Goal: Task Accomplishment & Management: Use online tool/utility

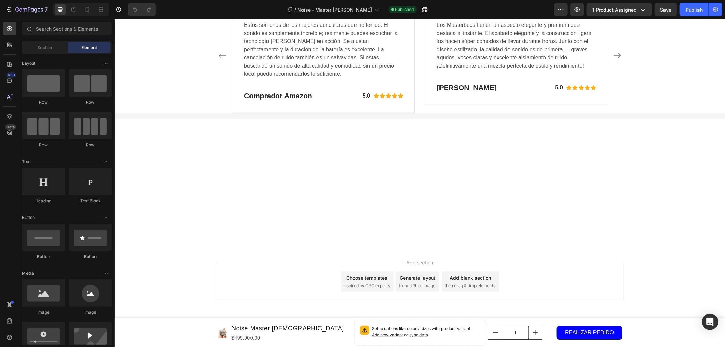
scroll to position [2878, 0]
click at [36, 8] on icon "button" at bounding box center [29, 10] width 28 height 6
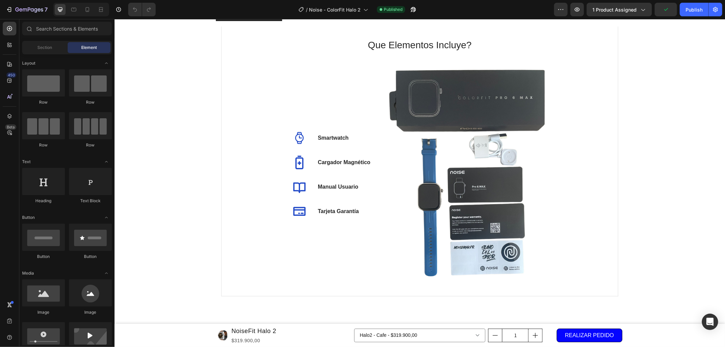
scroll to position [3246, 0]
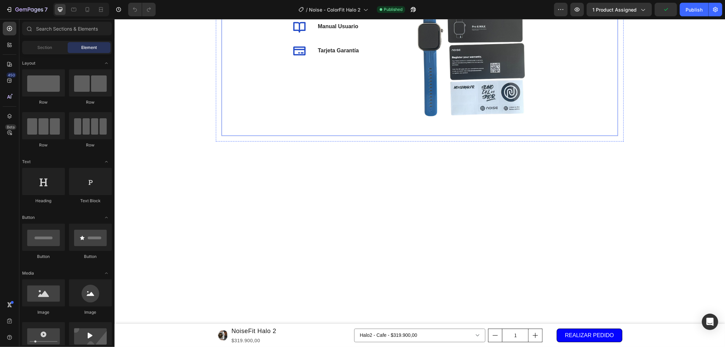
click at [612, 136] on div "Que Elementos Incluye? Heading Icon Smartwatch Text block Icon Cargador Magnéti…" at bounding box center [419, 1] width 397 height 270
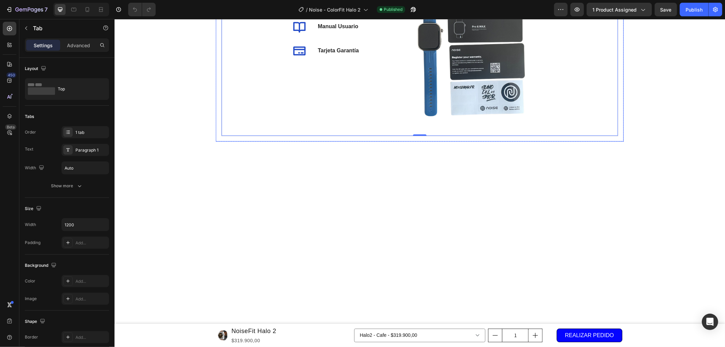
click at [602, 97] on div "Que Elementos Incluye? Heading Icon Smartwatch Text block Icon Cargador Magnéti…" at bounding box center [419, 1] width 408 height 281
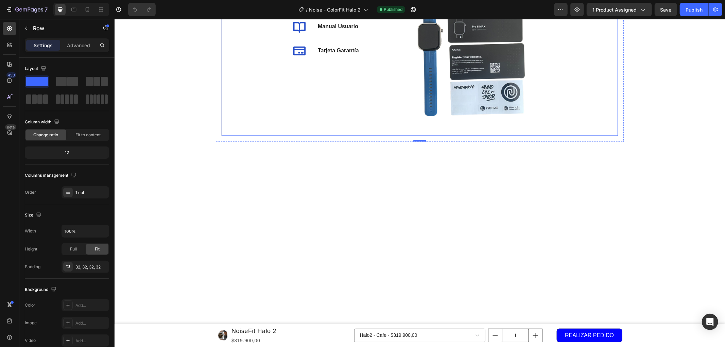
click at [225, 104] on div "Que Elementos Incluye? Heading Icon Smartwatch Text block Icon Cargador Magnéti…" at bounding box center [419, 1] width 397 height 270
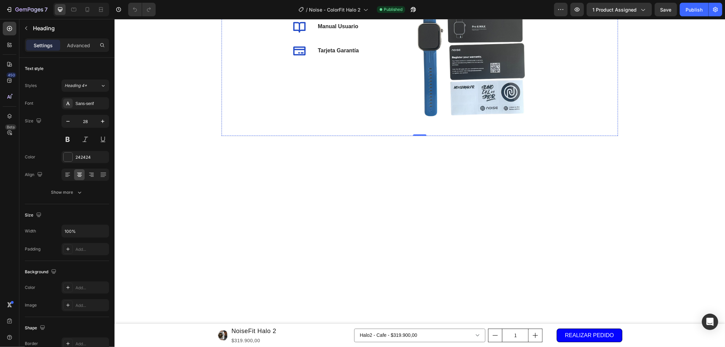
click at [522, 125] on img at bounding box center [467, 14] width 170 height 221
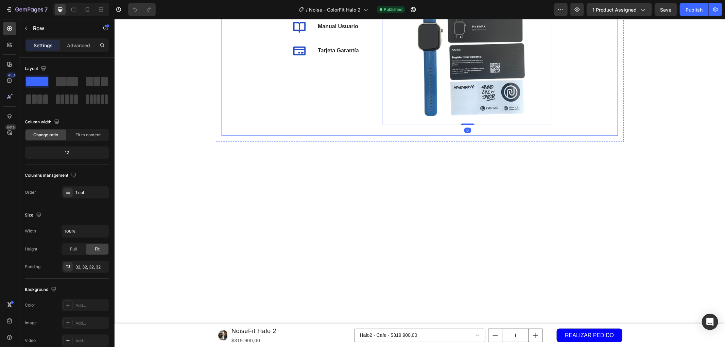
click at [261, 125] on div "Que Elementos Incluye? Heading Icon Smartwatch Text block Icon Cargador Magnéti…" at bounding box center [419, 1] width 374 height 248
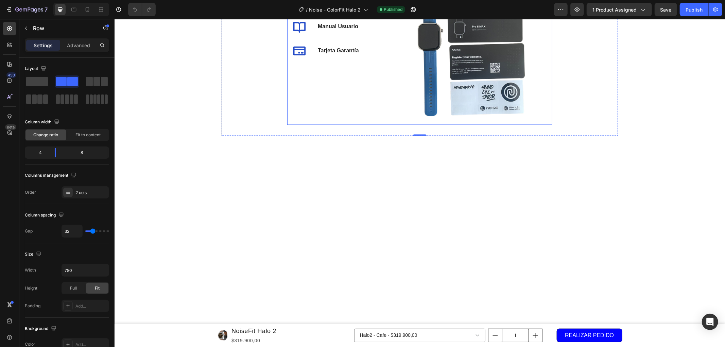
click at [312, 125] on div "Icon Smartwatch Text block Icon Cargador Magnético Text block Icon Manual Usuar…" at bounding box center [329, 14] width 85 height 221
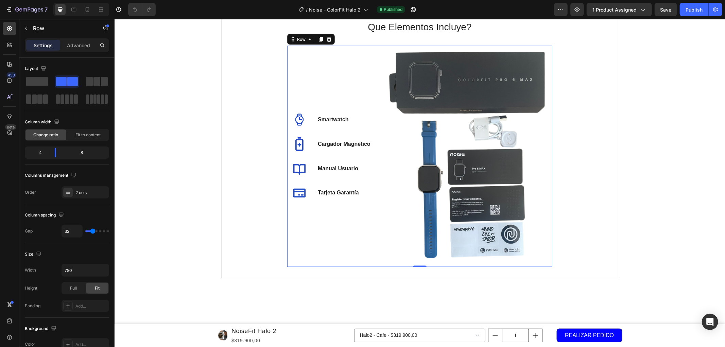
scroll to position [3180, 0]
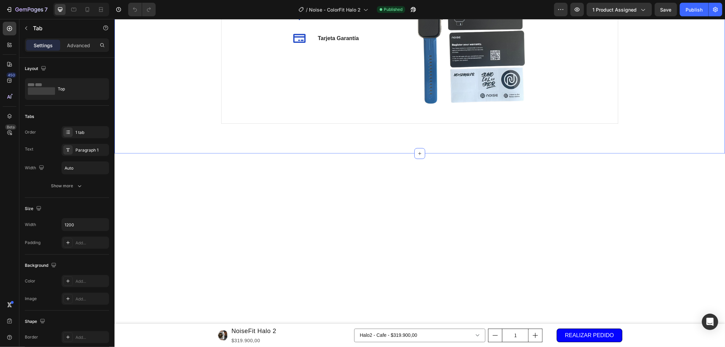
scroll to position [2727, 0]
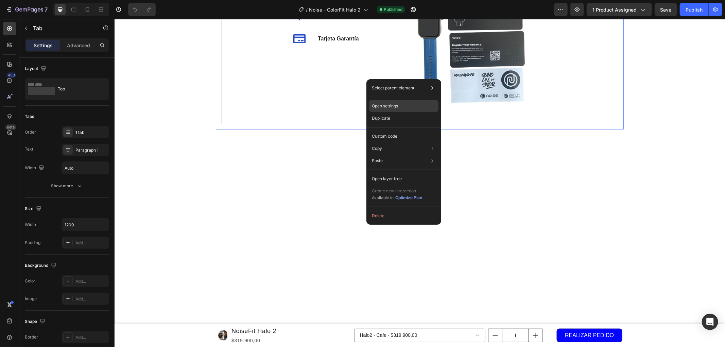
click at [396, 106] on p "Open settings" at bounding box center [385, 106] width 26 height 6
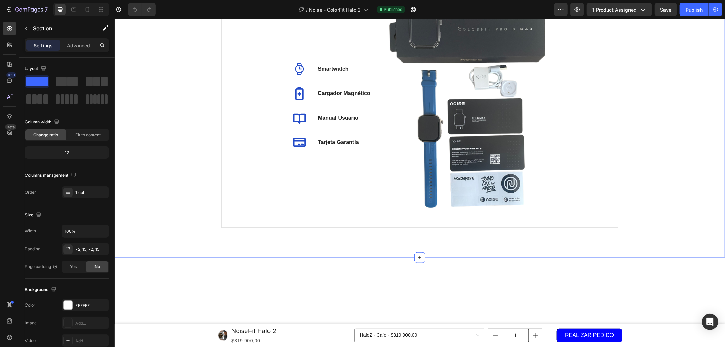
scroll to position [2614, 0]
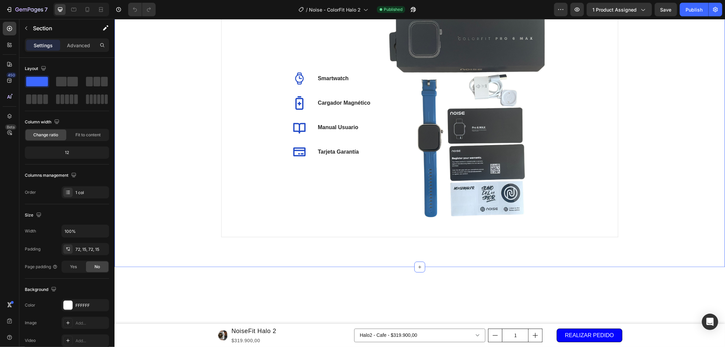
click at [204, 165] on div "Paquete Smartwatch Que Elementos Incluye? Heading Icon Smartwatch Text block Ic…" at bounding box center [419, 94] width 610 height 346
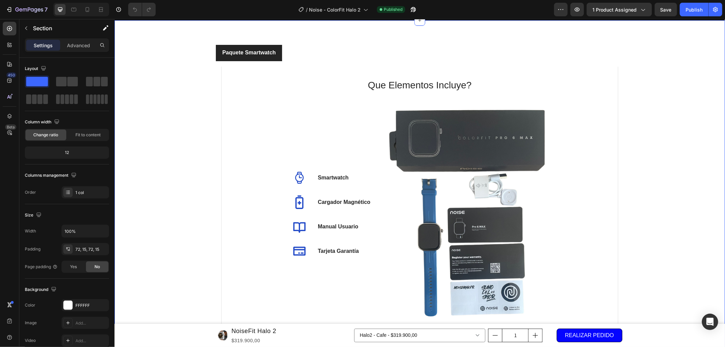
scroll to position [2802, 0]
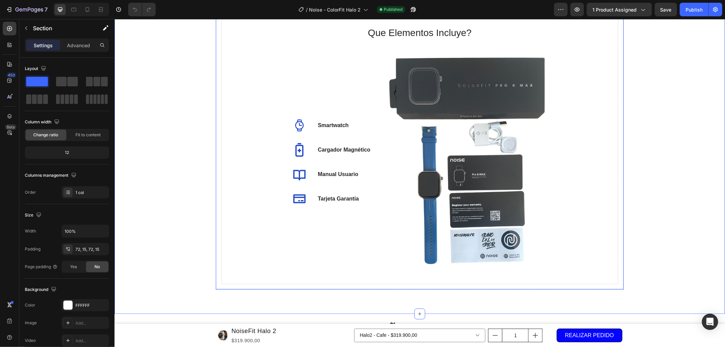
click at [215, 151] on div "Que Elementos Incluye? Heading Icon Smartwatch Text block Icon Cargador Magnéti…" at bounding box center [419, 148] width 408 height 281
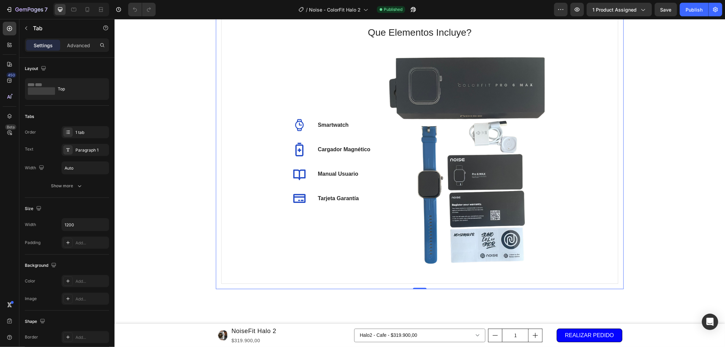
scroll to position [2614, 0]
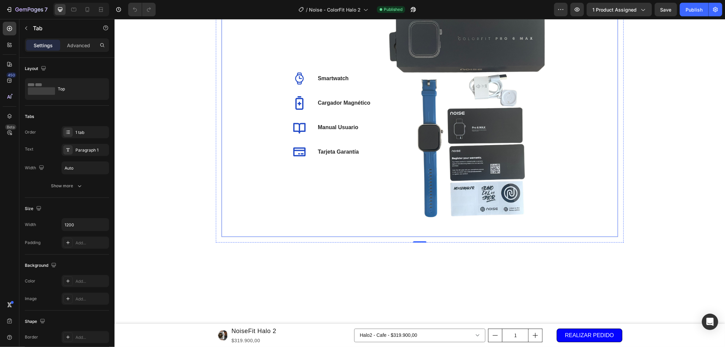
click at [222, 215] on div "Que Elementos Incluye? Heading Icon Smartwatch Text block Icon Cargador Magnéti…" at bounding box center [419, 102] width 397 height 270
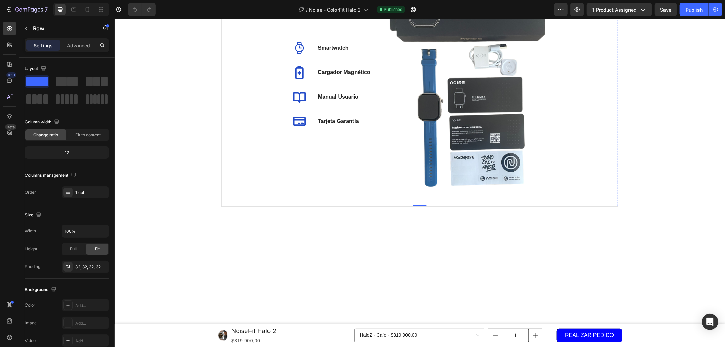
scroll to position [2689, 0]
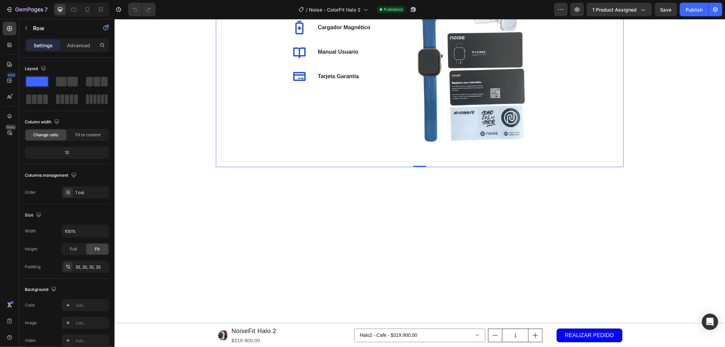
click at [215, 165] on div "Que Elementos Incluye? Heading Icon Smartwatch Text block Icon Cargador Magnéti…" at bounding box center [419, 26] width 408 height 281
click at [197, 159] on div "Paquete Smartwatch Que Elementos Incluye? Heading Icon Smartwatch Text block Ic…" at bounding box center [419, 18] width 600 height 297
click at [215, 164] on div "Que Elementos Incluye? Heading Icon Smartwatch Text block Icon Cargador Magnéti…" at bounding box center [419, 26] width 408 height 281
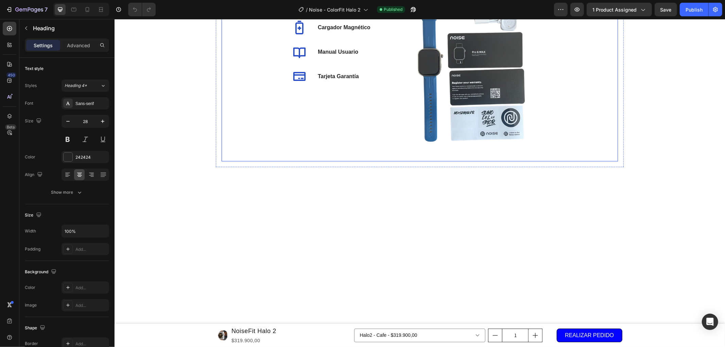
click at [224, 134] on div "Que Elementos Incluye? Heading 32 Icon Smartwatch Text block Icon Cargador Magn…" at bounding box center [419, 27] width 397 height 270
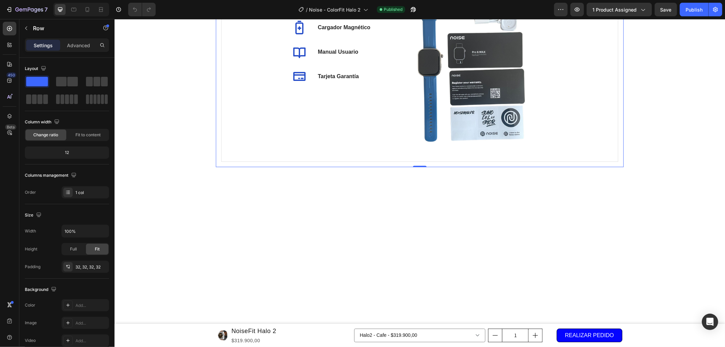
click at [215, 138] on div "Que Elementos Incluye? Heading Icon Smartwatch Text block Icon Cargador Magnéti…" at bounding box center [419, 26] width 408 height 281
click at [221, 141] on div "Que Elementos Incluye? Heading Icon Smartwatch Text block Icon Cargador Magnéti…" at bounding box center [419, 27] width 397 height 270
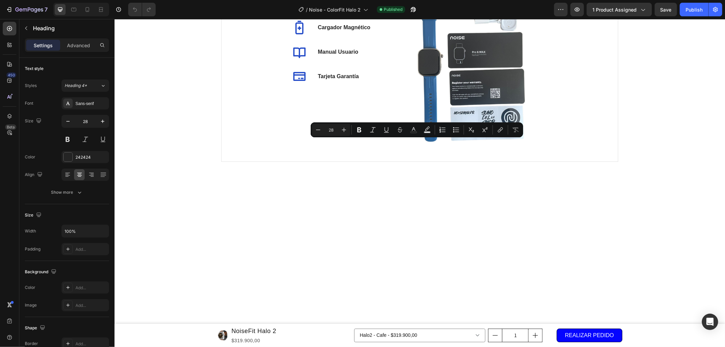
copy p "Que Elementos Incluye?"
click at [347, 150] on div "Icon Smartwatch Text block Icon Cargador Magnético Text block Icon Manual Usuar…" at bounding box center [329, 39] width 85 height 221
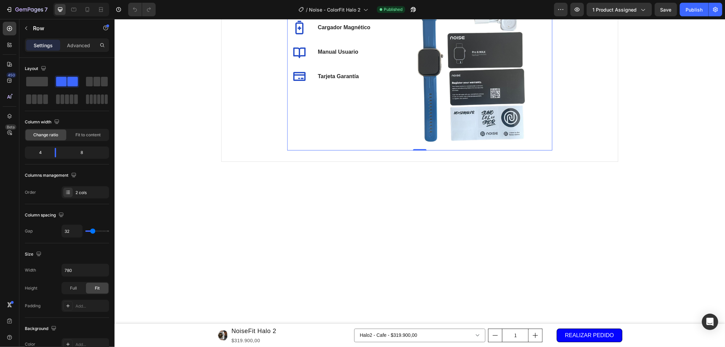
click at [337, 150] on div "Icon Smartwatch Text block Icon Cargador Magnético Text block Icon Manual Usuar…" at bounding box center [329, 39] width 85 height 221
click at [325, 150] on div "Icon Smartwatch Text block Icon Cargador Magnético Text block Icon Manual Usuar…" at bounding box center [329, 39] width 85 height 221
click at [330, 7] on p "Smartwatch" at bounding box center [332, 3] width 31 height 8
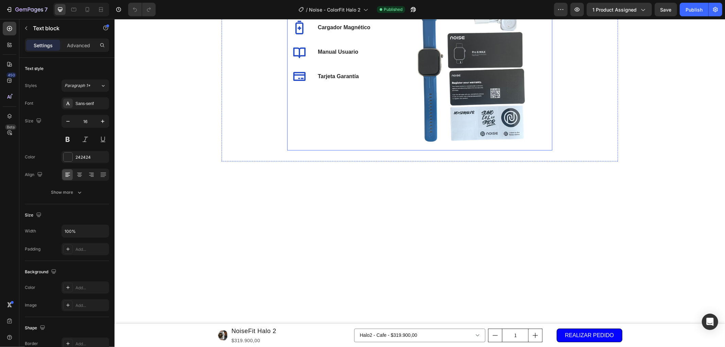
click at [369, 150] on div "Icon Smartwatch Text block 0 Icon Cargador Magnético Text block Icon Manual Usu…" at bounding box center [419, 39] width 265 height 221
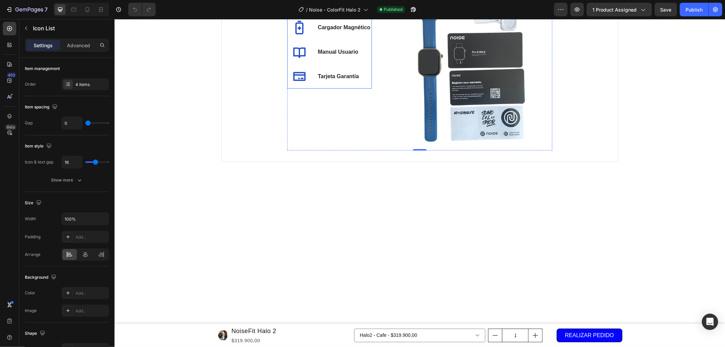
click at [365, 15] on li "Icon Smartwatch Text block" at bounding box center [329, 2] width 84 height 24
click at [39, 30] on p "Icon List" at bounding box center [69, 28] width 73 height 8
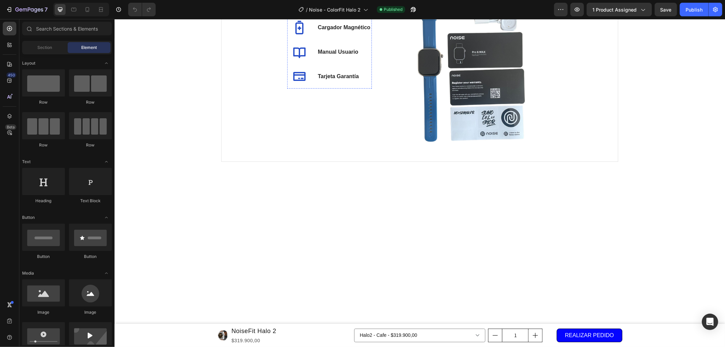
click at [299, 10] on icon at bounding box center [299, 3] width 14 height 14
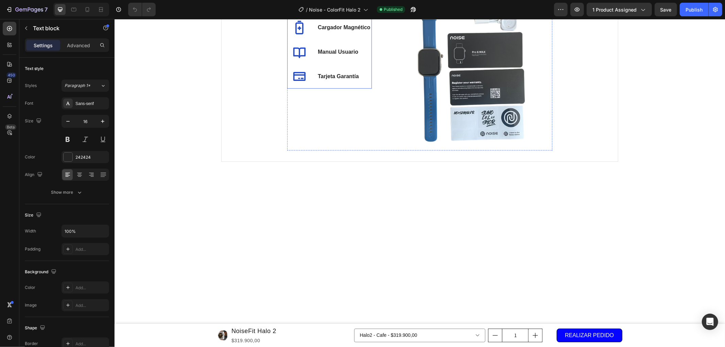
click at [310, 15] on li "Icon Smartwatch Text block 0" at bounding box center [329, 2] width 84 height 24
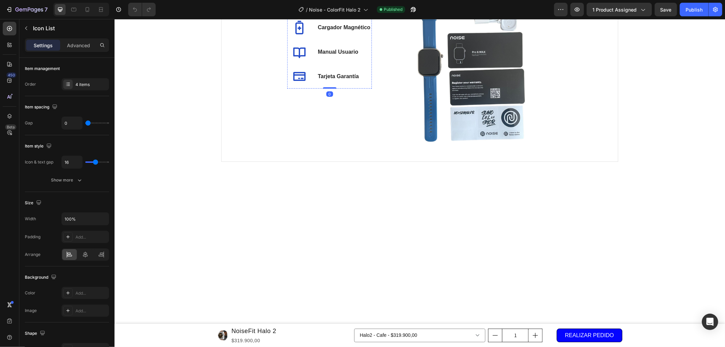
click at [301, 10] on icon at bounding box center [299, 3] width 14 height 14
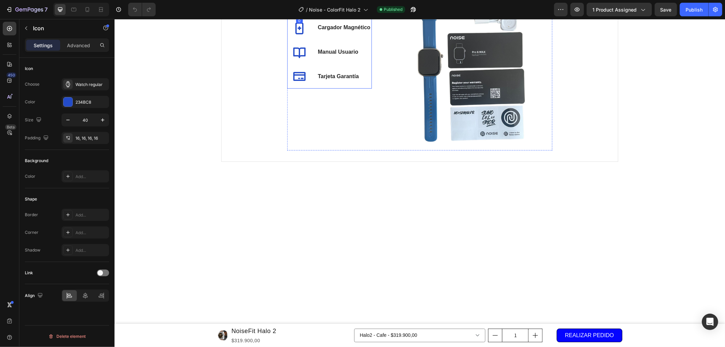
click at [358, 15] on li "Icon 0 Smartwatch Text block" at bounding box center [329, 2] width 84 height 24
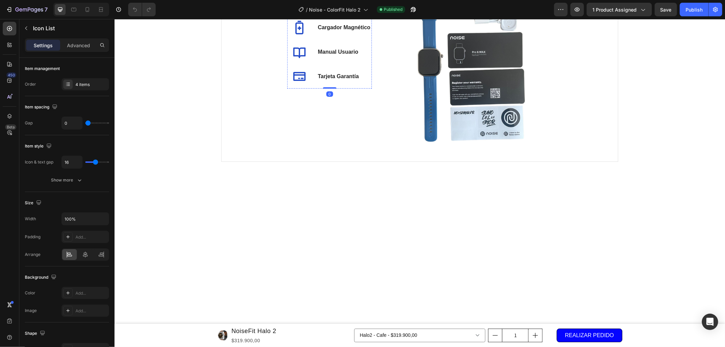
click at [304, 15] on div at bounding box center [299, 2] width 24 height 24
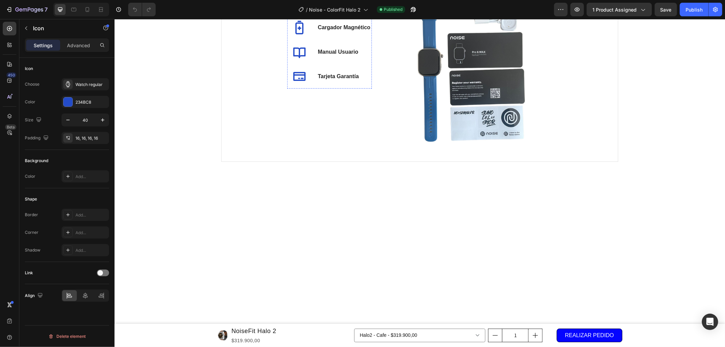
click at [318, 7] on p "Smartwatch" at bounding box center [332, 3] width 31 height 8
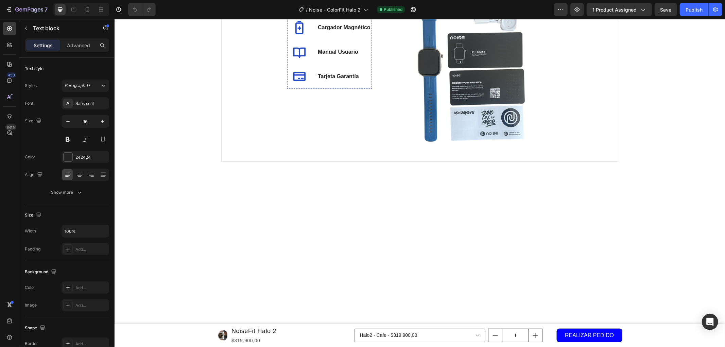
click at [299, 9] on icon at bounding box center [299, 3] width 8 height 12
click at [327, 7] on p "Smartwatch" at bounding box center [332, 3] width 31 height 8
click at [299, 150] on div "Icon Smartwatch Text block 0 Icon Cargador Magnético Text block Icon Manual Usu…" at bounding box center [329, 39] width 85 height 221
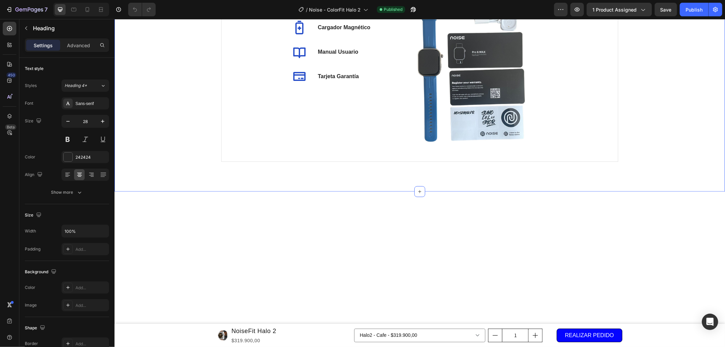
click at [636, 153] on div "Paquete Smartwatch Que Elementos Incluye? Heading 32 Icon Smartwatch Text block…" at bounding box center [419, 18] width 600 height 297
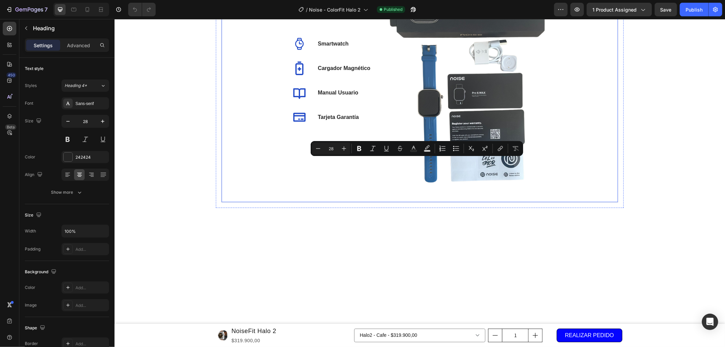
scroll to position [2576, 0]
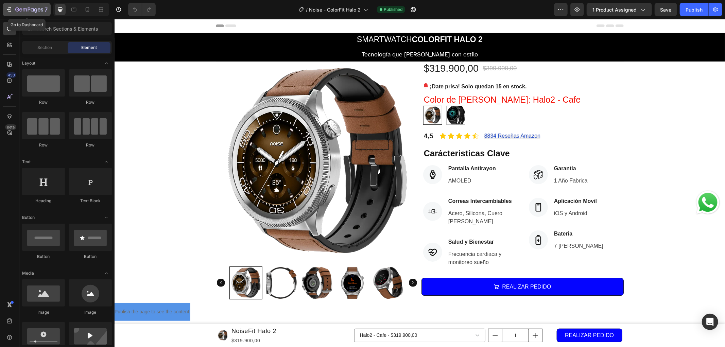
click at [38, 11] on icon "button" at bounding box center [39, 9] width 3 height 3
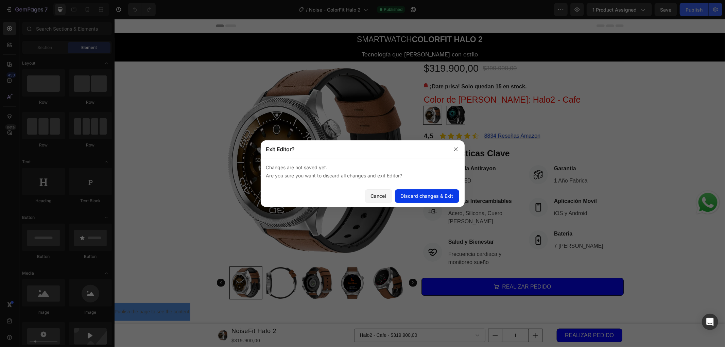
click at [409, 192] on div "Discard changes & Exit" at bounding box center [427, 195] width 53 height 7
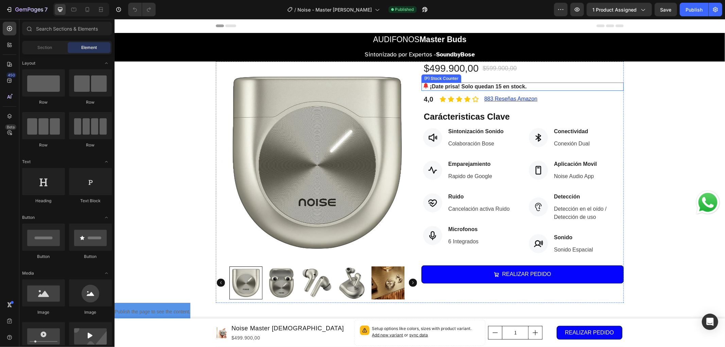
click at [462, 84] on p "¡Date prisa! Solo quedan 15 en stock." at bounding box center [477, 86] width 97 height 8
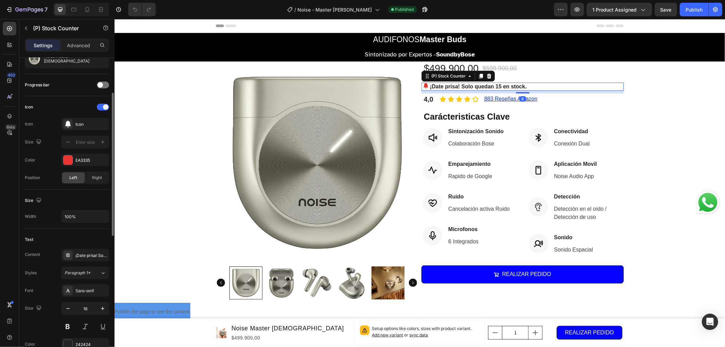
scroll to position [113, 0]
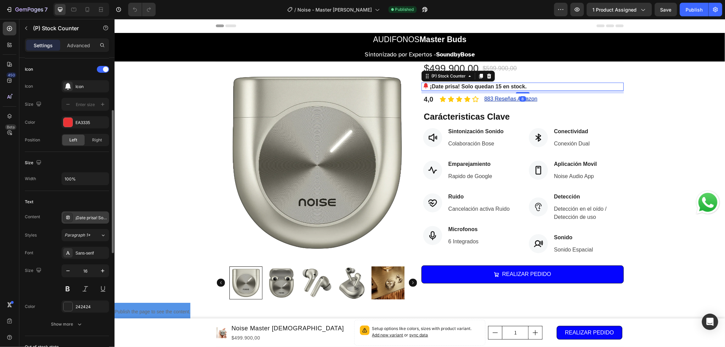
click at [84, 216] on div "¡Date prisa! Solo quedan 15 en stock." at bounding box center [91, 218] width 32 height 6
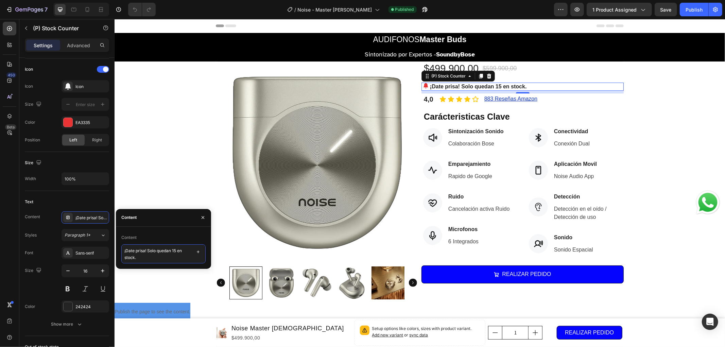
click at [158, 257] on textarea "¡Date prisa! Solo quedan 15 en stock." at bounding box center [163, 253] width 84 height 19
type textarea "¡COMPRA INTERNACIONAL!"
click at [174, 260] on textarea "¡COMPRA INTERNACIONAL!" at bounding box center [163, 253] width 84 height 19
click at [172, 193] on div "Product Images $499.900,00 (P) Price (P) Price $599.900,00 (P) Price (P) Price …" at bounding box center [419, 181] width 610 height 241
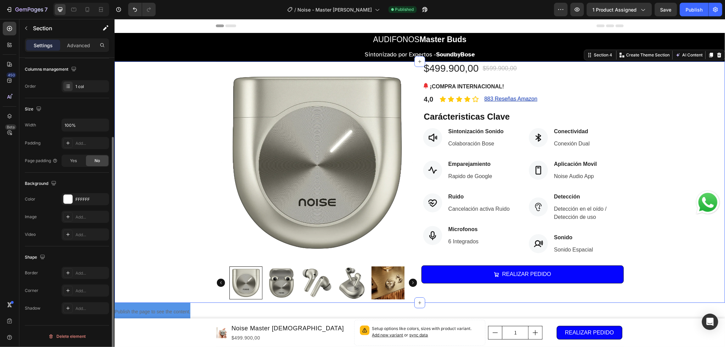
scroll to position [0, 0]
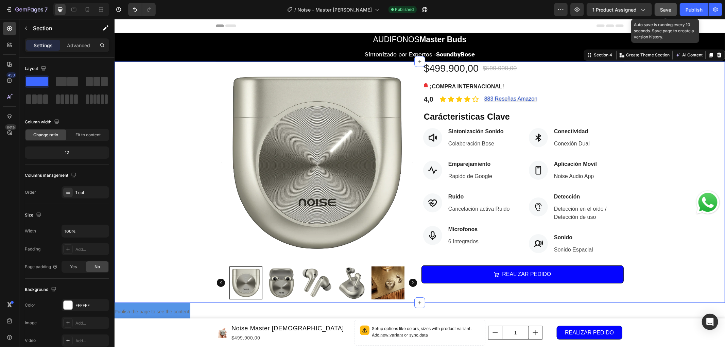
click at [663, 7] on span "Save" at bounding box center [665, 10] width 11 height 6
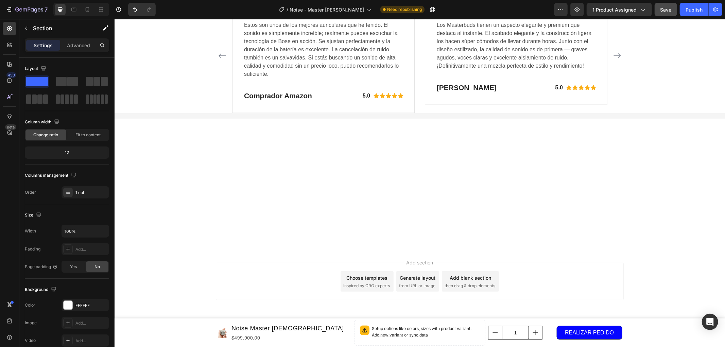
scroll to position [3360, 0]
click at [173, 62] on div "RESEÑAS USUARIOS Heading Image Estos son unos de los mejores auriculares que he…" at bounding box center [419, 39] width 610 height 147
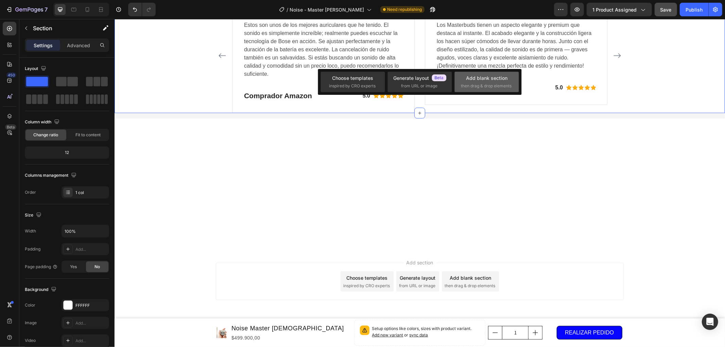
click at [467, 78] on div "Add blank section" at bounding box center [486, 77] width 41 height 7
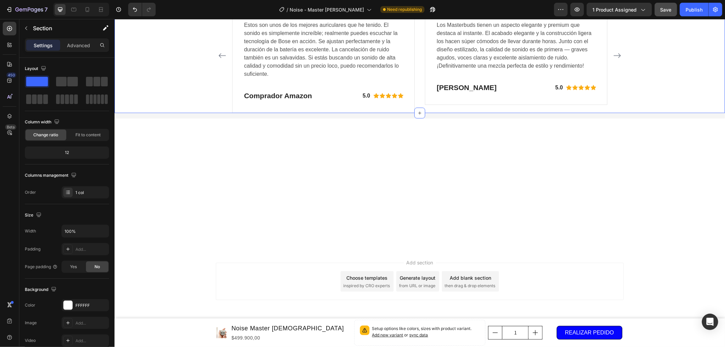
click at [39, 27] on p "Section" at bounding box center [61, 28] width 56 height 8
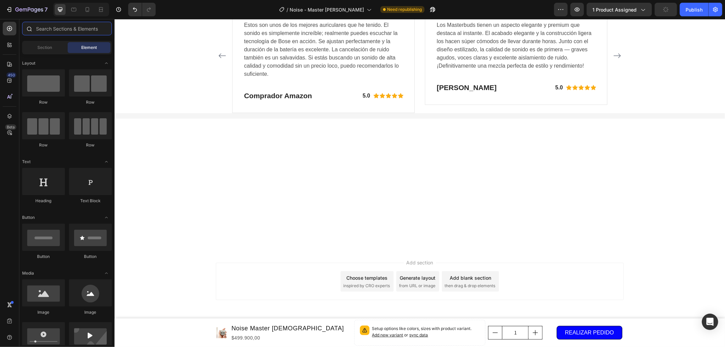
click at [49, 24] on input "text" at bounding box center [67, 29] width 90 height 14
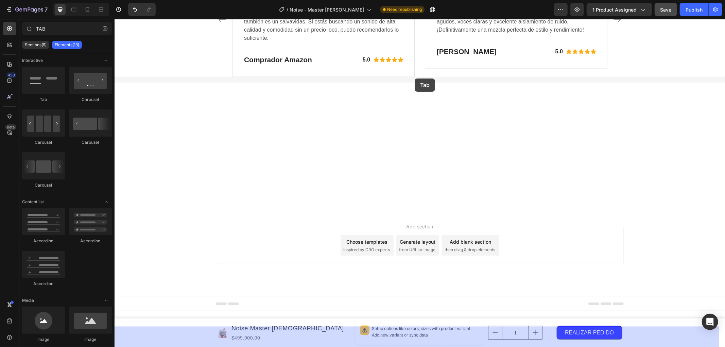
drag, startPoint x: 162, startPoint y: 96, endPoint x: 414, endPoint y: 78, distance: 252.4
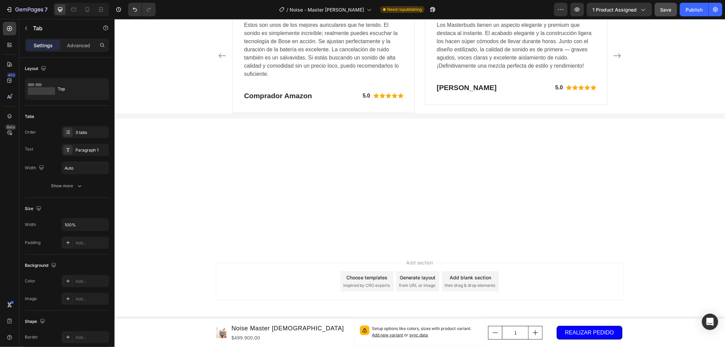
type input "TA"
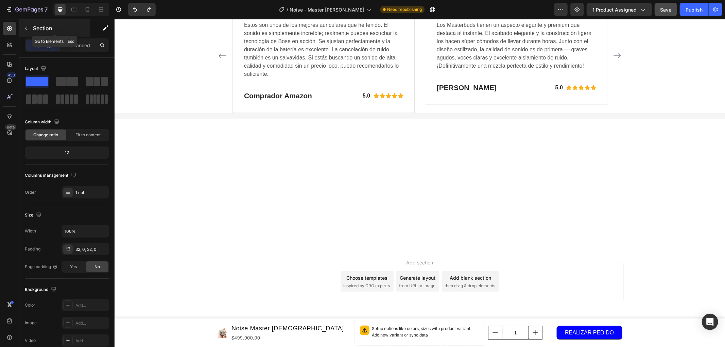
click at [40, 29] on p "Section" at bounding box center [61, 28] width 56 height 8
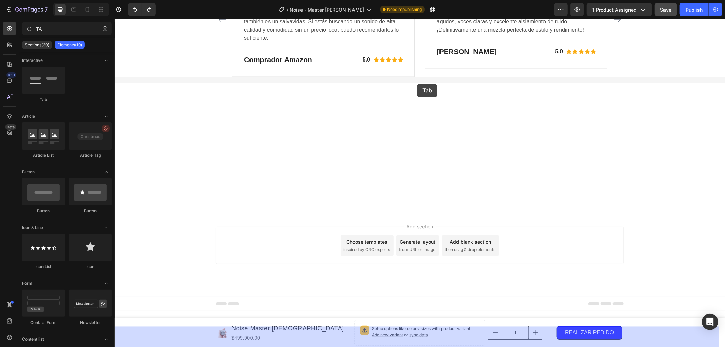
drag, startPoint x: 169, startPoint y: 113, endPoint x: 417, endPoint y: 84, distance: 249.7
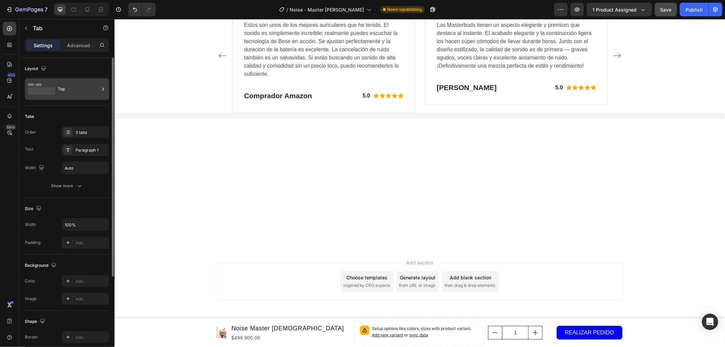
click at [63, 91] on div "Top" at bounding box center [78, 89] width 41 height 16
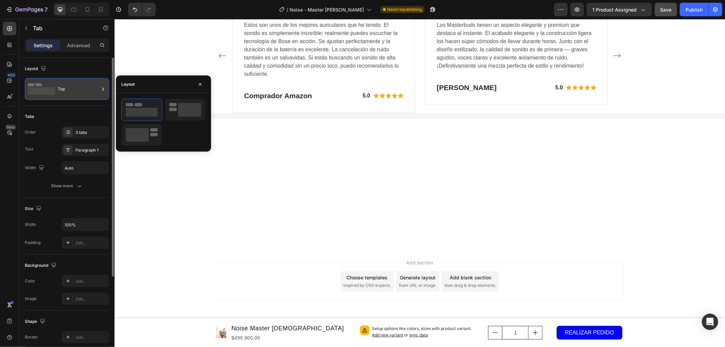
click at [77, 91] on div "Top" at bounding box center [78, 89] width 41 height 16
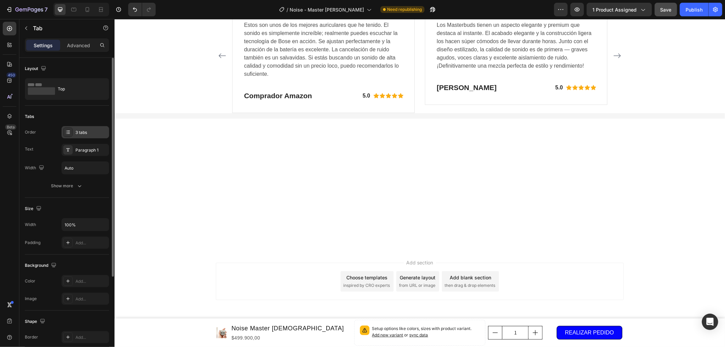
click at [92, 130] on div "3 tabs" at bounding box center [91, 132] width 32 height 6
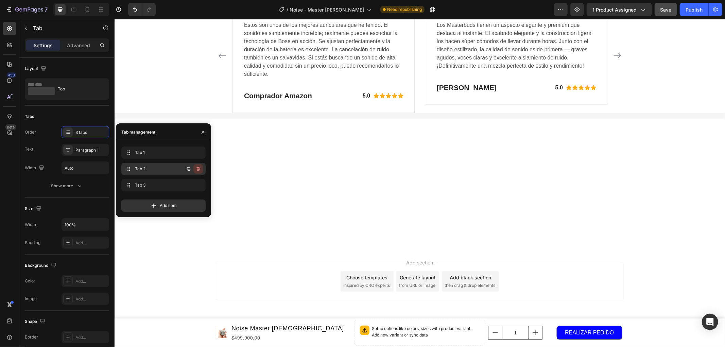
click at [198, 171] on icon "button" at bounding box center [197, 168] width 5 height 5
click at [197, 170] on div "Delete" at bounding box center [193, 169] width 13 height 6
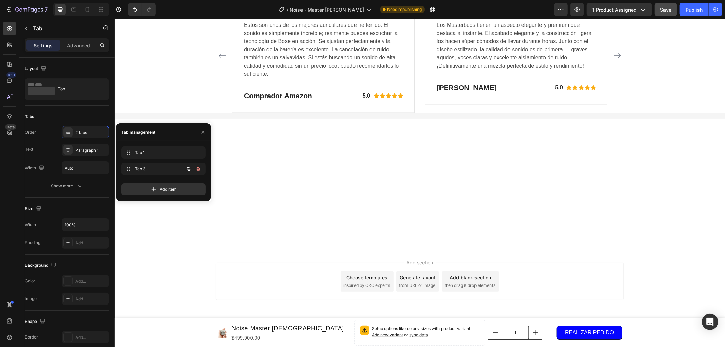
click at [197, 170] on icon "button" at bounding box center [197, 168] width 5 height 5
click at [197, 170] on div "Delete" at bounding box center [193, 169] width 13 height 6
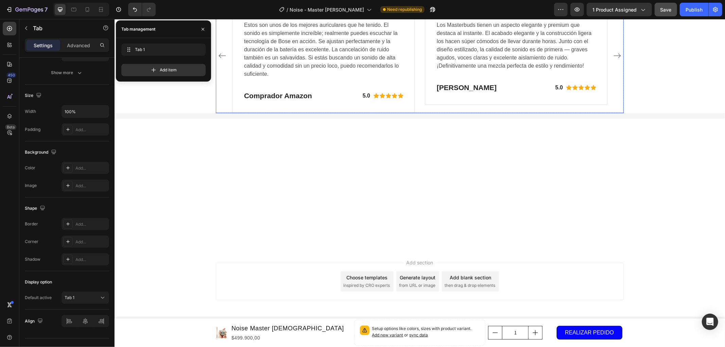
scroll to position [3246, 0]
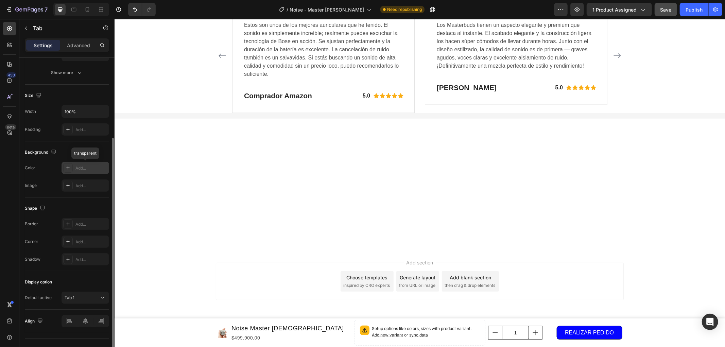
click at [88, 173] on div "Add..." at bounding box center [85, 168] width 48 height 12
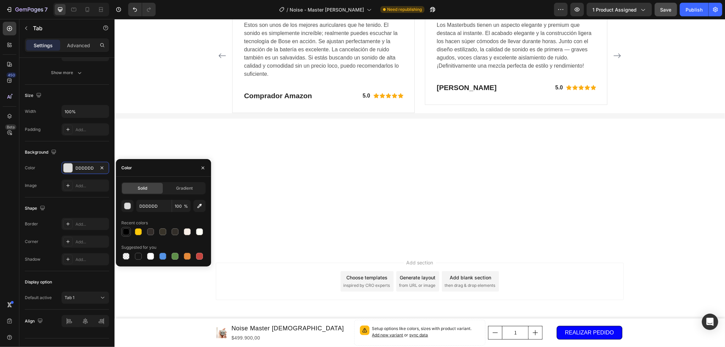
click at [124, 232] on div at bounding box center [126, 231] width 7 height 7
type input "000000"
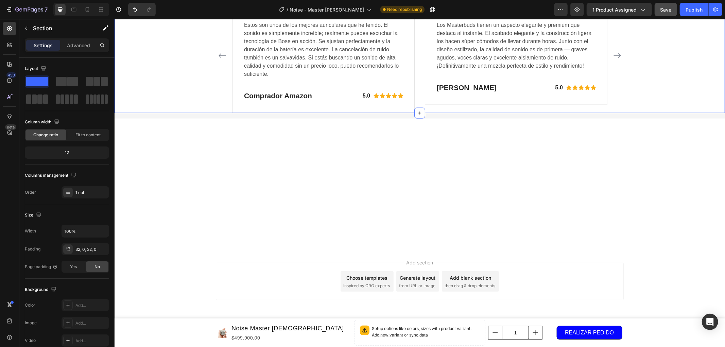
scroll to position [3398, 0]
click at [223, 113] on div "Image Estos son unos de los mejores auriculares que he tenido. El sonido es sim…" at bounding box center [419, 55] width 408 height 115
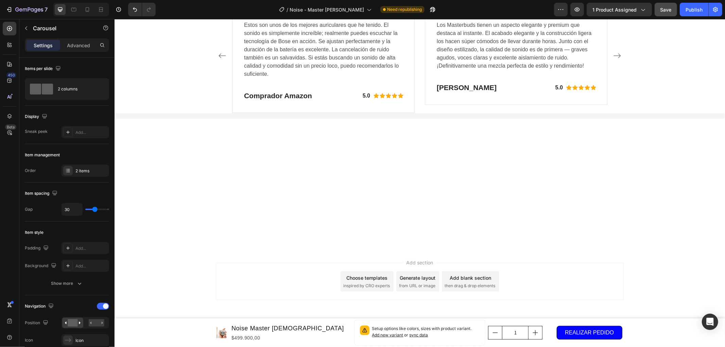
scroll to position [3246, 0]
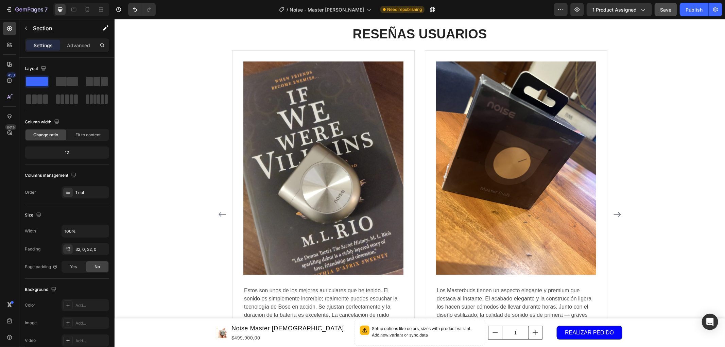
scroll to position [2567, 0]
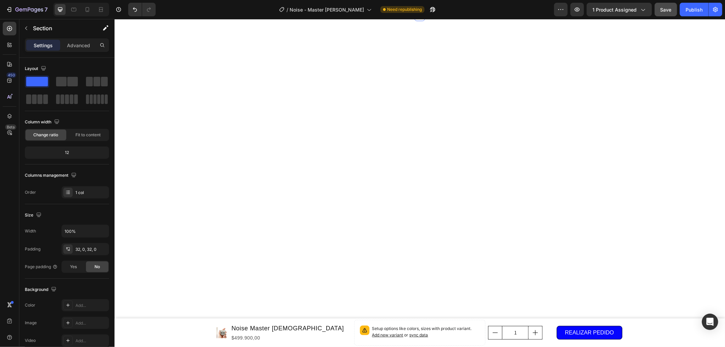
click at [186, 4] on div "Image Row" at bounding box center [419, 1] width 610 height 5
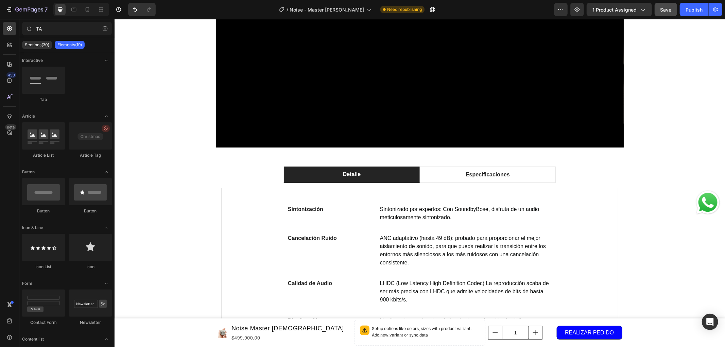
scroll to position [511, 0]
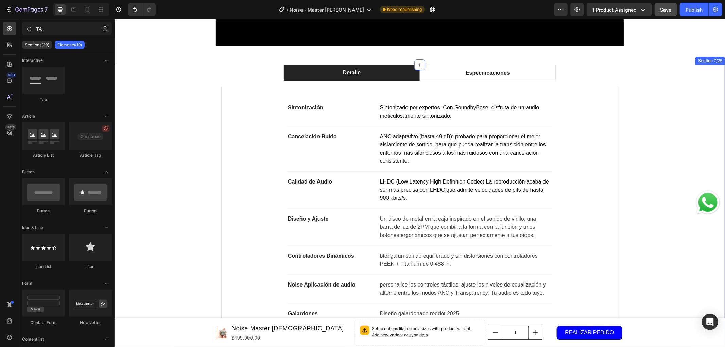
click at [708, 82] on div "Detalle Especificaciones Sintonización Text block Sintonizado por expertos: Con…" at bounding box center [419, 203] width 610 height 276
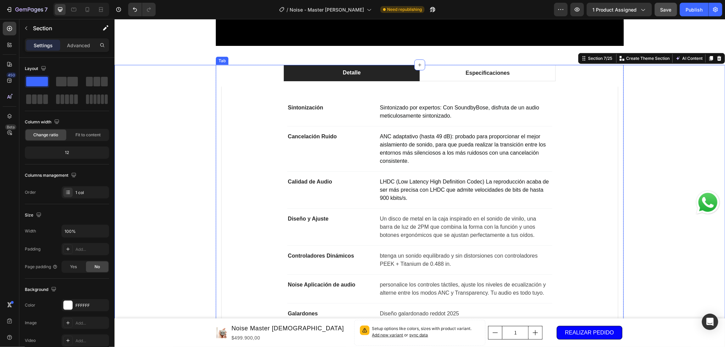
click at [578, 79] on ul "Detalle Especificaciones" at bounding box center [419, 73] width 408 height 16
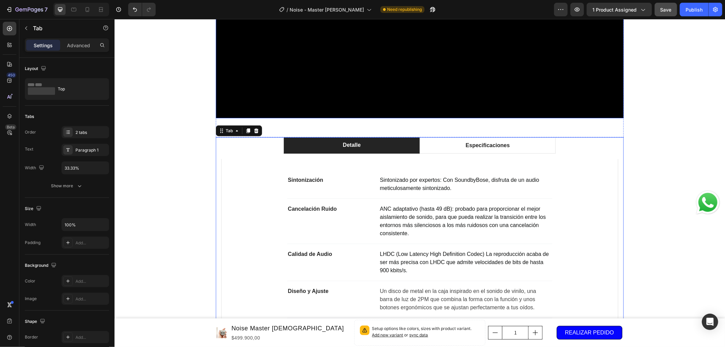
scroll to position [435, 0]
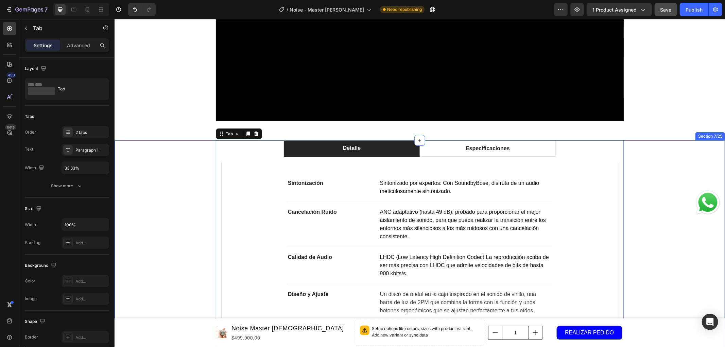
click at [199, 143] on div "Detalle Especificaciones Sintonización Text block Sintonizado por expertos: Con…" at bounding box center [419, 278] width 610 height 276
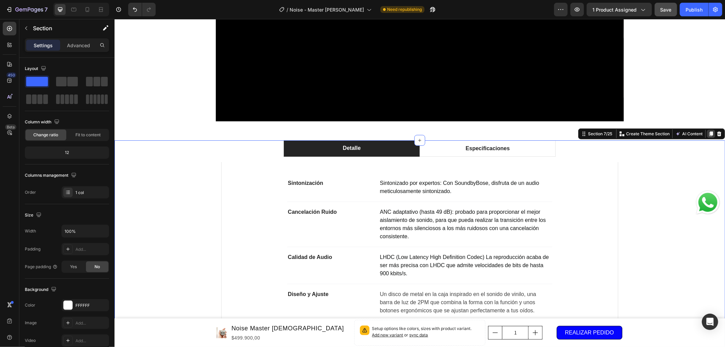
click at [709, 133] on icon at bounding box center [711, 133] width 4 height 5
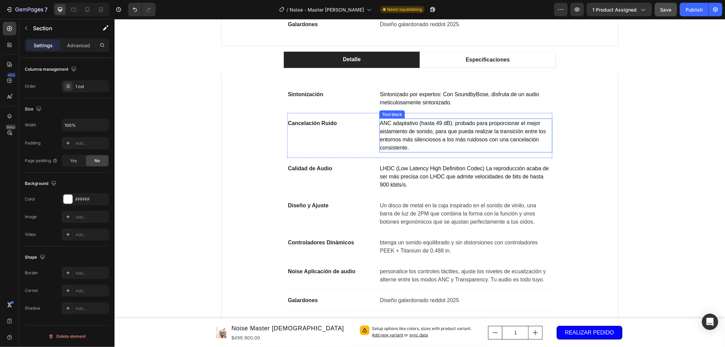
scroll to position [724, 0]
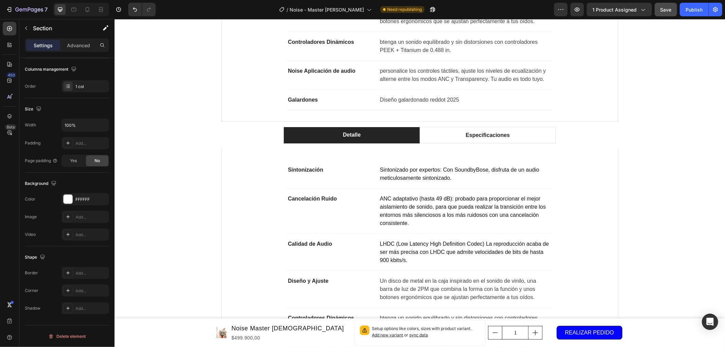
click at [160, 142] on div "Detalle Especificaciones Sintonización Text block Sintonizado por expertos: Con…" at bounding box center [419, 265] width 610 height 276
click at [173, 165] on div "Detalle Especificaciones Sintonización Text block Sintonizado por expertos: Con…" at bounding box center [419, 265] width 610 height 276
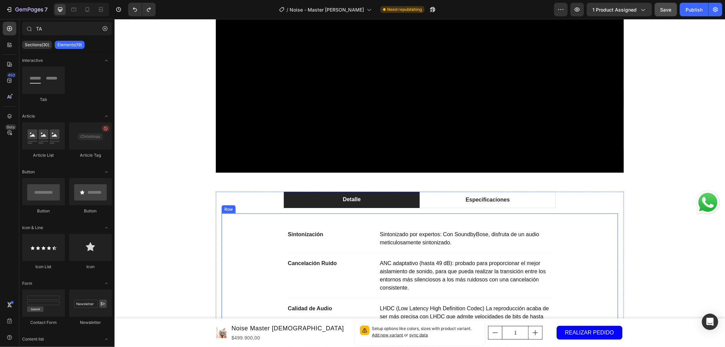
scroll to position [347, 0]
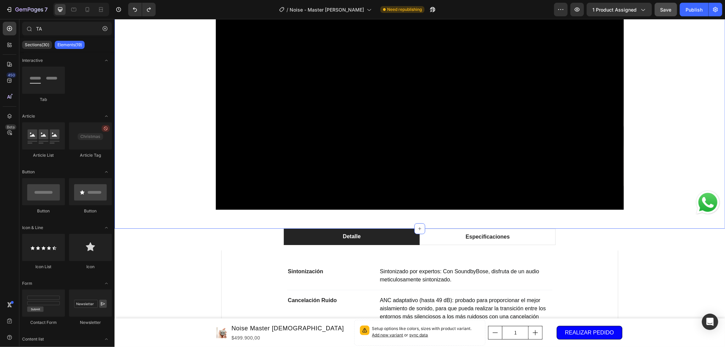
click at [169, 123] on div "Video Custom Code Row" at bounding box center [419, 104] width 610 height 248
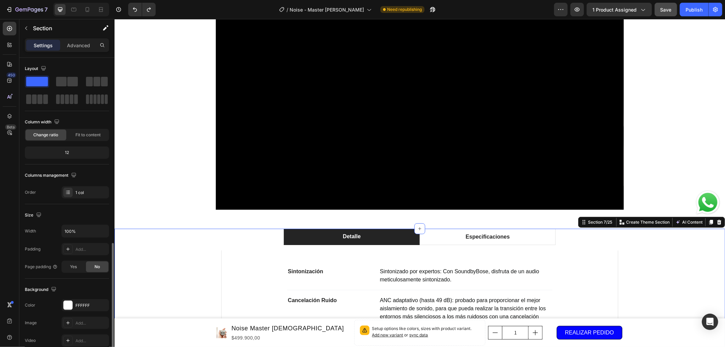
scroll to position [106, 0]
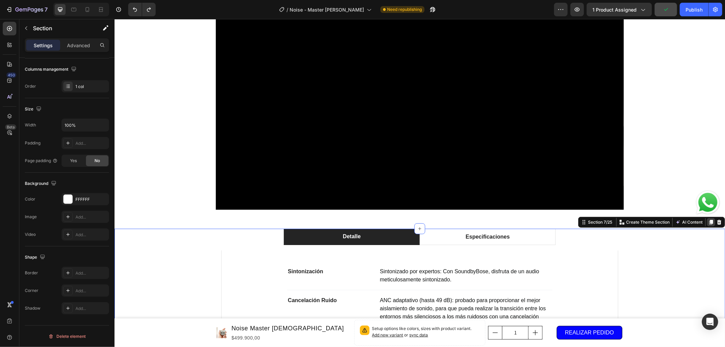
click at [708, 223] on icon at bounding box center [710, 221] width 5 height 5
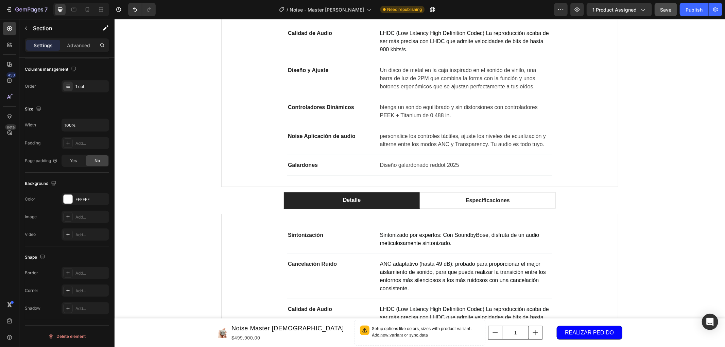
scroll to position [658, 0]
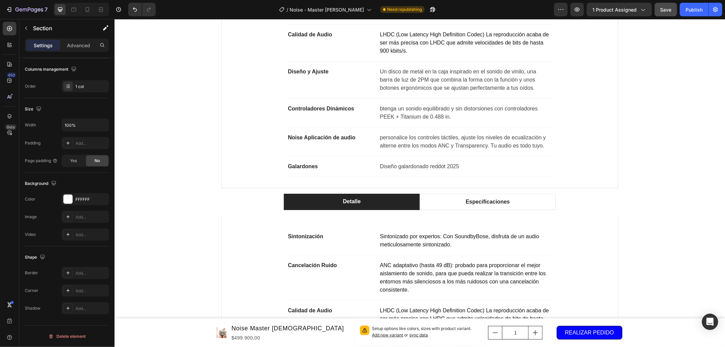
click at [179, 194] on div "Detalle Especificaciones Sintonización Text block Sintonizado por expertos: Con…" at bounding box center [419, 331] width 610 height 276
click at [185, 219] on div "Detalle Especificaciones Sintonización Text block Sintonizado por expertos: Con…" at bounding box center [419, 331] width 610 height 276
click at [205, 219] on div "Detalle Especificaciones Sintonización Text block Sintonizado por expertos: Con…" at bounding box center [419, 331] width 610 height 276
click at [226, 222] on div "Sintonización Text block Sintonizado por expertos: Con SoundbyBose, disfruta de…" at bounding box center [419, 339] width 397 height 249
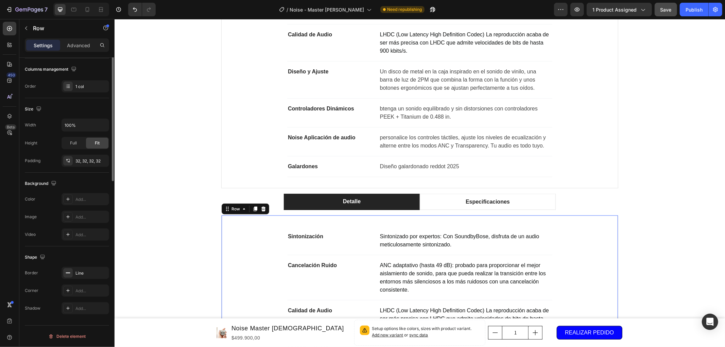
scroll to position [0, 0]
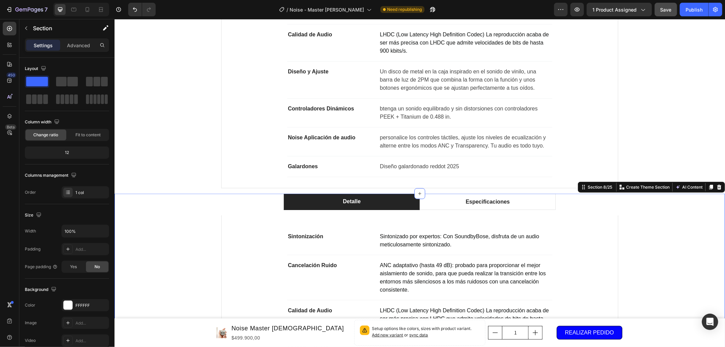
click at [193, 202] on div "Detalle Especificaciones Sintonización Text block Sintonizado por expertos: Con…" at bounding box center [419, 331] width 610 height 276
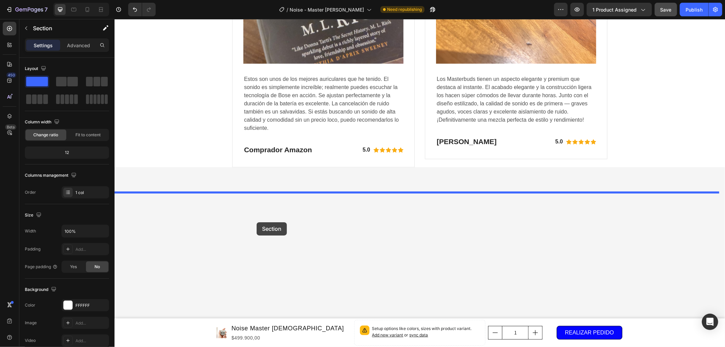
scroll to position [3449, 0]
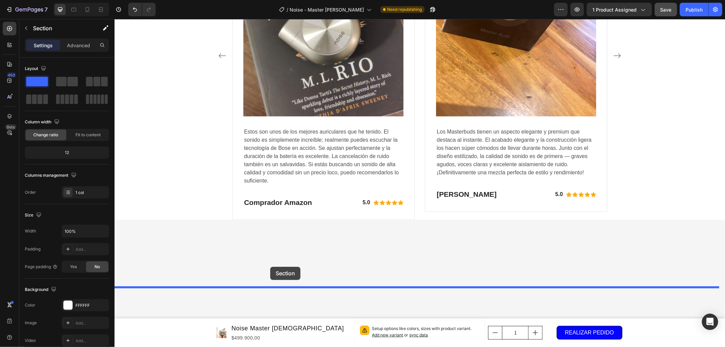
drag, startPoint x: 163, startPoint y: 198, endPoint x: 270, endPoint y: 266, distance: 126.4
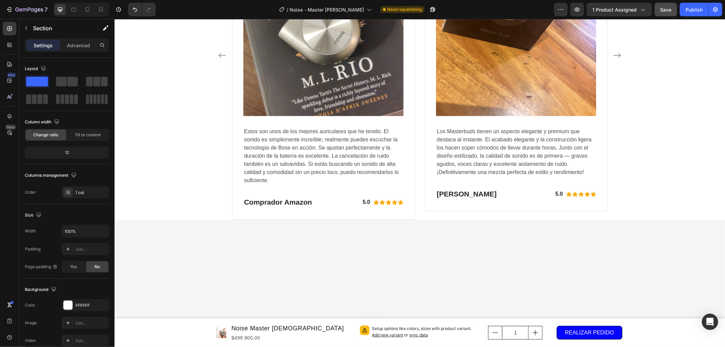
scroll to position [3173, 0]
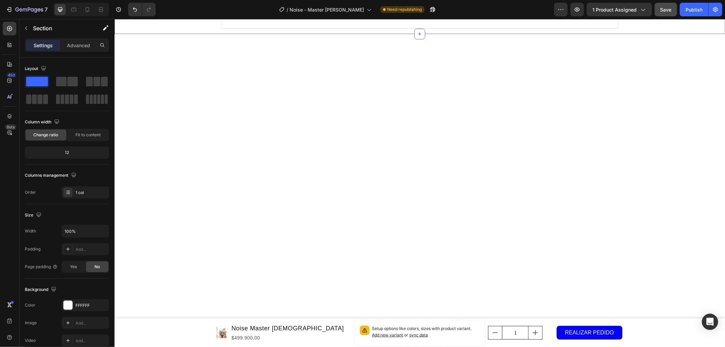
scroll to position [3248, 0]
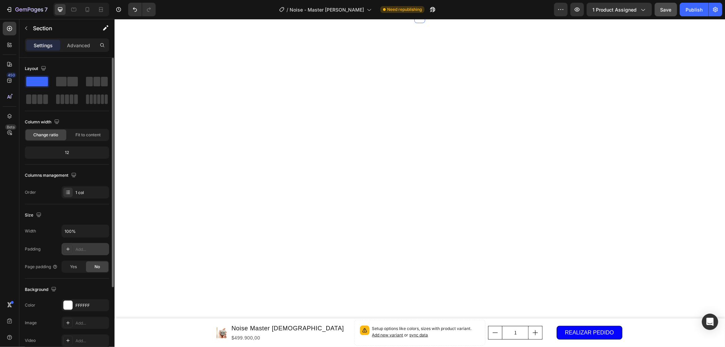
click at [84, 250] on div "Add..." at bounding box center [91, 249] width 32 height 6
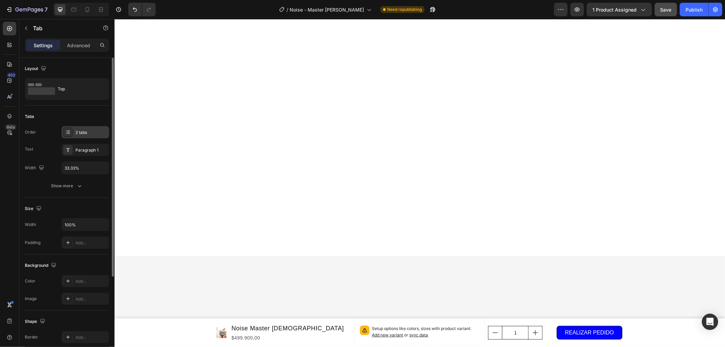
click at [87, 127] on div "2 tabs" at bounding box center [85, 132] width 48 height 12
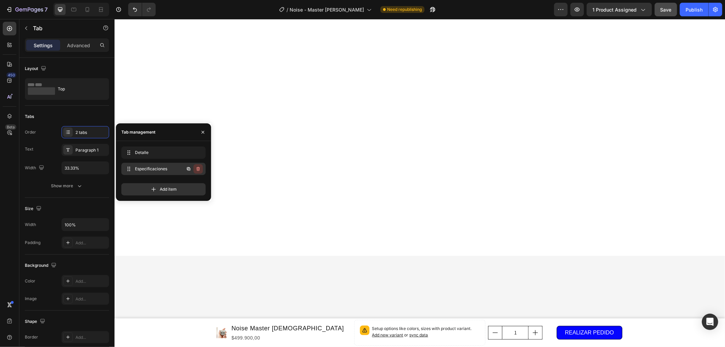
click at [195, 169] on icon "button" at bounding box center [197, 168] width 5 height 5
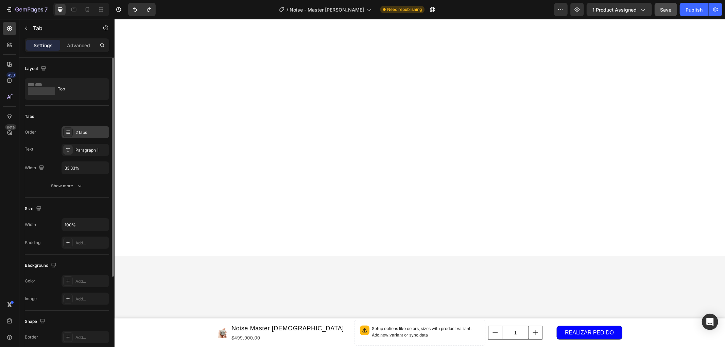
click at [86, 130] on div "2 tabs" at bounding box center [91, 132] width 32 height 6
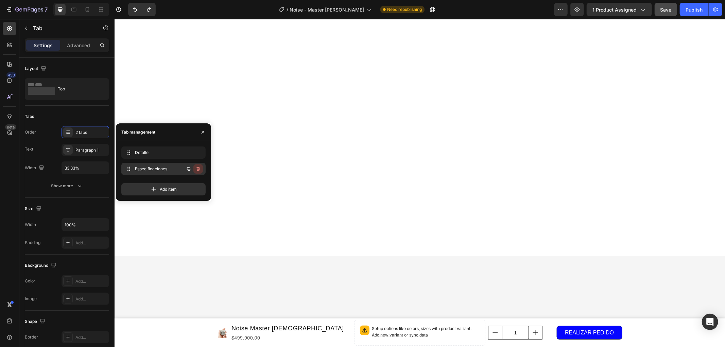
click at [196, 169] on icon "button" at bounding box center [197, 168] width 5 height 5
click at [193, 168] on div "Delete" at bounding box center [193, 169] width 13 height 6
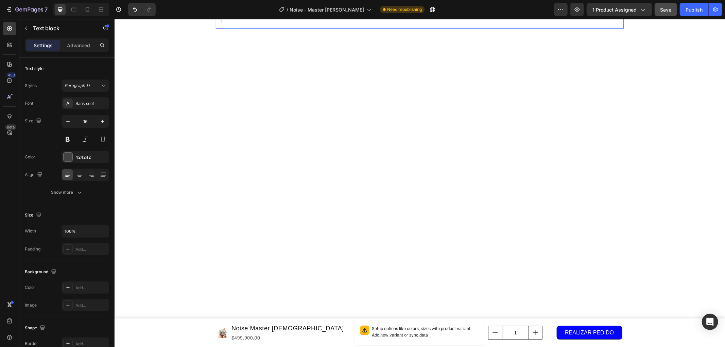
drag, startPoint x: 314, startPoint y: 188, endPoint x: 328, endPoint y: 187, distance: 14.6
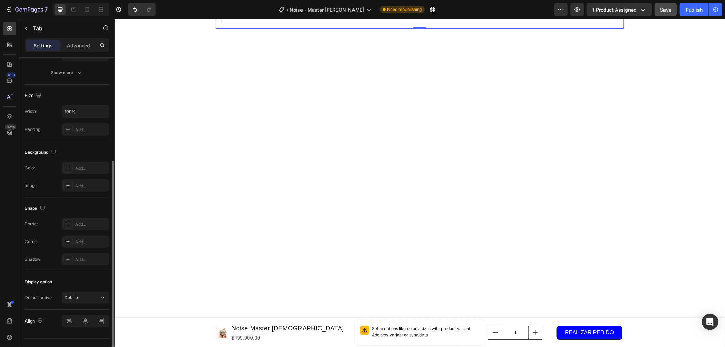
scroll to position [126, 0]
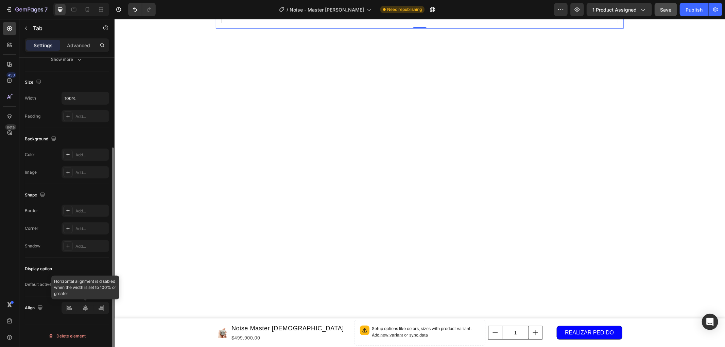
click at [70, 310] on div at bounding box center [85, 308] width 48 height 12
click at [93, 284] on div "Detalle" at bounding box center [82, 284] width 35 height 6
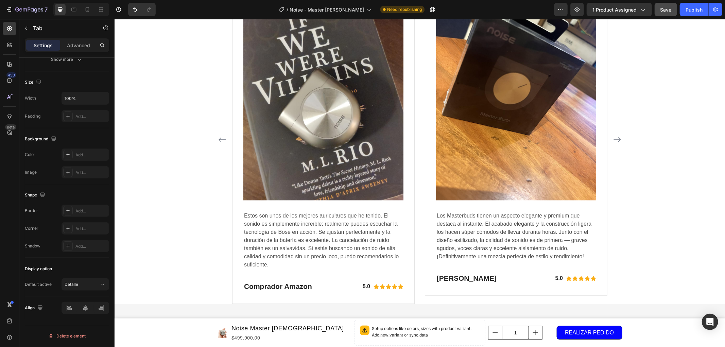
scroll to position [3324, 0]
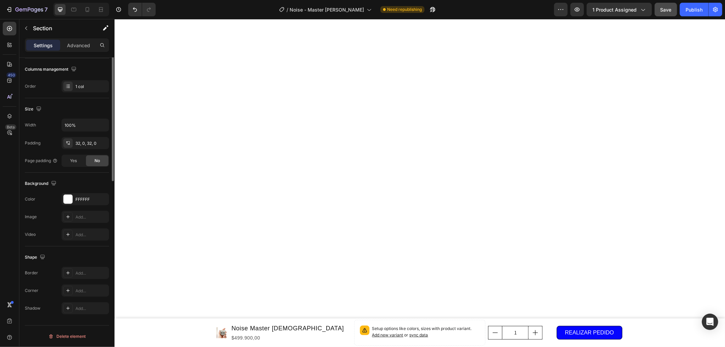
scroll to position [0, 0]
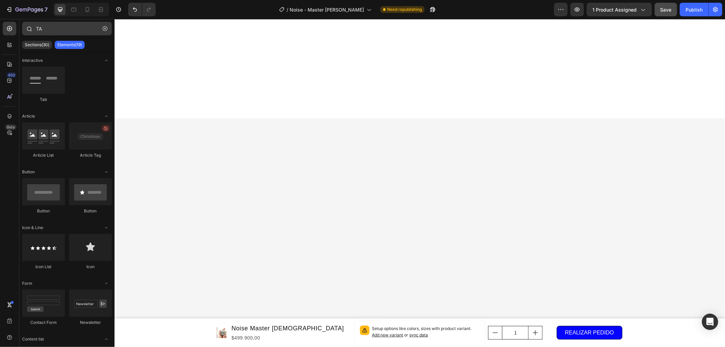
drag, startPoint x: 106, startPoint y: 29, endPoint x: 90, endPoint y: 28, distance: 15.7
click at [105, 29] on icon "button" at bounding box center [105, 28] width 5 height 5
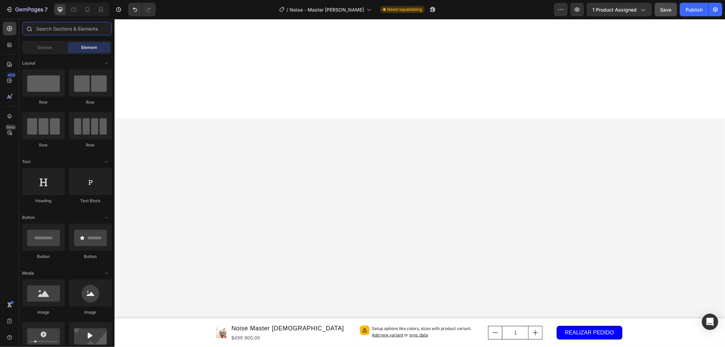
click at [90, 28] on input "text" at bounding box center [67, 29] width 90 height 14
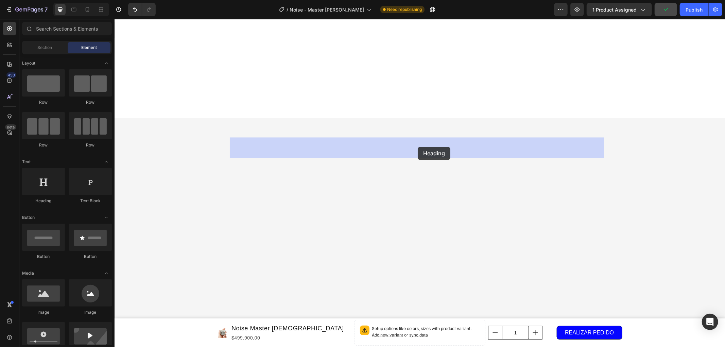
drag, startPoint x: 168, startPoint y: 207, endPoint x: 417, endPoint y: 147, distance: 256.8
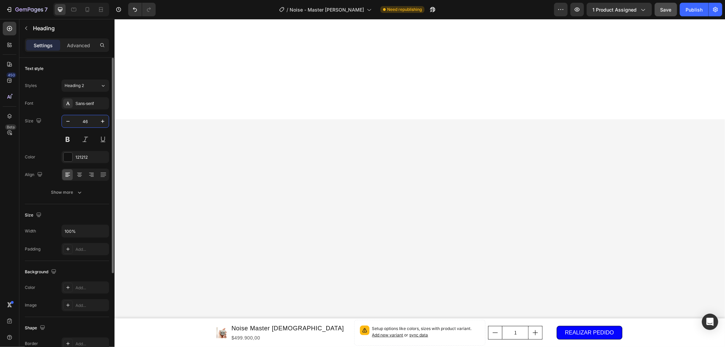
click at [88, 124] on input "46" at bounding box center [85, 121] width 22 height 12
type input "28"
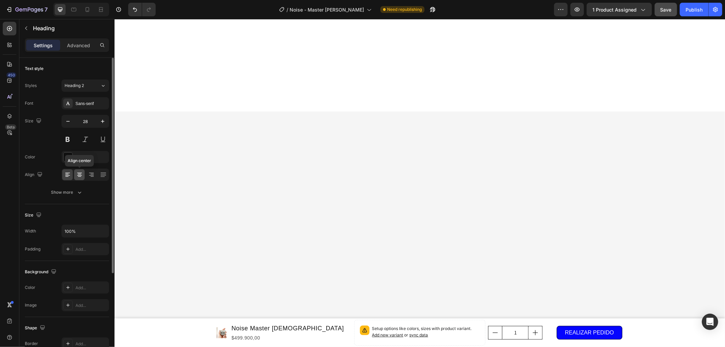
click at [84, 172] on div at bounding box center [79, 174] width 11 height 11
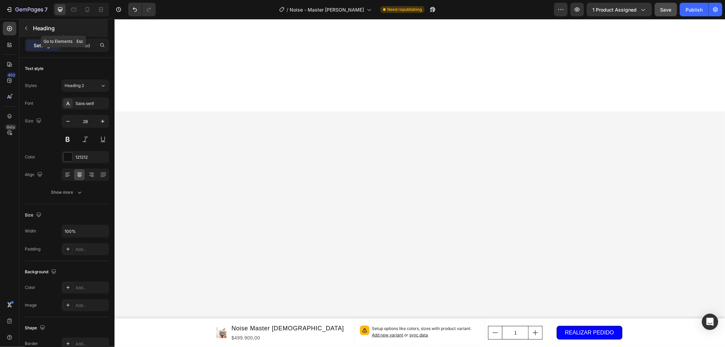
click at [43, 24] on p "Heading" at bounding box center [69, 28] width 73 height 8
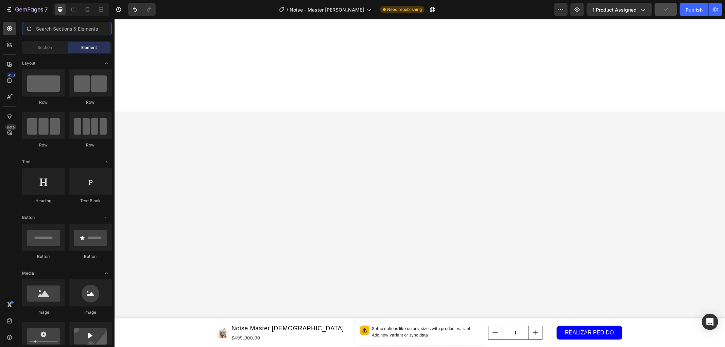
click at [56, 29] on input "text" at bounding box center [67, 29] width 90 height 14
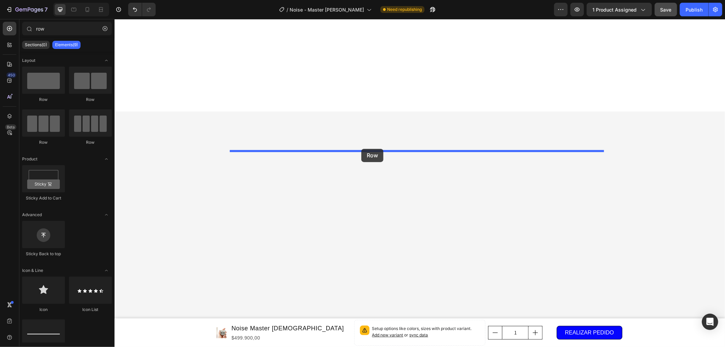
drag, startPoint x: 196, startPoint y: 107, endPoint x: 361, endPoint y: 148, distance: 169.8
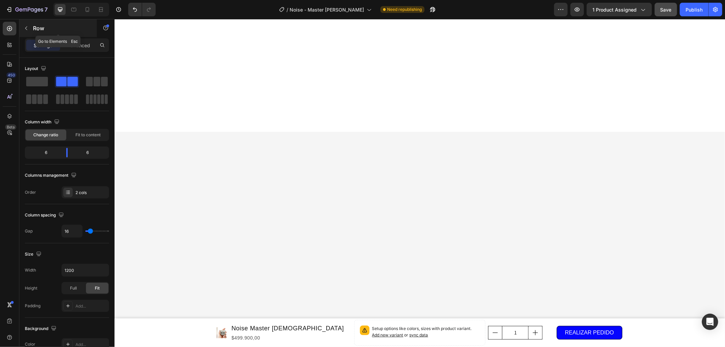
click at [44, 27] on p "Row" at bounding box center [62, 28] width 58 height 8
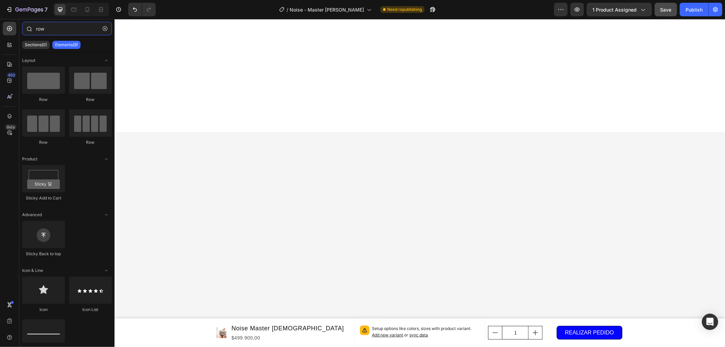
click at [68, 30] on input "row" at bounding box center [67, 29] width 90 height 14
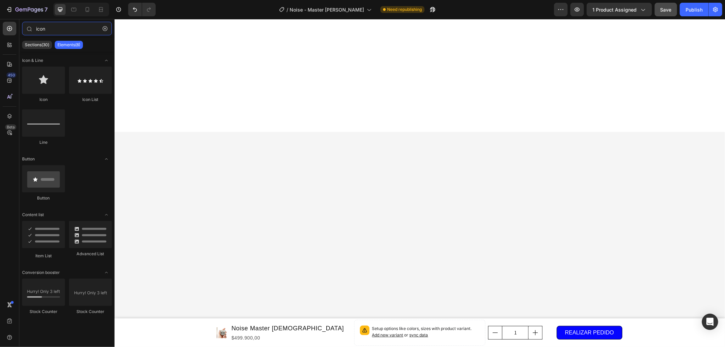
type input "icon"
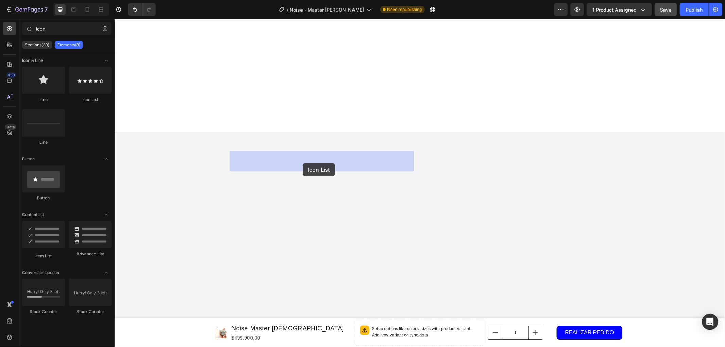
drag, startPoint x: 197, startPoint y: 103, endPoint x: 302, endPoint y: 163, distance: 121.1
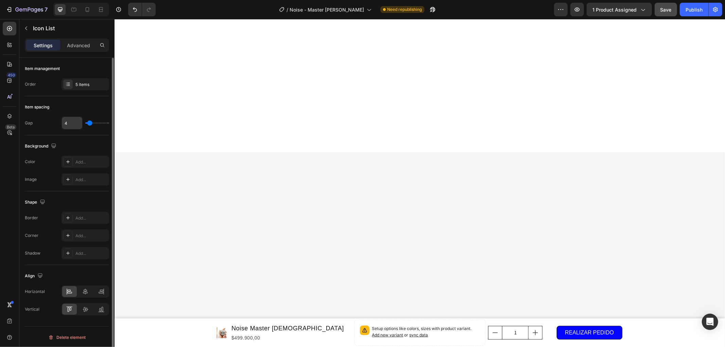
click at [72, 125] on input "4" at bounding box center [72, 123] width 20 height 12
click at [103, 86] on div "5 items" at bounding box center [91, 85] width 32 height 6
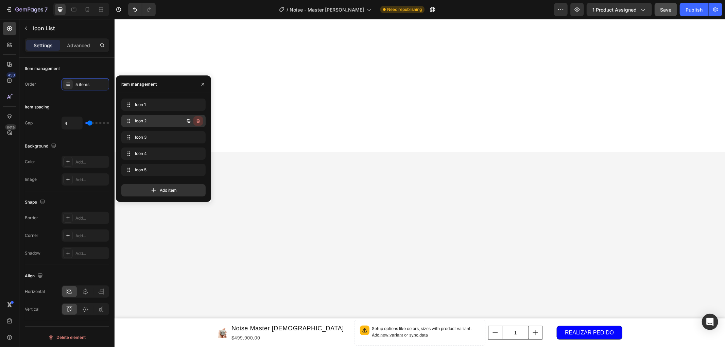
click at [197, 120] on icon "button" at bounding box center [197, 120] width 5 height 5
click at [196, 120] on div "Delete" at bounding box center [193, 121] width 13 height 6
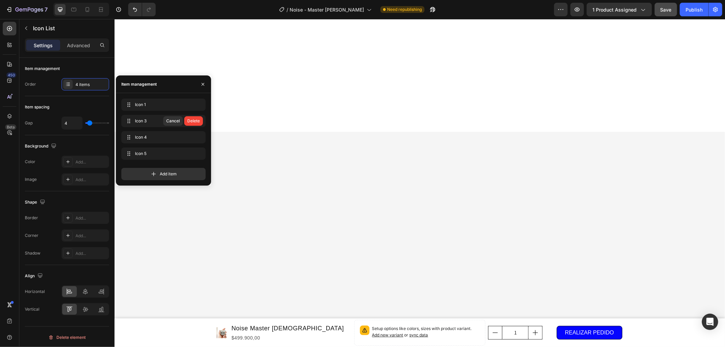
click at [197, 122] on div "Delete" at bounding box center [193, 121] width 13 height 6
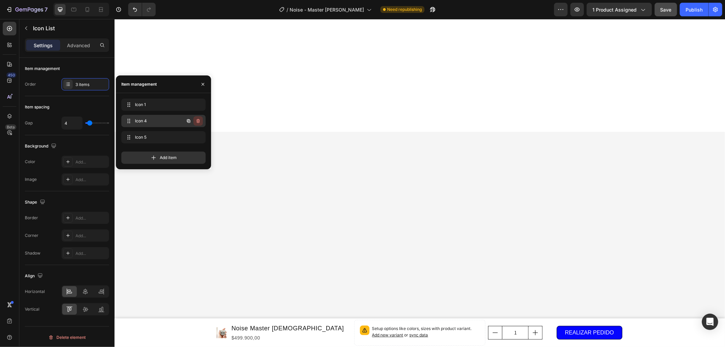
click at [196, 120] on icon "button" at bounding box center [197, 121] width 3 height 4
click at [197, 122] on div "Delete" at bounding box center [193, 121] width 13 height 6
click at [197, 121] on icon "button" at bounding box center [197, 121] width 3 height 4
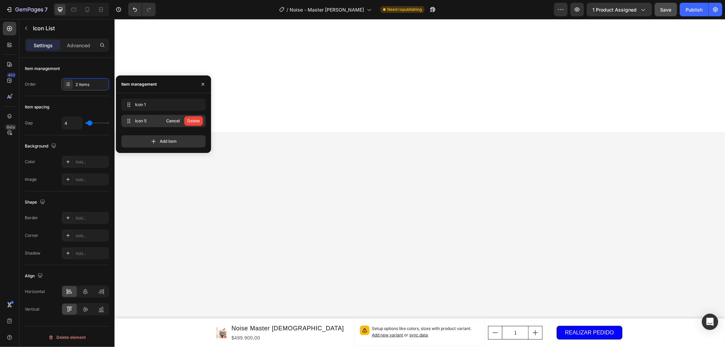
click at [198, 121] on div "Delete" at bounding box center [193, 121] width 13 height 6
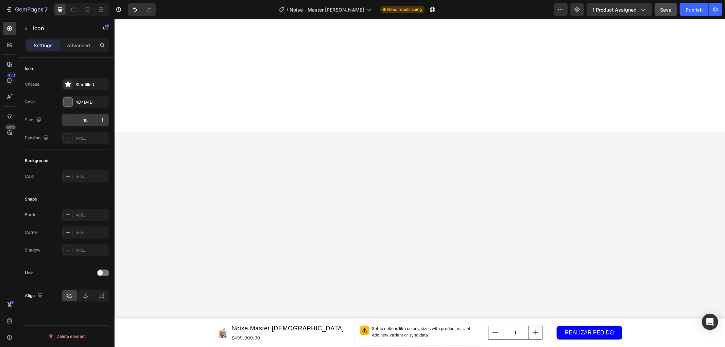
click at [83, 119] on input "16" at bounding box center [85, 120] width 22 height 12
type input "40"
click at [87, 142] on div "Add..." at bounding box center [85, 138] width 48 height 12
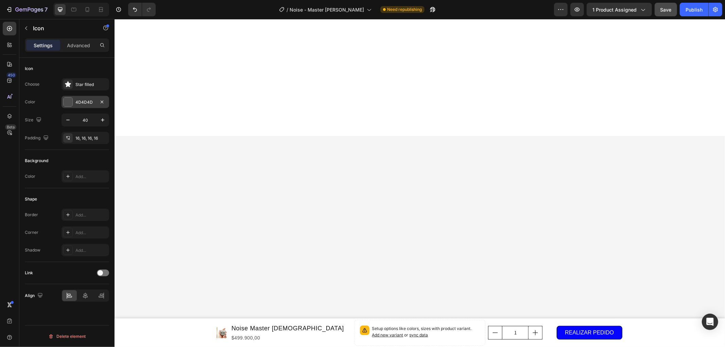
click at [87, 104] on div "4D4D4D" at bounding box center [85, 102] width 20 height 6
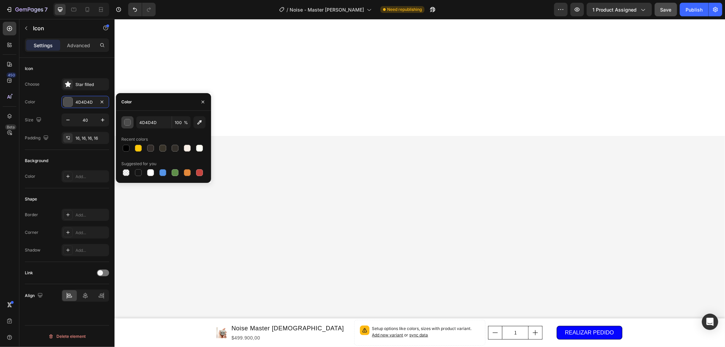
click at [129, 124] on div "button" at bounding box center [127, 122] width 7 height 7
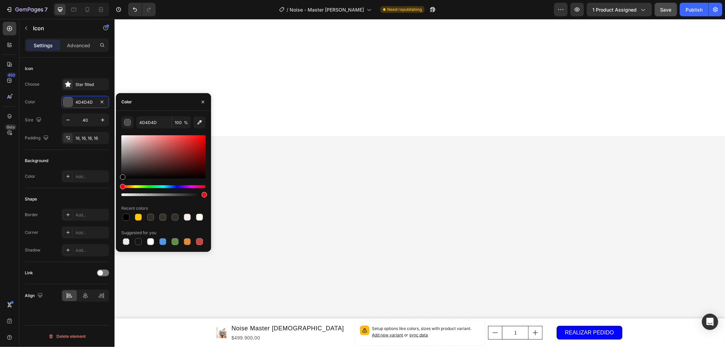
click at [176, 185] on div "Hue" at bounding box center [163, 186] width 84 height 3
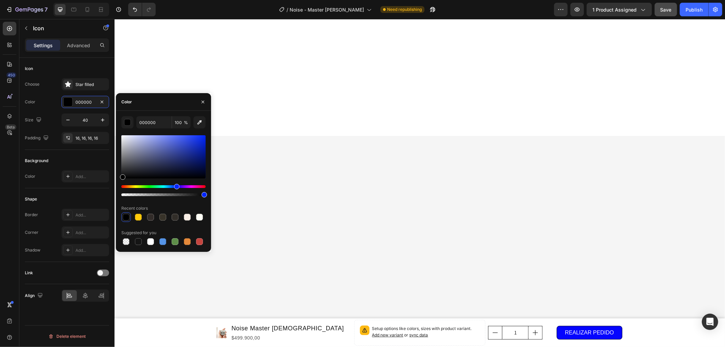
click at [194, 142] on div at bounding box center [163, 156] width 84 height 43
type input "203CD8"
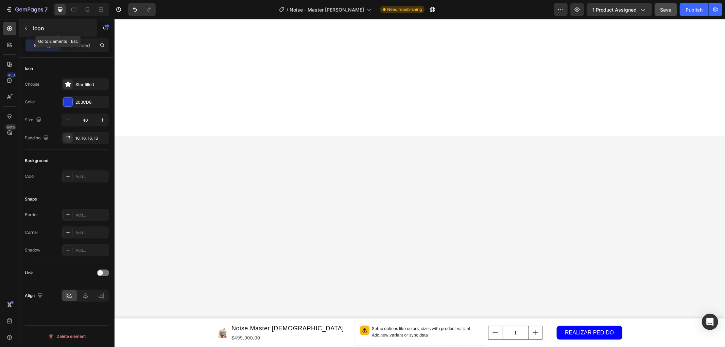
click at [65, 30] on p "Icon" at bounding box center [62, 28] width 58 height 8
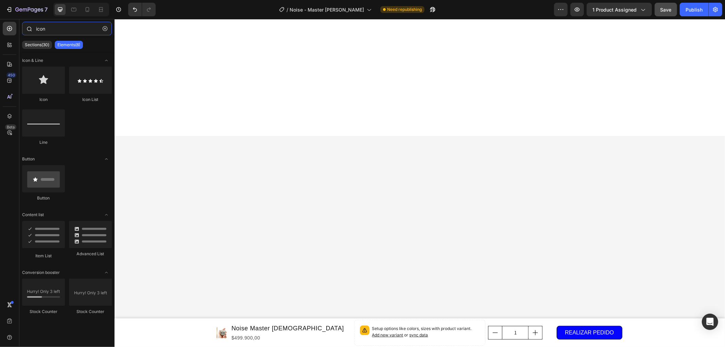
click at [65, 30] on input "icon" at bounding box center [67, 29] width 90 height 14
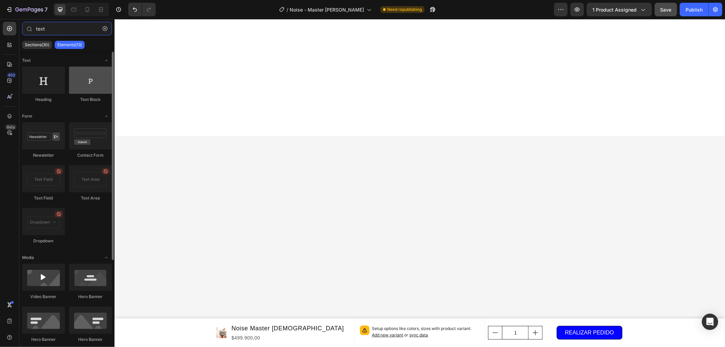
type input "text"
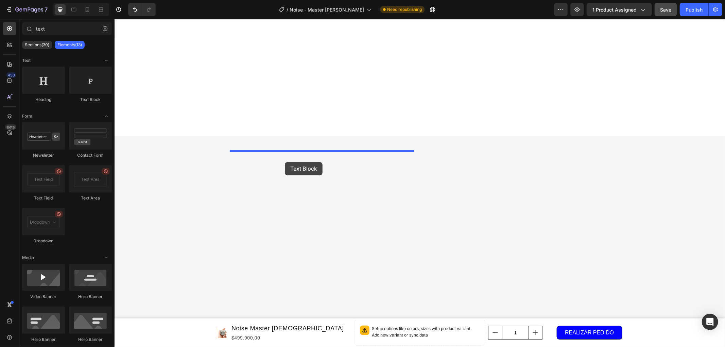
drag, startPoint x: 208, startPoint y: 106, endPoint x: 284, endPoint y: 163, distance: 94.7
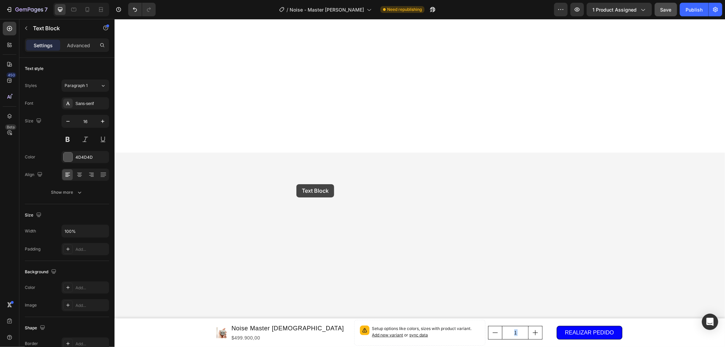
drag, startPoint x: 280, startPoint y: 155, endPoint x: 284, endPoint y: 178, distance: 24.1
drag, startPoint x: 270, startPoint y: 178, endPoint x: 280, endPoint y: 161, distance: 19.5
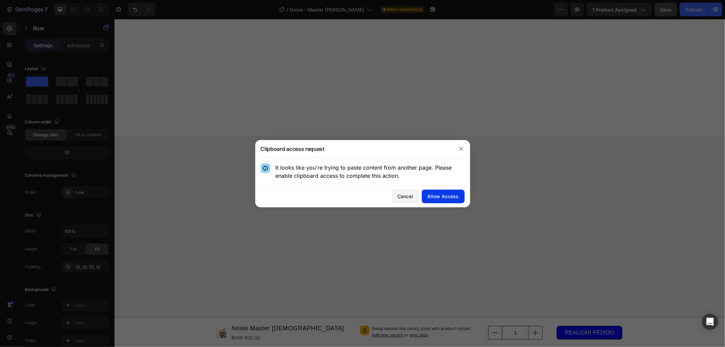
click at [429, 194] on div "Allow Access" at bounding box center [442, 196] width 31 height 7
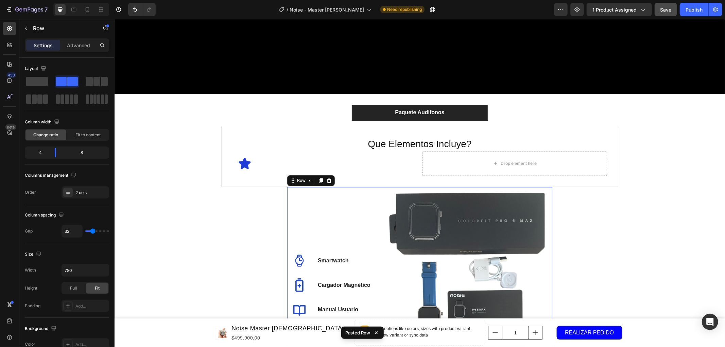
scroll to position [3399, 0]
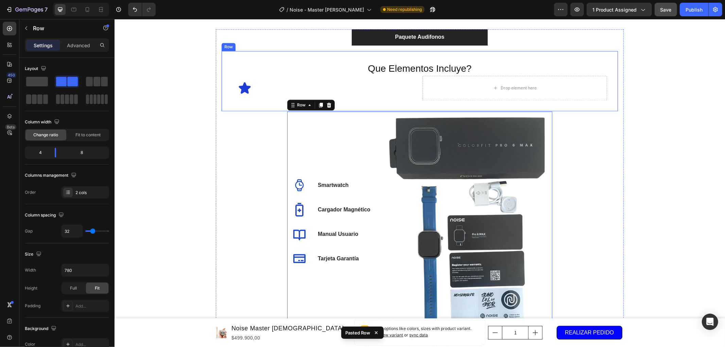
click at [260, 106] on div "Que Elementos Incluye? Heading Icon Icon List Drop element here Row Row" at bounding box center [419, 81] width 397 height 60
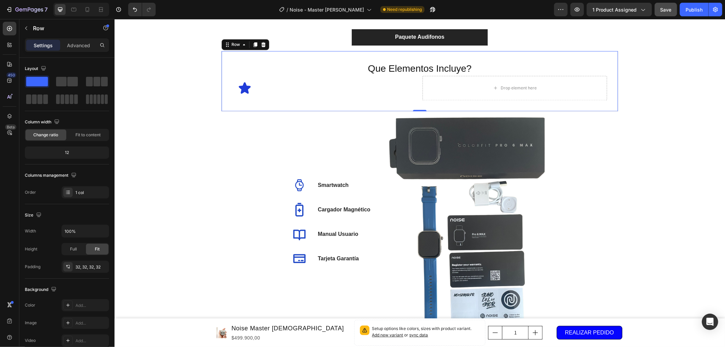
click at [260, 42] on icon at bounding box center [262, 43] width 5 height 5
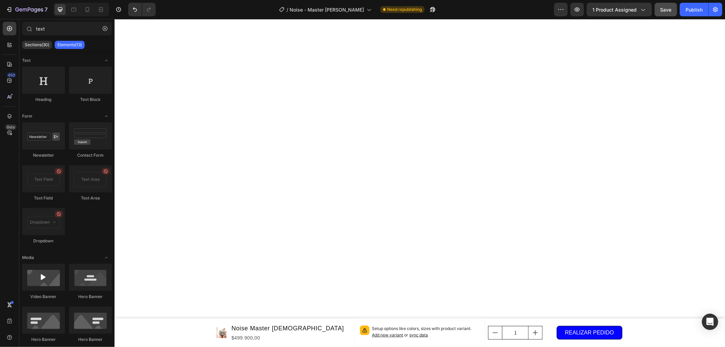
scroll to position [3286, 0]
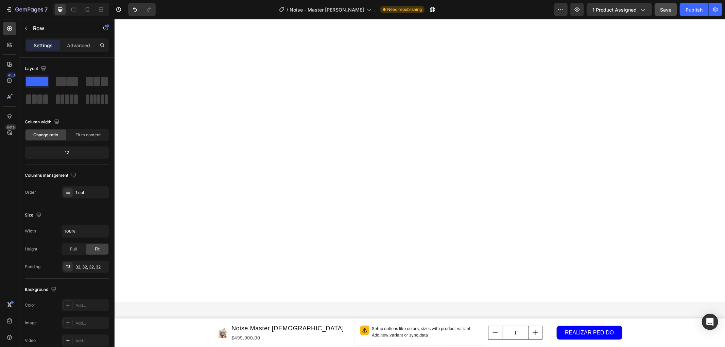
scroll to position [3362, 0]
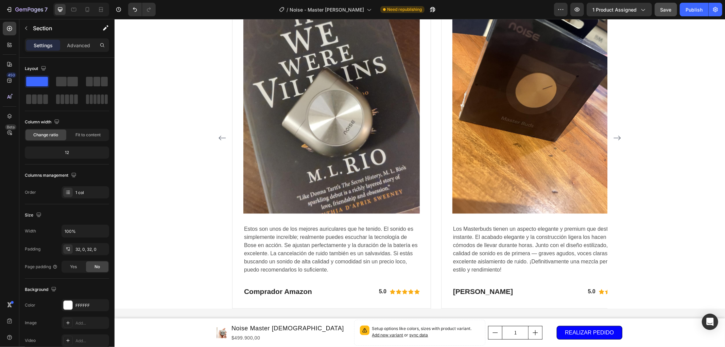
scroll to position [3399, 0]
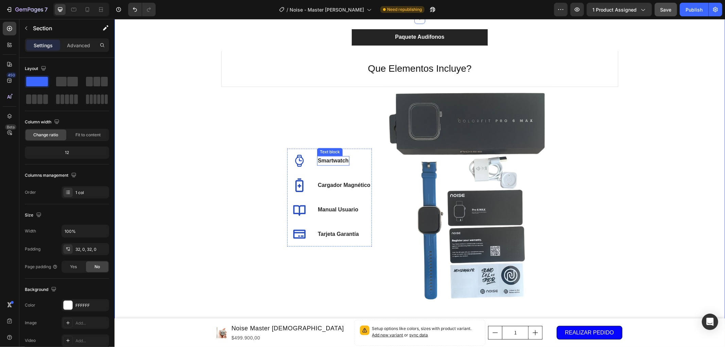
click at [330, 161] on p "Smartwatch" at bounding box center [332, 160] width 31 height 8
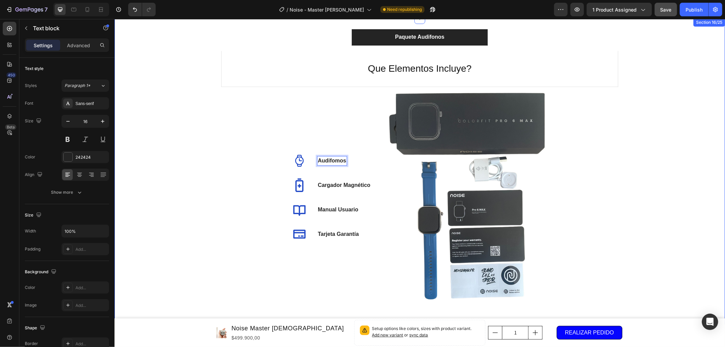
click at [634, 103] on div "Paquete Audifonos Que Elementos Incluye? Heading Row Icon Audifomos Text block …" at bounding box center [419, 171] width 610 height 284
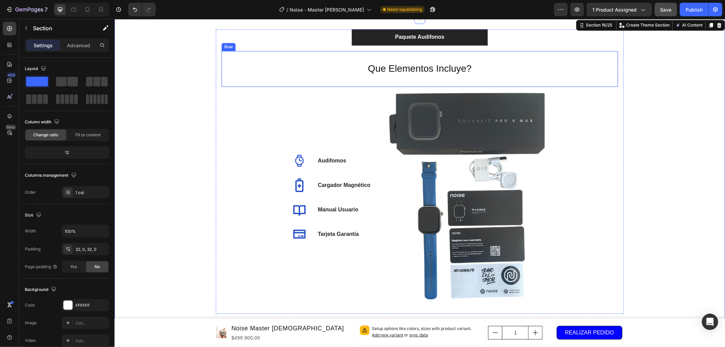
click at [475, 75] on div "Que Elementos Incluye? Heading Row" at bounding box center [419, 69] width 397 height 36
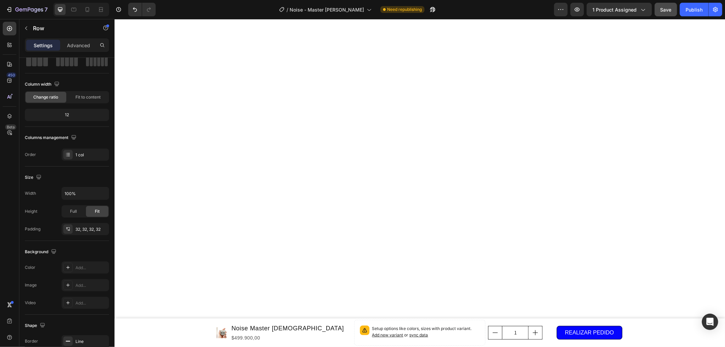
scroll to position [3324, 0]
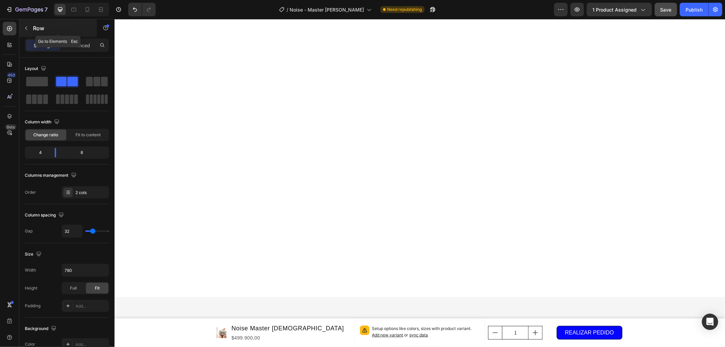
click at [31, 27] on button "button" at bounding box center [26, 28] width 11 height 11
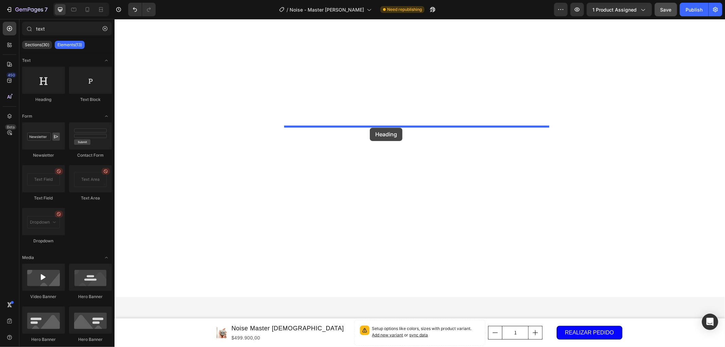
drag, startPoint x: 168, startPoint y: 105, endPoint x: 369, endPoint y: 127, distance: 202.7
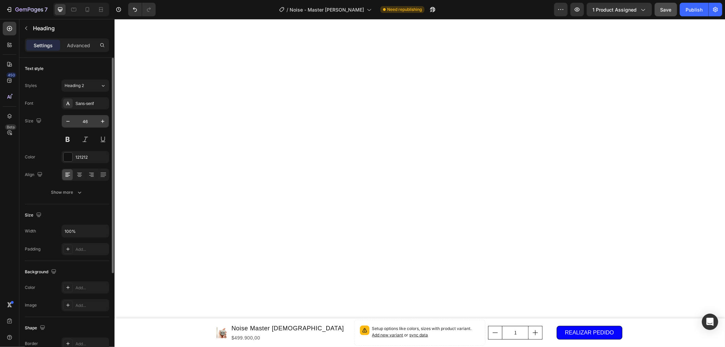
click at [86, 124] on input "46" at bounding box center [85, 121] width 22 height 12
type input "28"
click at [80, 176] on icon at bounding box center [79, 176] width 3 height 1
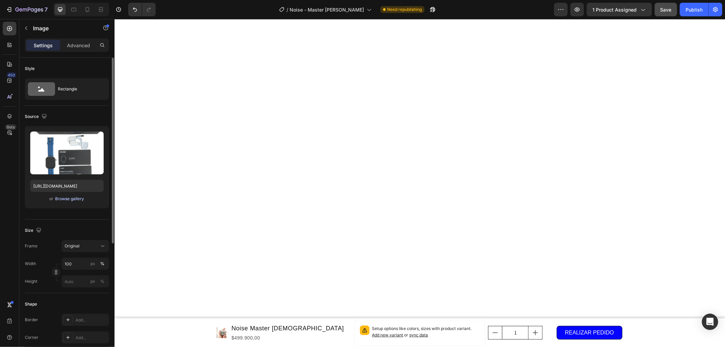
click at [67, 199] on div "Browse gallery" at bounding box center [69, 199] width 29 height 6
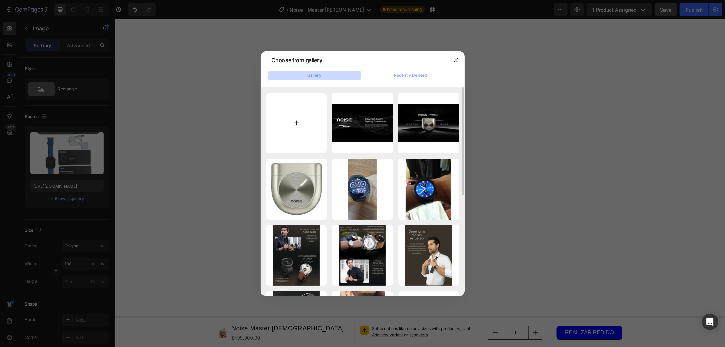
click at [288, 123] on input "file" at bounding box center [296, 123] width 61 height 61
type input "C:\fakepath\MasterBuds-9.jpg"
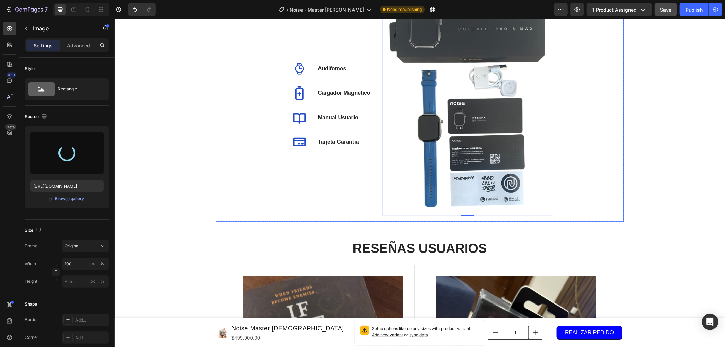
scroll to position [3437, 0]
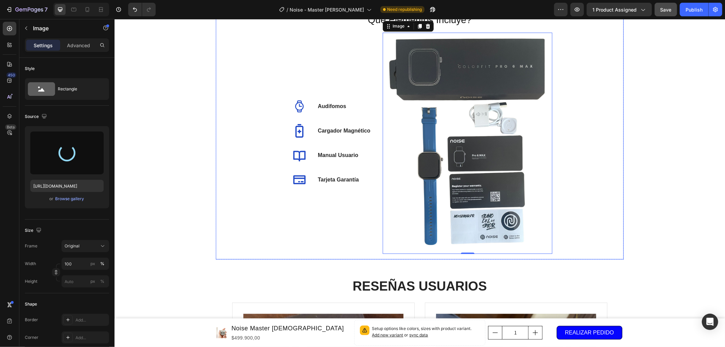
type input "https://cdn.shopify.com/s/files/1/0891/6471/0252/files/gempages_542835098253329…"
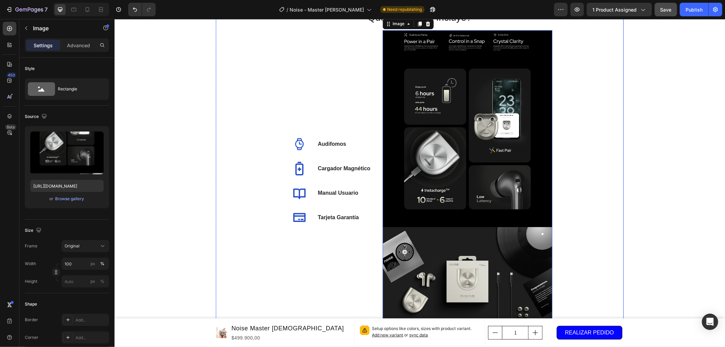
scroll to position [3475, 0]
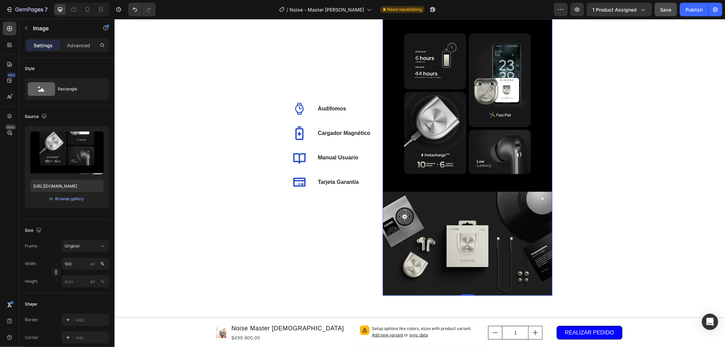
click at [463, 159] on img at bounding box center [467, 145] width 170 height 301
click at [69, 201] on div "Browse gallery" at bounding box center [69, 199] width 29 height 6
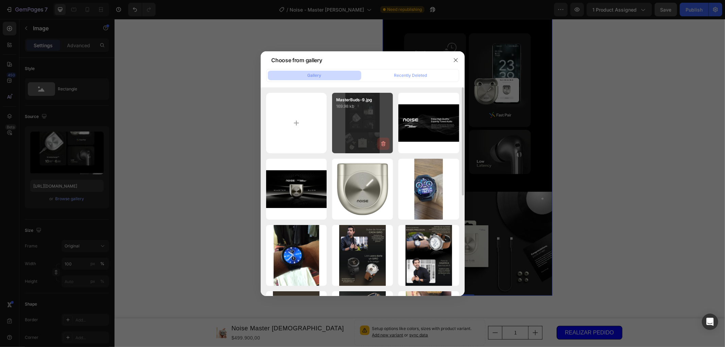
click at [385, 143] on icon "button" at bounding box center [383, 143] width 4 height 5
click at [380, 146] on div "Delete" at bounding box center [379, 145] width 13 height 6
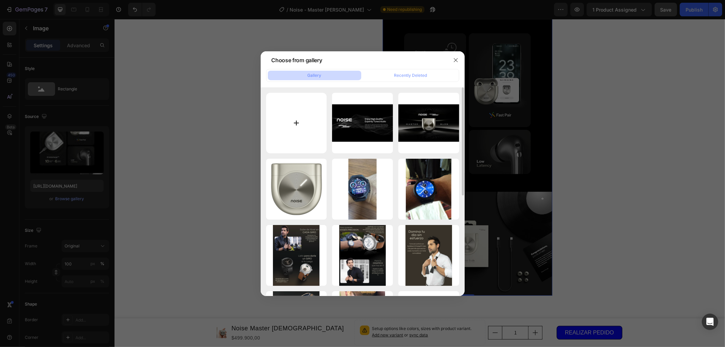
click at [294, 127] on input "file" at bounding box center [296, 123] width 61 height 61
type input "C:\fakepath\MasterBuds-9.jpg"
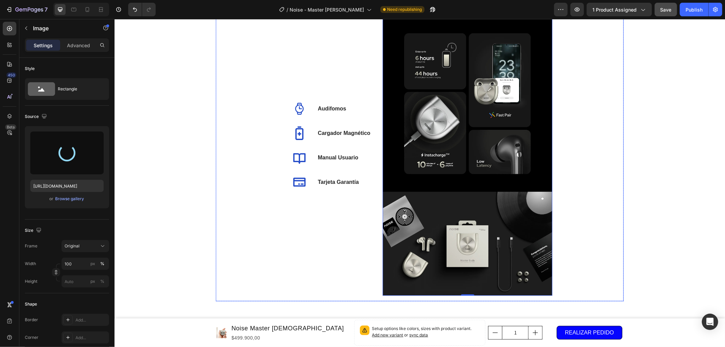
type input "https://cdn.shopify.com/s/files/1/0891/6471/0252/files/gempages_542835098253329…"
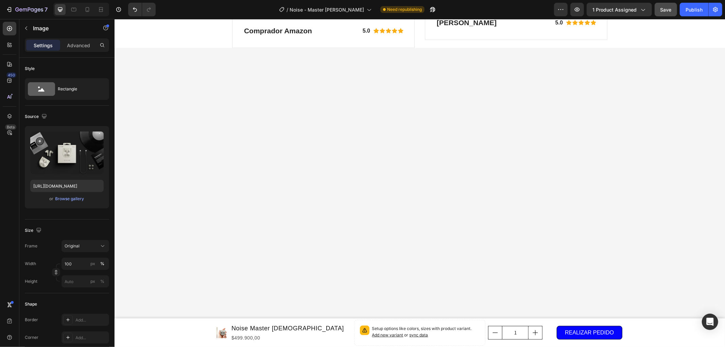
scroll to position [3376, 0]
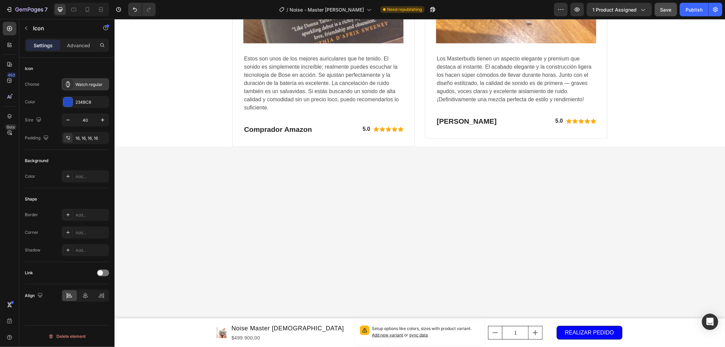
click at [84, 83] on div "Watch regular" at bounding box center [91, 85] width 32 height 6
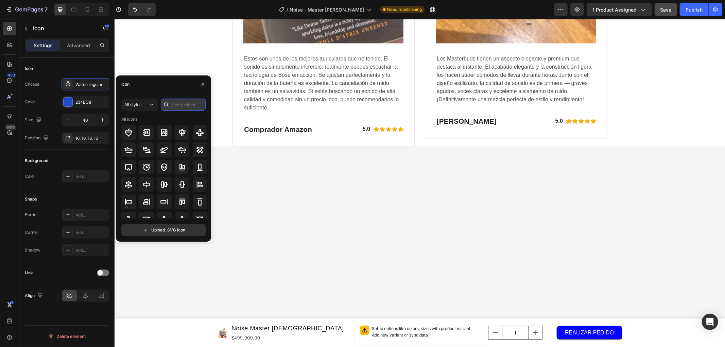
click at [174, 105] on input "text" at bounding box center [183, 105] width 45 height 12
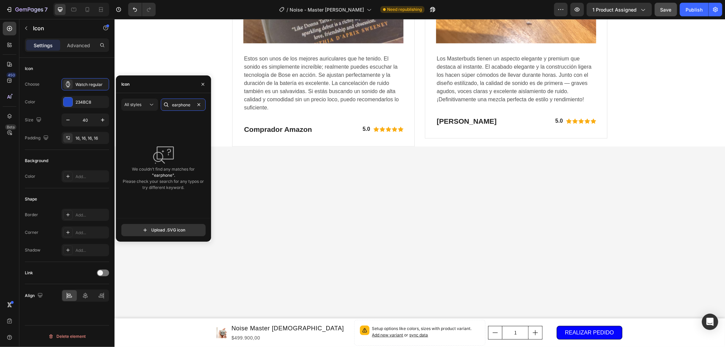
type input "earphones"
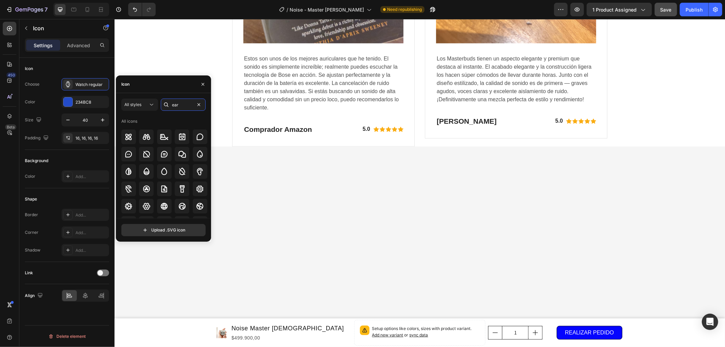
scroll to position [0, 0]
click at [172, 105] on input "ear" at bounding box center [183, 105] width 45 height 12
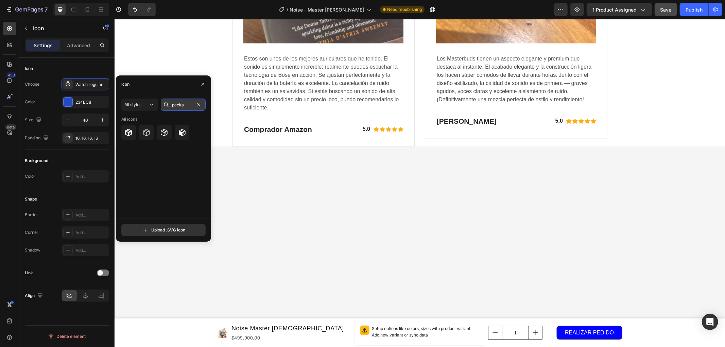
click at [178, 105] on input "packa" at bounding box center [183, 105] width 45 height 12
type input "container"
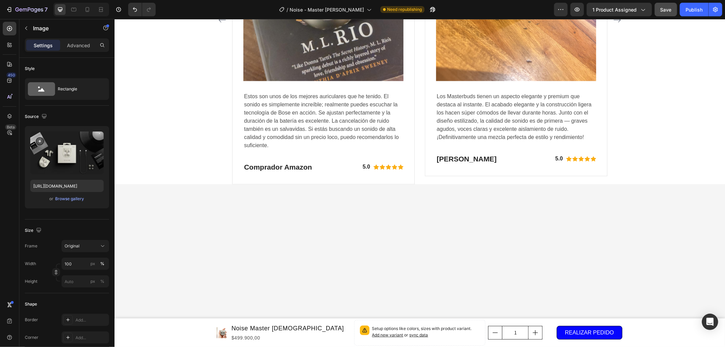
scroll to position [3301, 0]
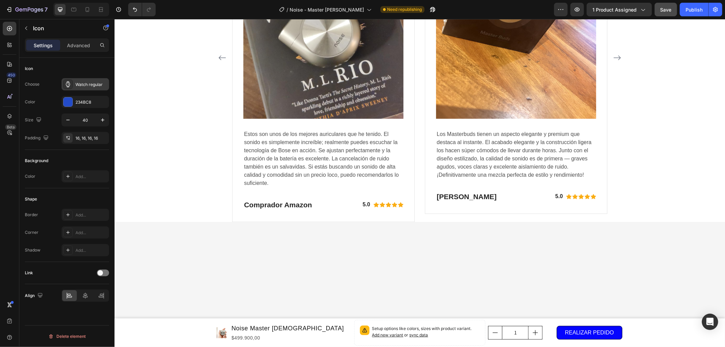
click at [87, 85] on div "Watch regular" at bounding box center [91, 85] width 32 height 6
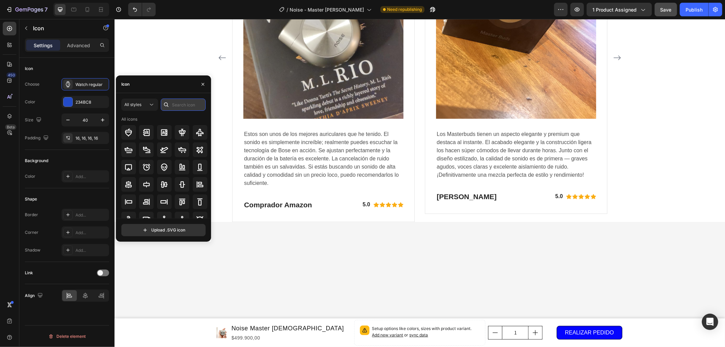
click at [184, 107] on input "text" at bounding box center [183, 105] width 45 height 12
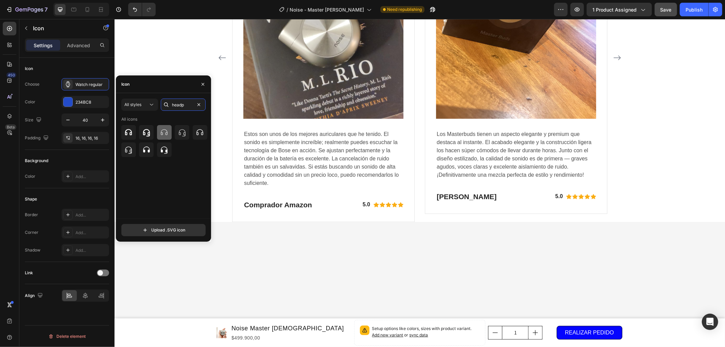
type input "headp"
click at [163, 136] on icon at bounding box center [164, 132] width 8 height 8
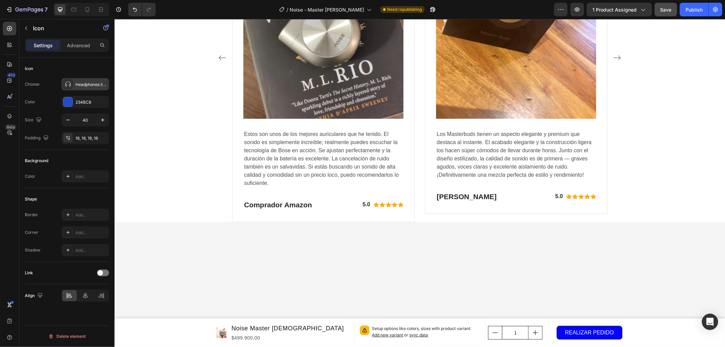
click at [82, 85] on div "Headphones light" at bounding box center [91, 85] width 32 height 6
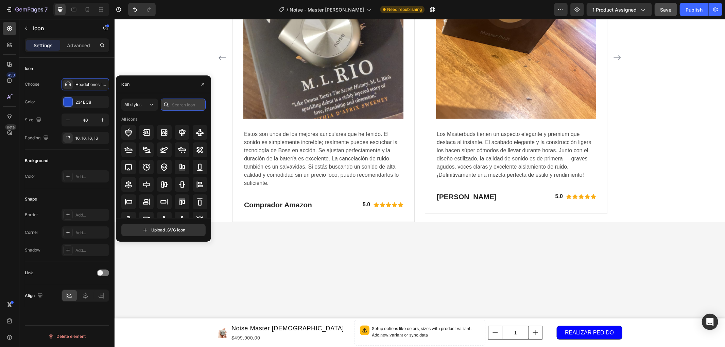
click at [179, 103] on input "text" at bounding box center [183, 105] width 45 height 12
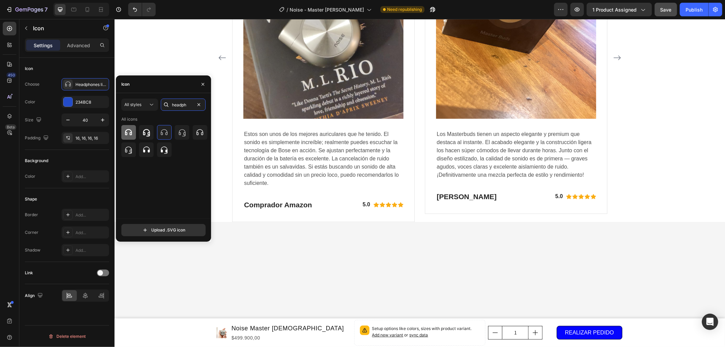
type input "headph"
click at [130, 134] on icon at bounding box center [128, 132] width 8 height 8
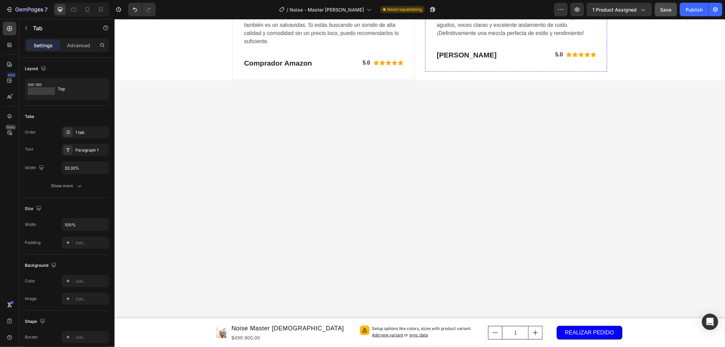
scroll to position [2961, 0]
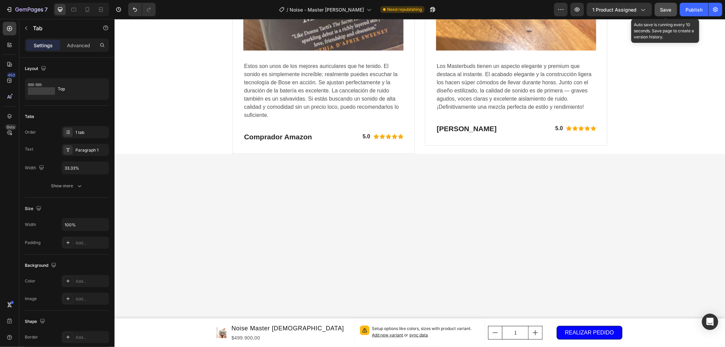
click at [665, 4] on button "Save" at bounding box center [665, 10] width 22 height 14
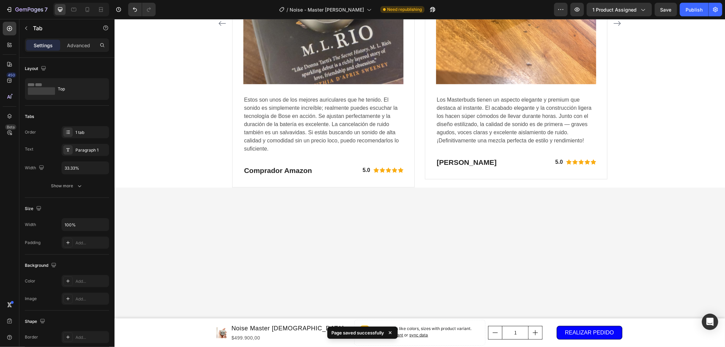
scroll to position [2923, 0]
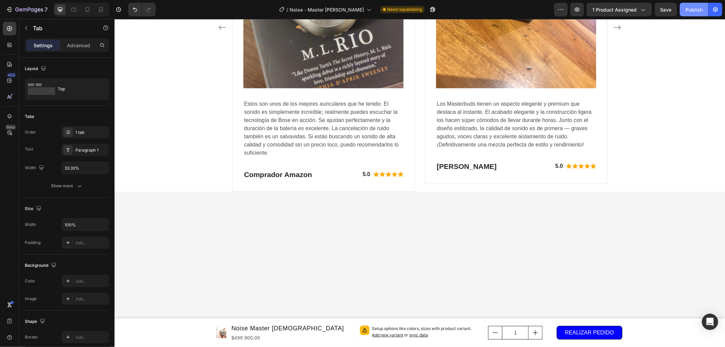
click at [691, 11] on div "Publish" at bounding box center [693, 9] width 17 height 7
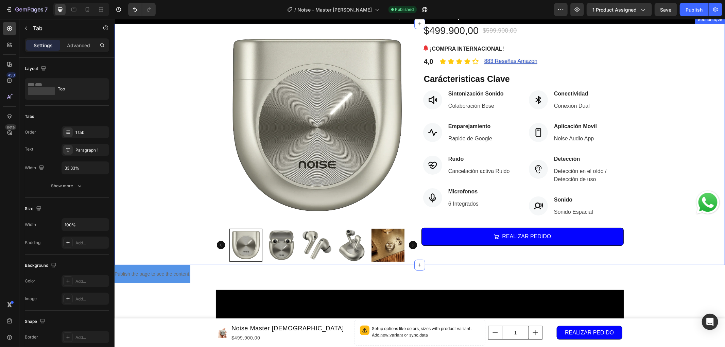
scroll to position [0, 0]
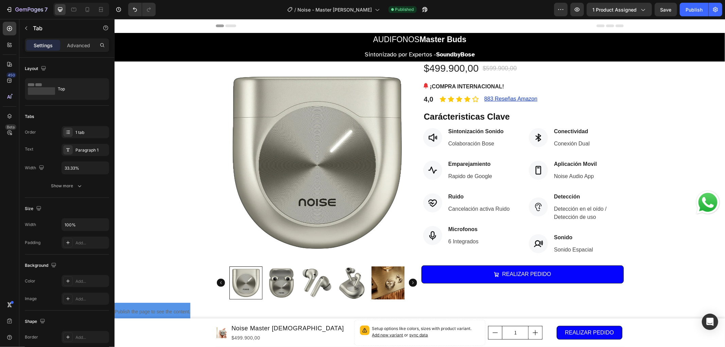
click at [698, 201] on img "Chat on WhatsApp" at bounding box center [707, 202] width 27 height 27
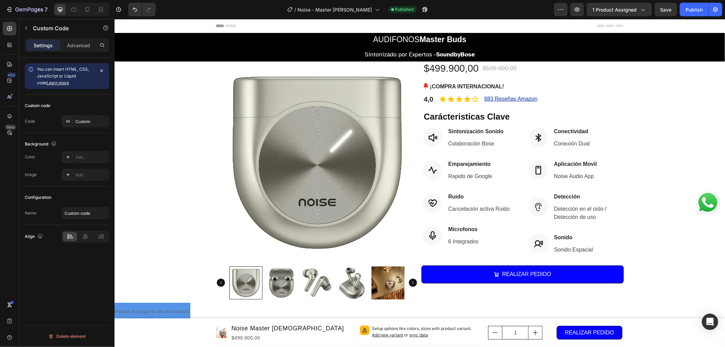
click at [695, 202] on img "Chat on WhatsApp" at bounding box center [707, 202] width 27 height 27
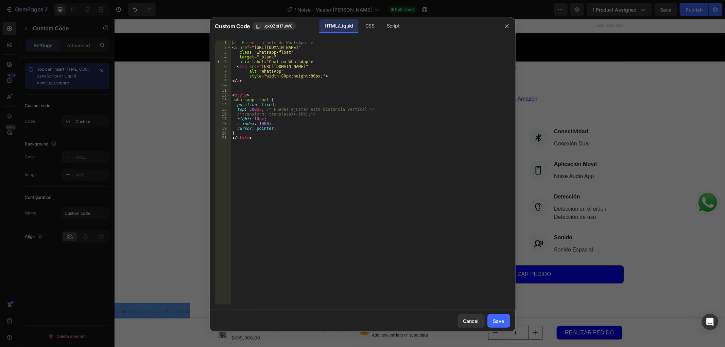
click at [254, 48] on div "<!-- Botón flotante de WhatsApp --> < a href = "https://wa.link/caoilc" class =…" at bounding box center [370, 177] width 279 height 274
type textarea "<a href="https://wa.link/ytdqyb""
click at [497, 320] on div "Save" at bounding box center [498, 320] width 11 height 7
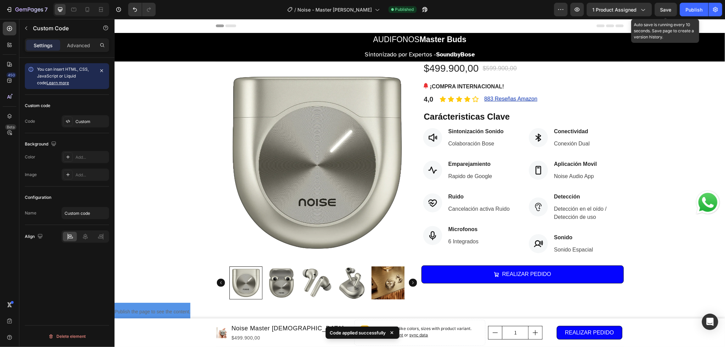
click at [662, 12] on span "Save" at bounding box center [665, 10] width 11 height 6
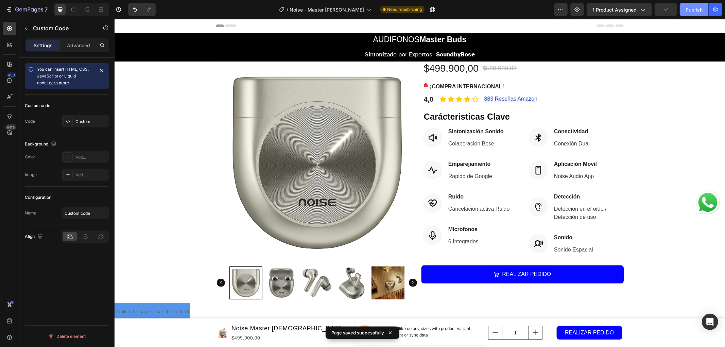
click at [688, 11] on div "Publish" at bounding box center [693, 9] width 17 height 7
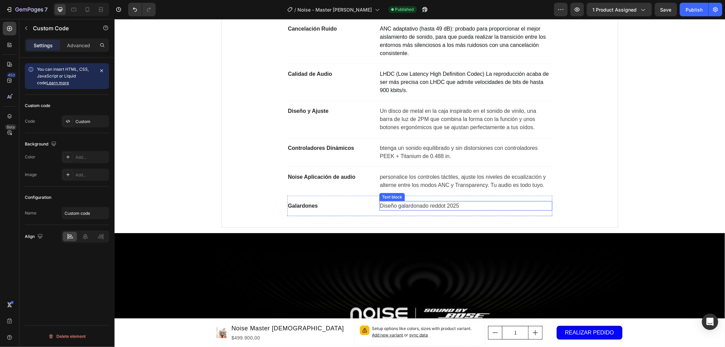
scroll to position [641, 0]
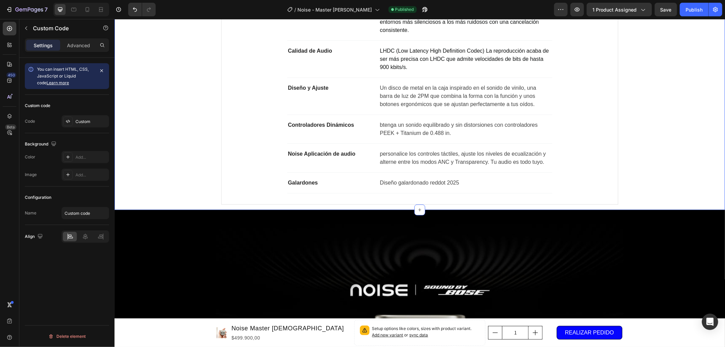
click at [657, 200] on div "Detalle Especificaciones Sintonización Text block Sintonizado por expertos: Con…" at bounding box center [419, 72] width 610 height 276
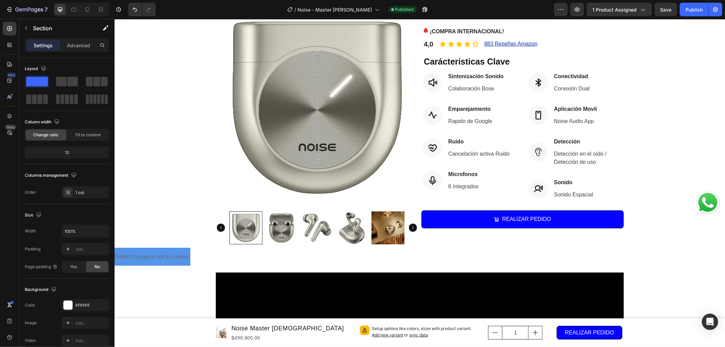
scroll to position [0, 0]
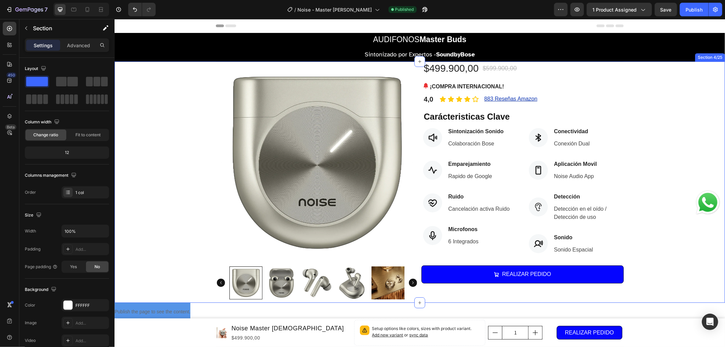
click at [665, 202] on div "Product Images $499.900,00 (P) Price (P) Price $599.900,00 (P) Price (P) Price …" at bounding box center [419, 181] width 610 height 241
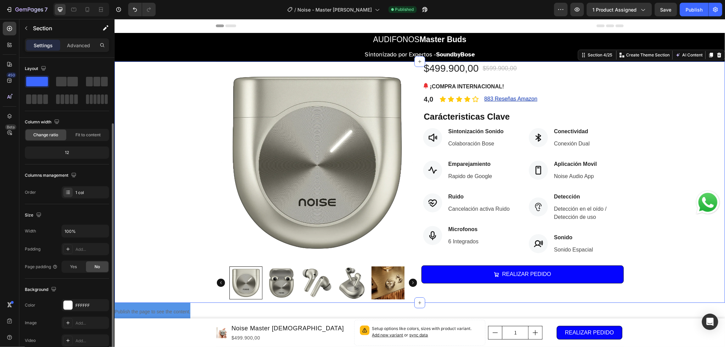
scroll to position [38, 0]
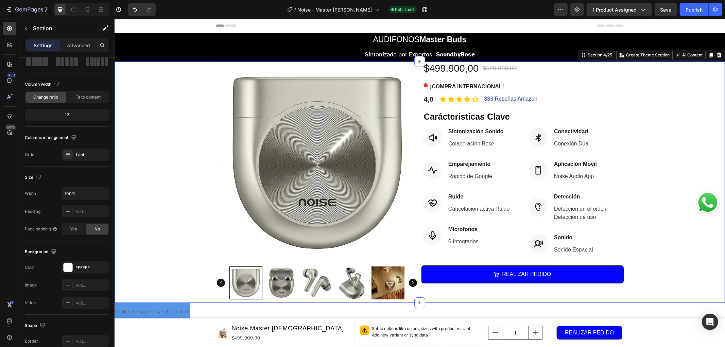
click at [675, 235] on div "Product Images $499.900,00 (P) Price (P) Price $599.900,00 (P) Price (P) Price …" at bounding box center [419, 181] width 610 height 241
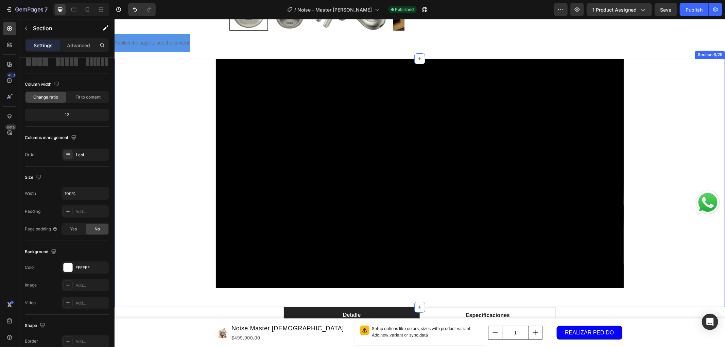
scroll to position [229, 0]
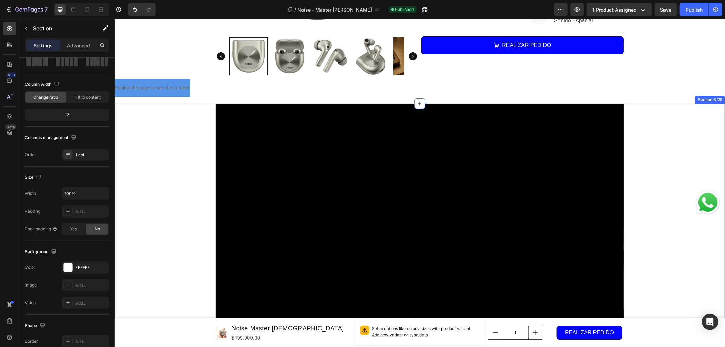
click at [645, 239] on div "Video Custom Code Row" at bounding box center [419, 227] width 610 height 248
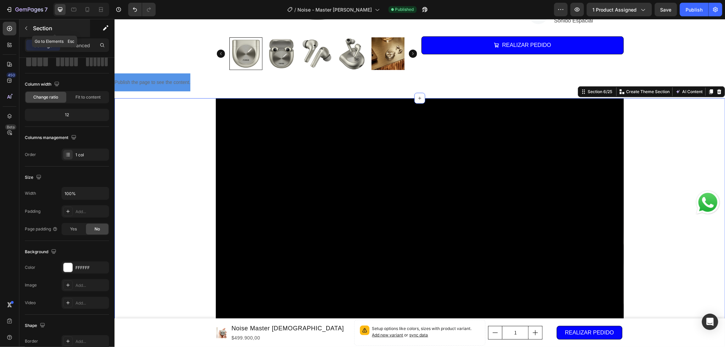
click at [46, 30] on p "Section" at bounding box center [61, 28] width 56 height 8
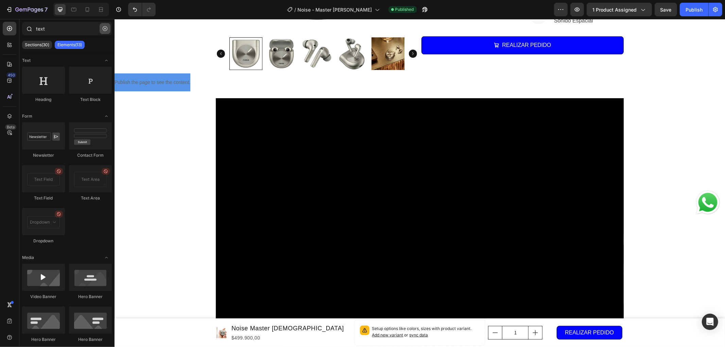
click at [103, 27] on icon "button" at bounding box center [105, 28] width 5 height 5
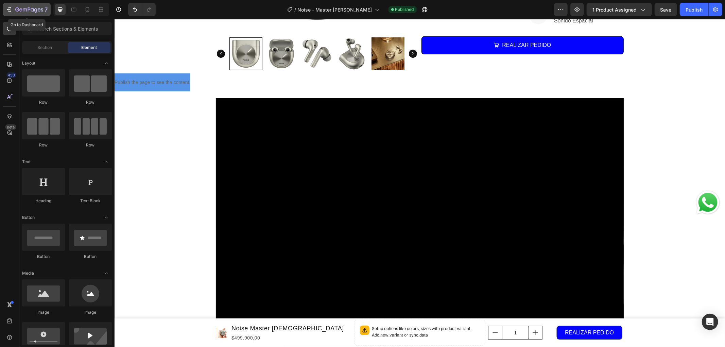
click at [39, 11] on icon "button" at bounding box center [39, 9] width 3 height 3
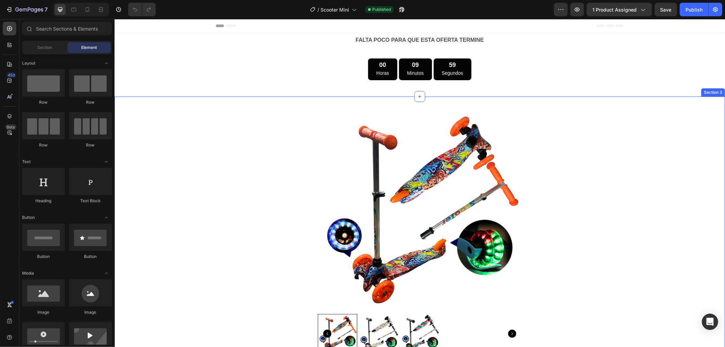
click at [218, 109] on div "Product Images Row Image Product Row Section 3" at bounding box center [419, 232] width 610 height 273
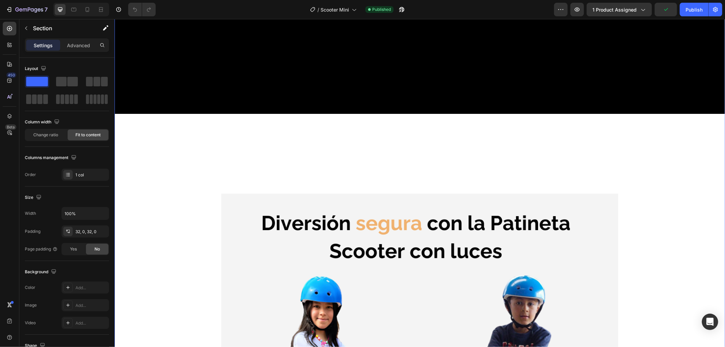
scroll to position [1321, 0]
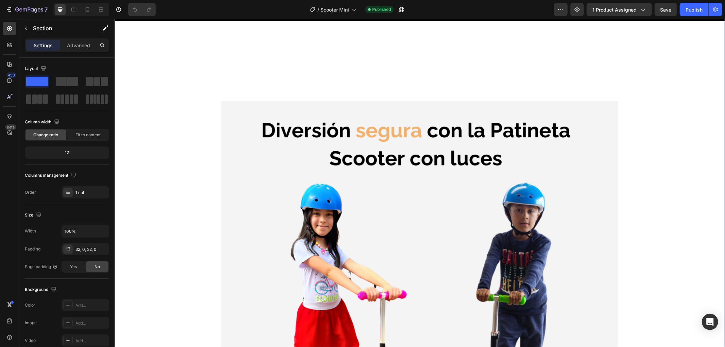
scroll to position [1397, 0]
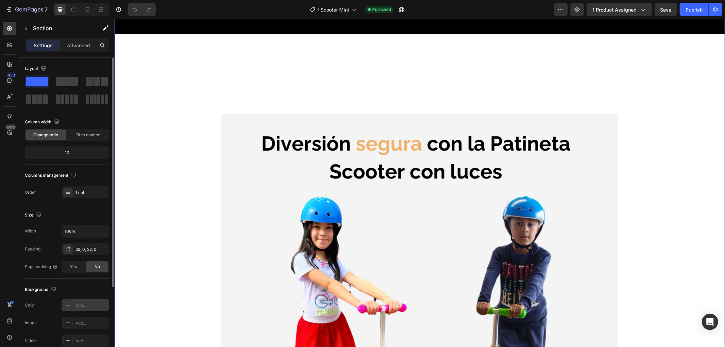
click at [89, 307] on div "Add..." at bounding box center [91, 305] width 32 height 6
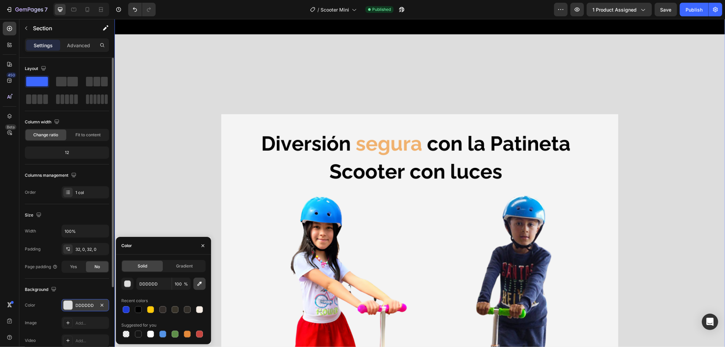
click at [199, 284] on icon "button" at bounding box center [199, 284] width 4 height 4
type input "F5F5F5"
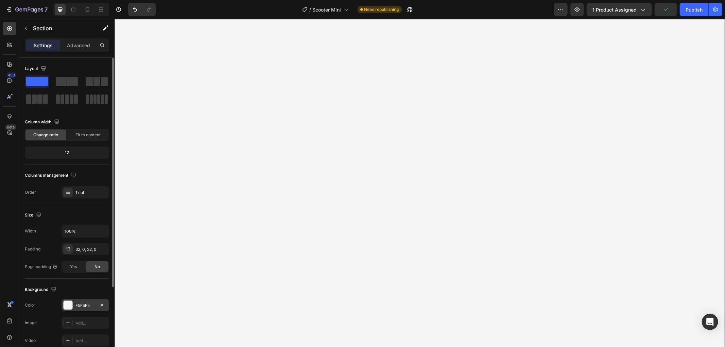
scroll to position [2416, 0]
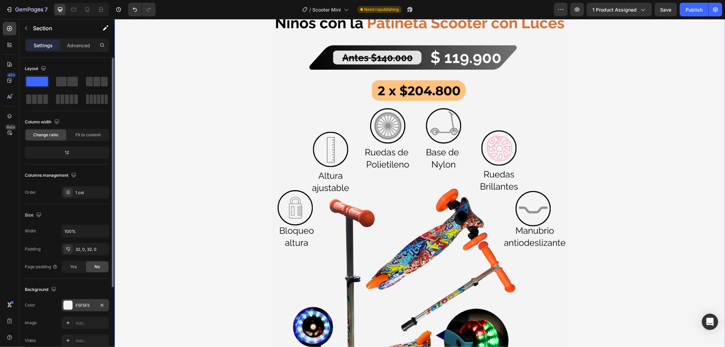
scroll to position [415, 0]
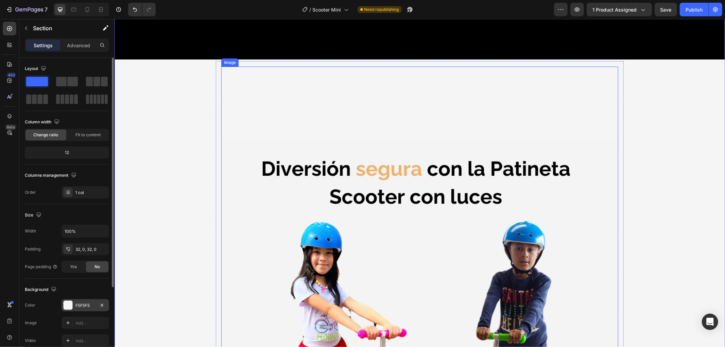
scroll to position [1359, 0]
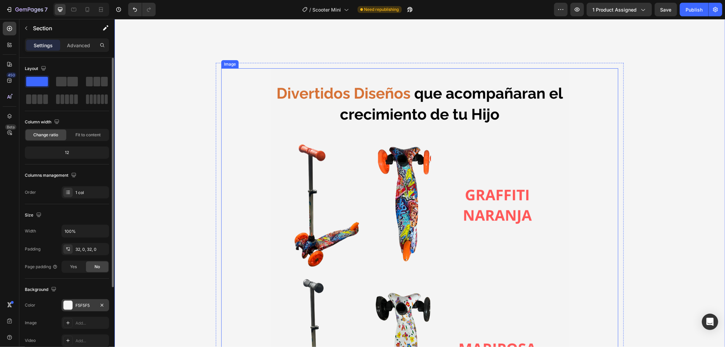
scroll to position [1925, 0]
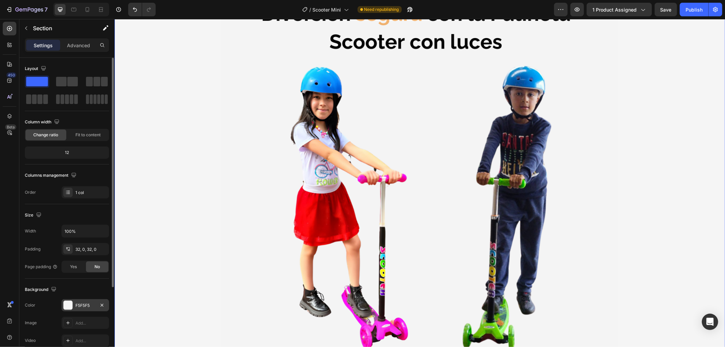
scroll to position [1472, 0]
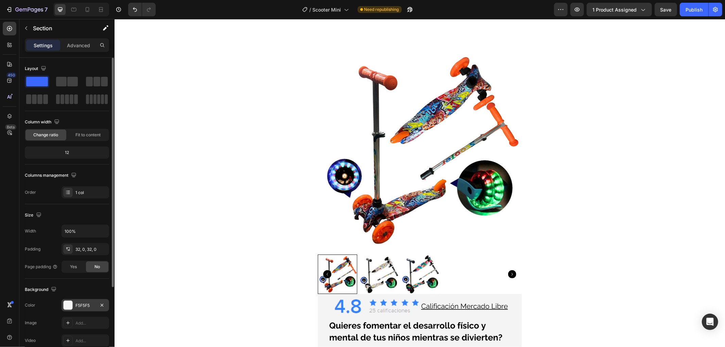
scroll to position [0, 0]
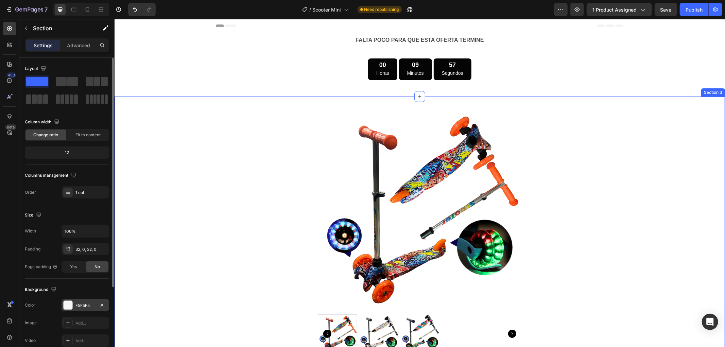
click at [138, 114] on div "Product Images Row Image Product Row Section 3" at bounding box center [419, 304] width 610 height 417
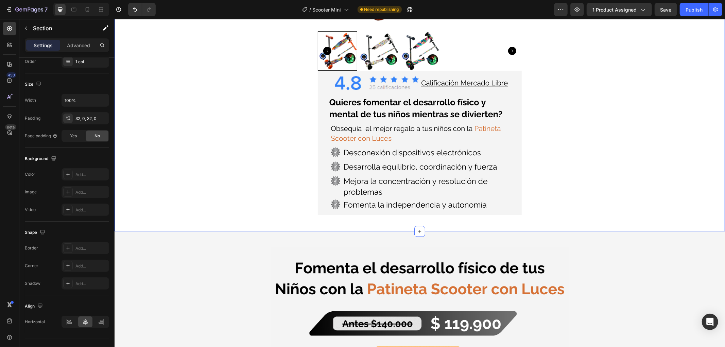
scroll to position [340, 0]
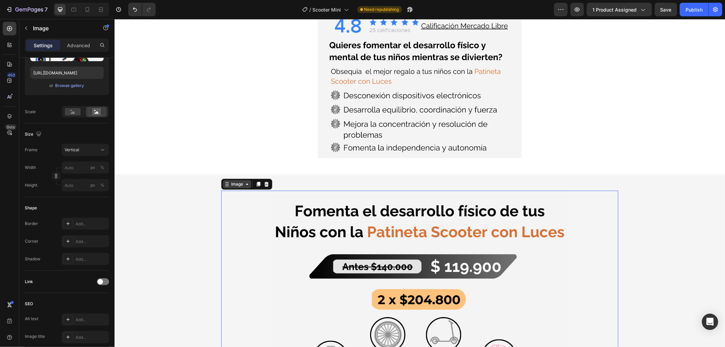
scroll to position [0, 0]
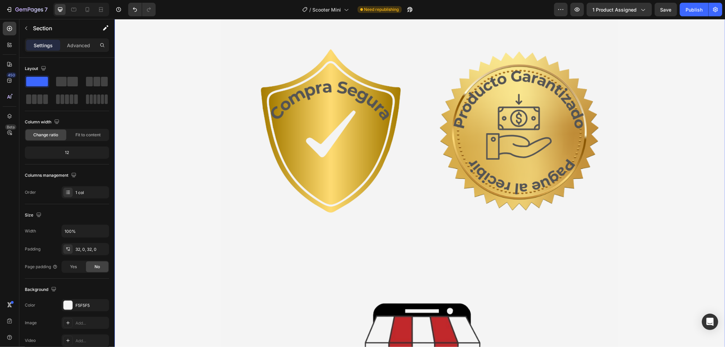
scroll to position [4492, 0]
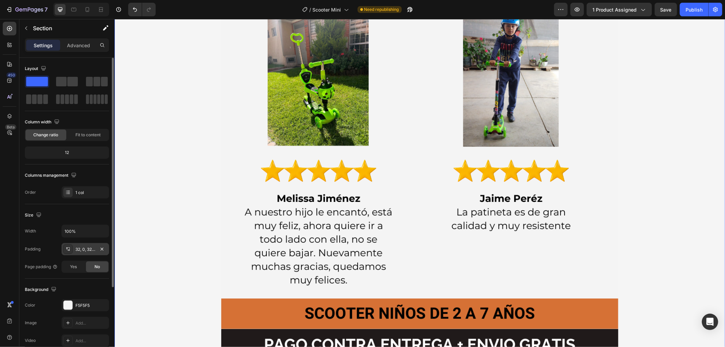
click at [82, 251] on div "32, 0, 32, 0" at bounding box center [85, 249] width 20 height 6
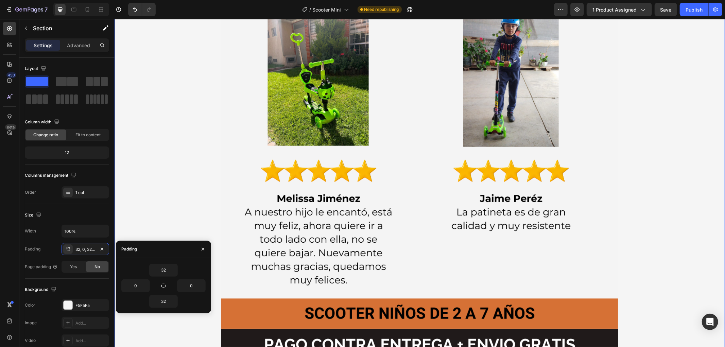
click at [201, 249] on icon "button" at bounding box center [202, 248] width 5 height 5
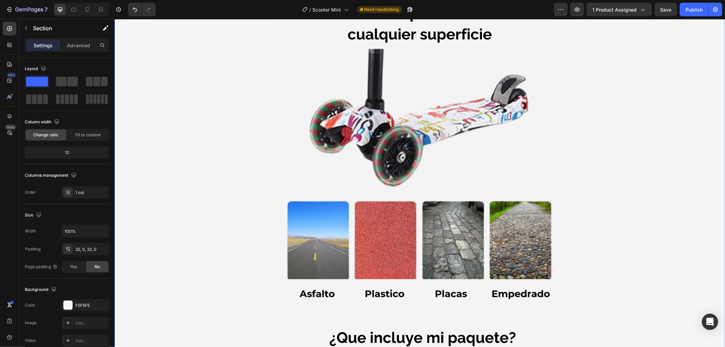
scroll to position [3398, 0]
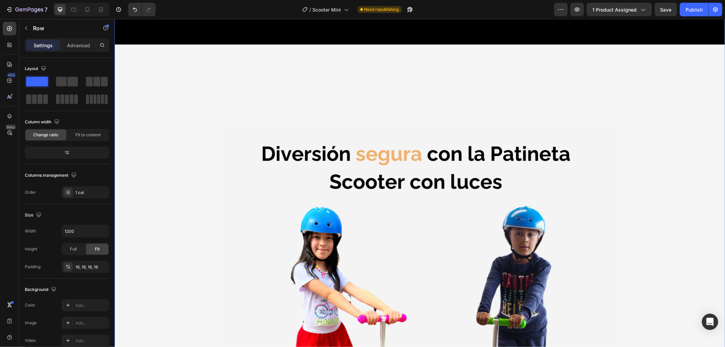
scroll to position [1472, 0]
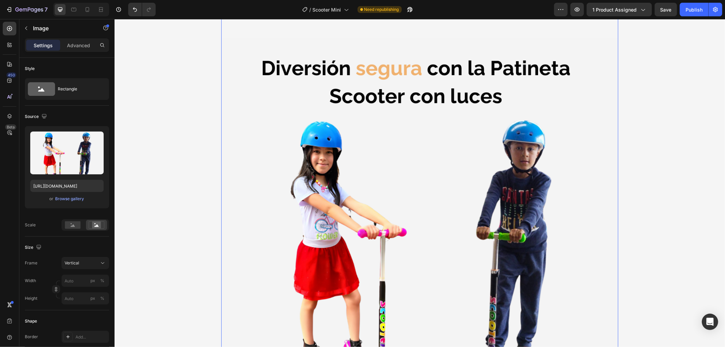
click at [228, 203] on img at bounding box center [419, 230] width 397 height 529
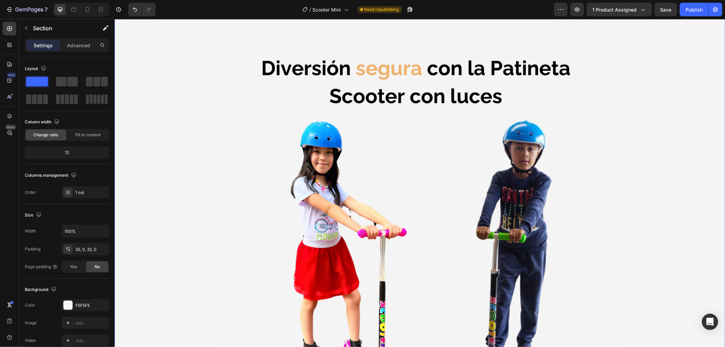
click at [215, 198] on div "Image Row" at bounding box center [419, 230] width 408 height 540
click at [215, 201] on div "Image Row 5" at bounding box center [419, 230] width 408 height 540
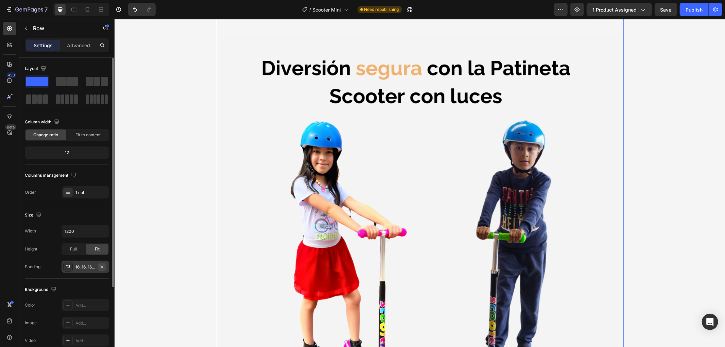
click at [100, 266] on icon "button" at bounding box center [101, 266] width 5 height 5
click at [90, 267] on div "16, 16, 16, 16" at bounding box center [85, 267] width 20 height 6
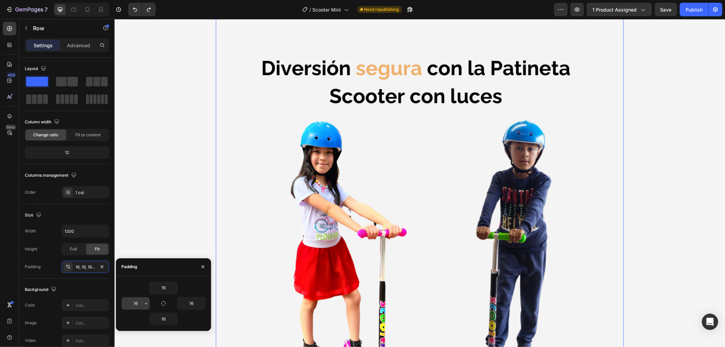
click at [137, 305] on input "16" at bounding box center [136, 303] width 28 height 12
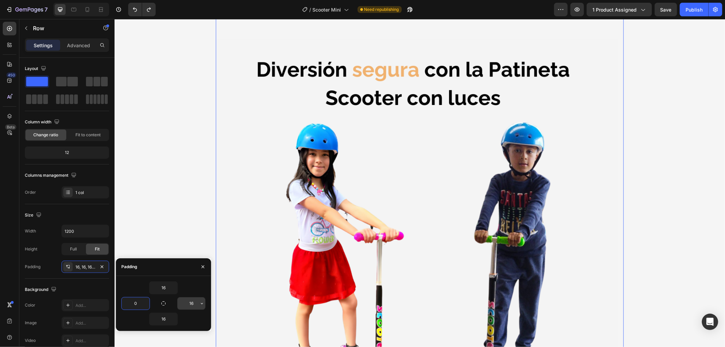
type input "0"
click at [189, 303] on input "16" at bounding box center [191, 303] width 28 height 12
type input "0"
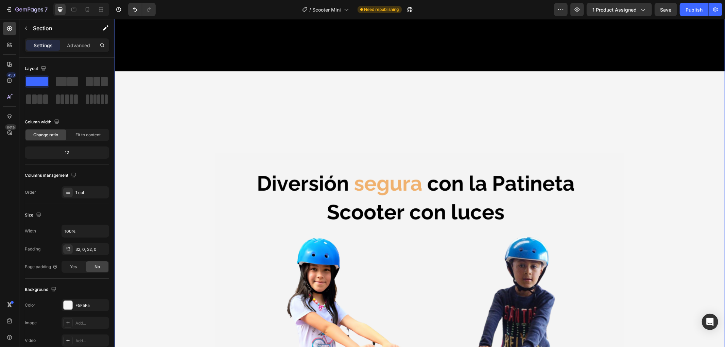
scroll to position [1397, 0]
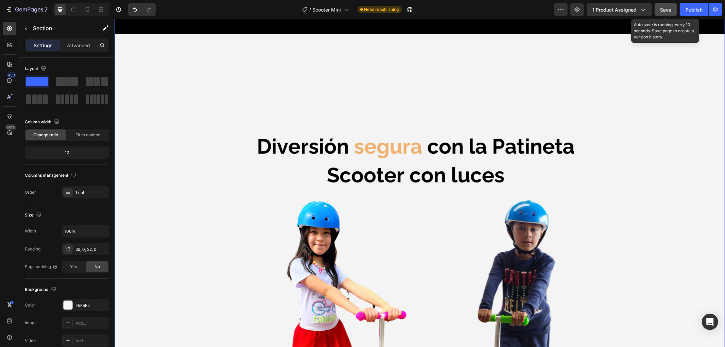
click at [667, 7] on span "Save" at bounding box center [665, 10] width 11 height 6
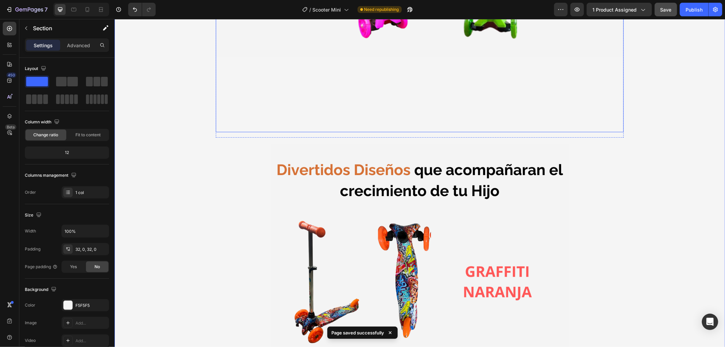
scroll to position [1925, 0]
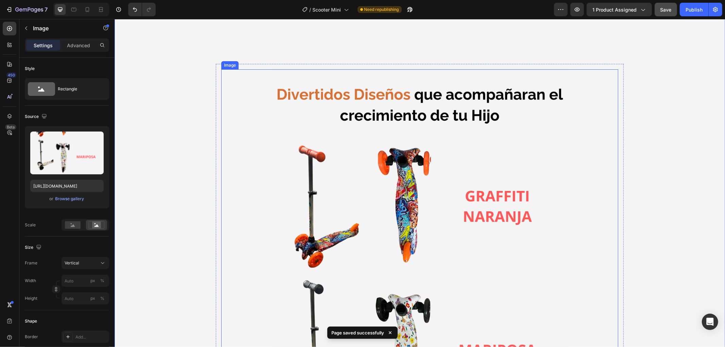
click at [253, 154] on img at bounding box center [419, 333] width 397 height 529
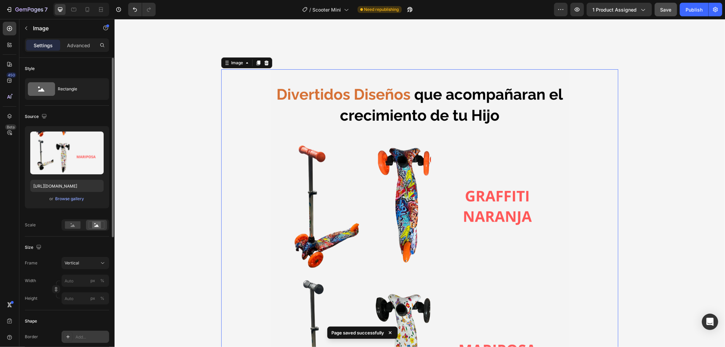
scroll to position [75, 0]
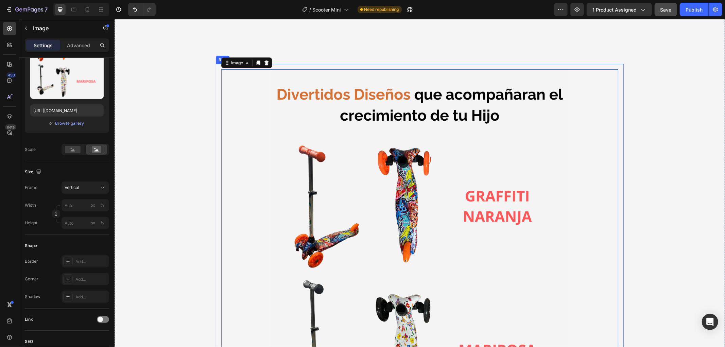
click at [215, 179] on div "Image 0 Row" at bounding box center [419, 334] width 408 height 540
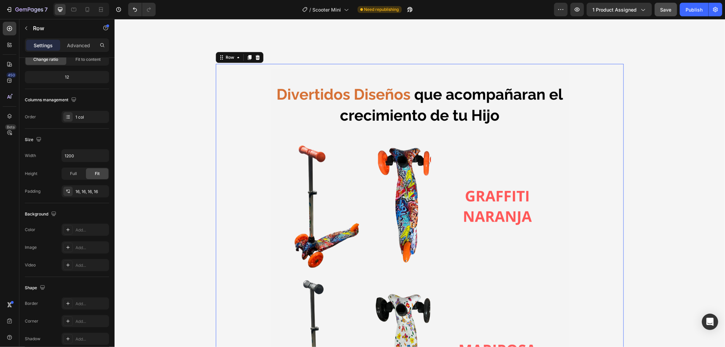
scroll to position [0, 0]
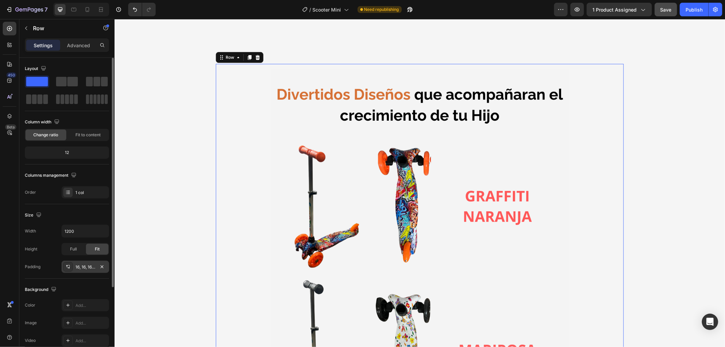
click at [79, 265] on div "16, 16, 16, 16" at bounding box center [85, 267] width 20 height 6
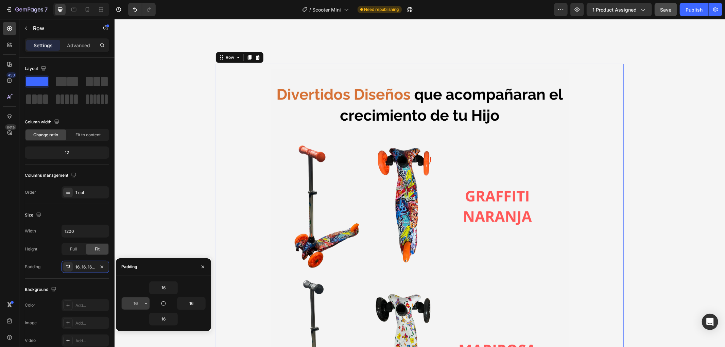
click at [137, 306] on input "16" at bounding box center [136, 303] width 28 height 12
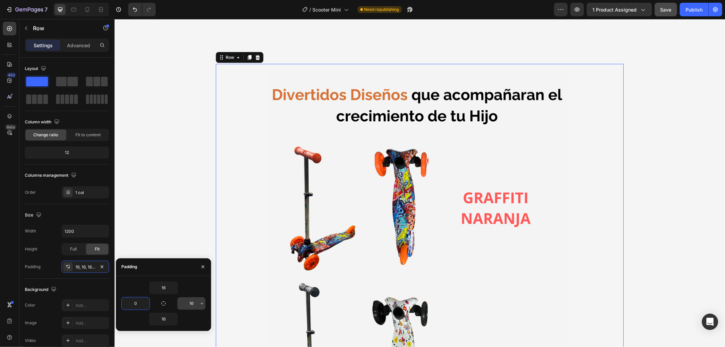
type input "0"
click at [192, 301] on input "16" at bounding box center [191, 303] width 28 height 12
type input "0"
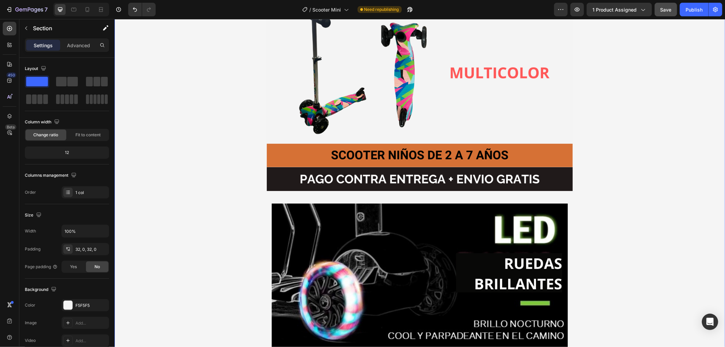
scroll to position [2378, 0]
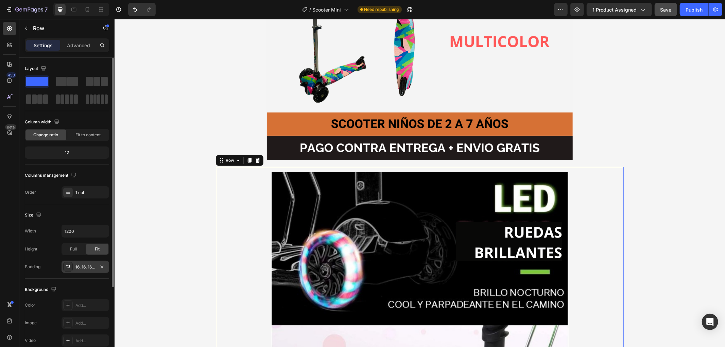
click at [76, 264] on div "16, 16, 16, 16" at bounding box center [85, 267] width 20 height 6
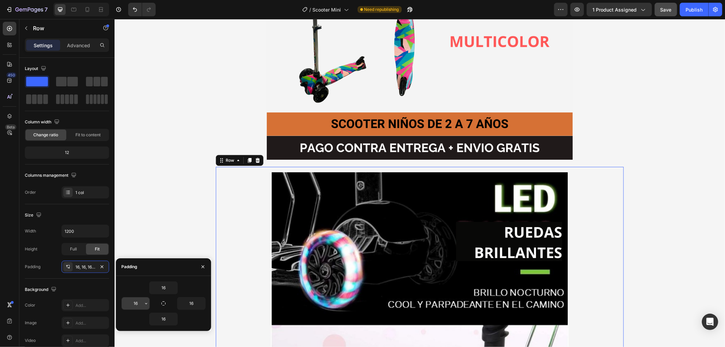
click at [132, 303] on input "16" at bounding box center [136, 303] width 28 height 12
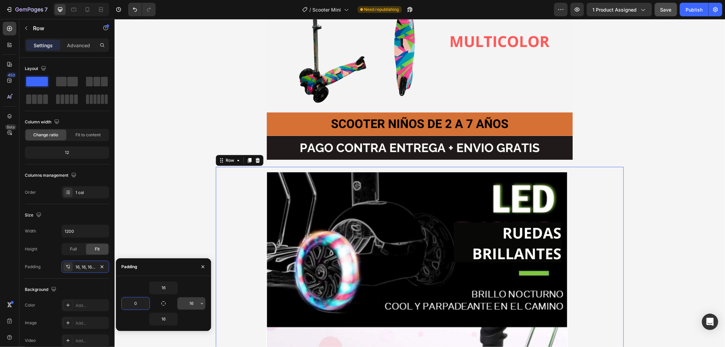
type input "0"
click at [188, 303] on input "16" at bounding box center [191, 303] width 28 height 12
type input "0"
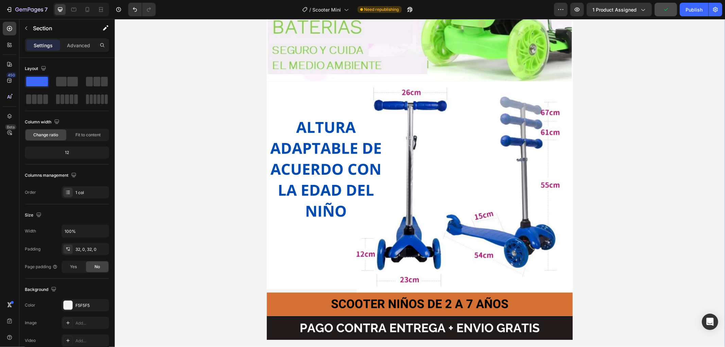
scroll to position [2756, 0]
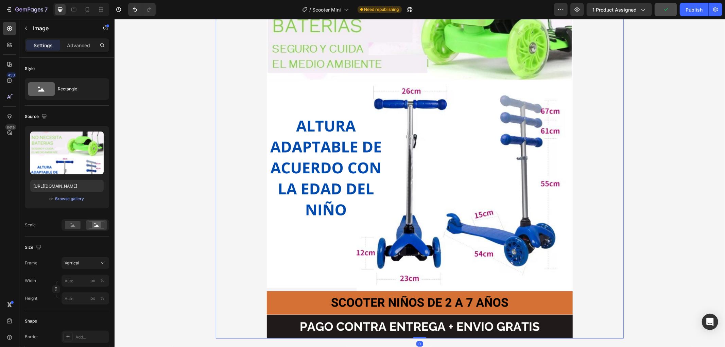
click at [236, 188] on img at bounding box center [419, 66] width 408 height 544
click at [208, 233] on div "Image Row Publish the page to see the content. Custom Code Video Image Row Imag…" at bounding box center [419, 317] width 610 height 5096
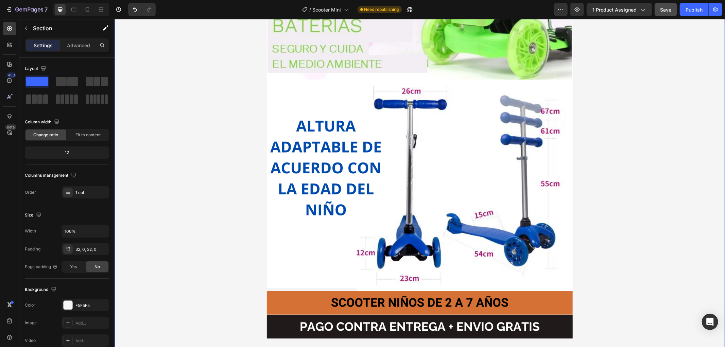
click at [209, 233] on div "Image Row Publish the page to see the content. Custom Code Video Image Row Imag…" at bounding box center [419, 317] width 610 height 5096
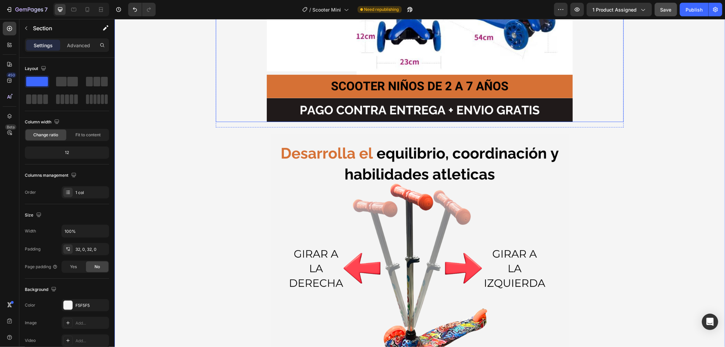
scroll to position [3020, 0]
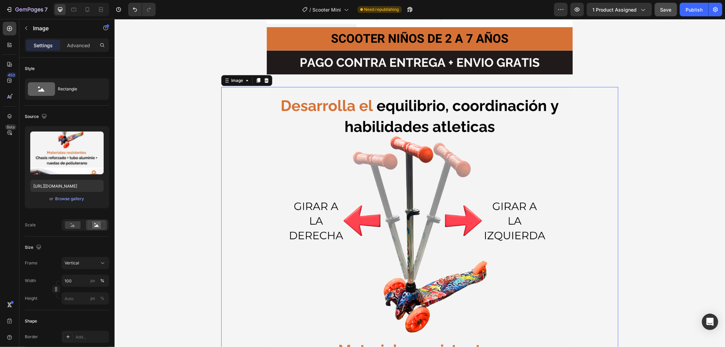
click at [239, 204] on img at bounding box center [419, 351] width 397 height 529
click at [232, 206] on img at bounding box center [419, 351] width 397 height 529
click at [215, 258] on div "Image 0 Row" at bounding box center [419, 351] width 408 height 540
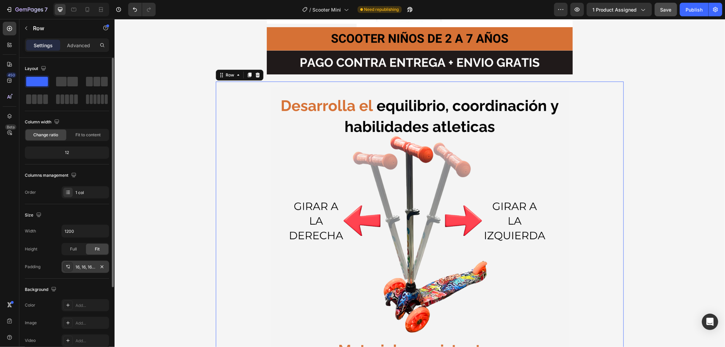
click at [92, 268] on div "16, 16, 16, 16" at bounding box center [85, 267] width 20 height 6
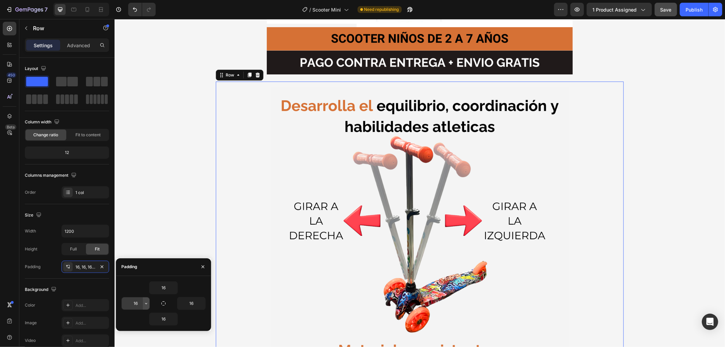
click at [143, 303] on button "button" at bounding box center [146, 303] width 7 height 12
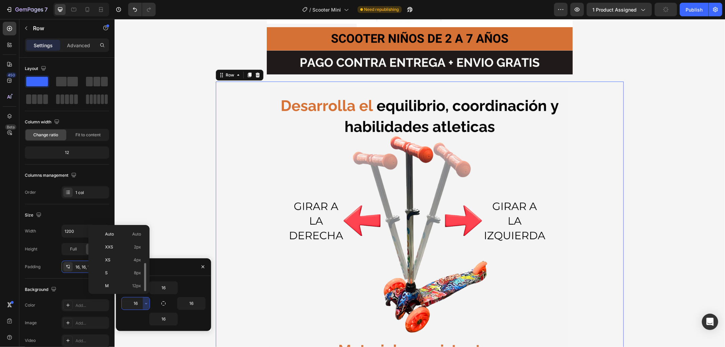
scroll to position [24, 0]
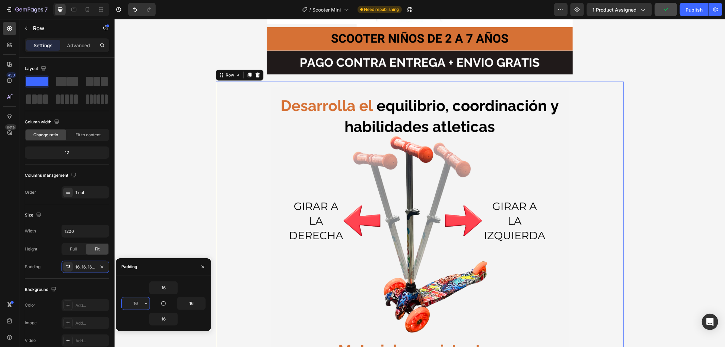
click at [138, 303] on input "16" at bounding box center [136, 303] width 28 height 12
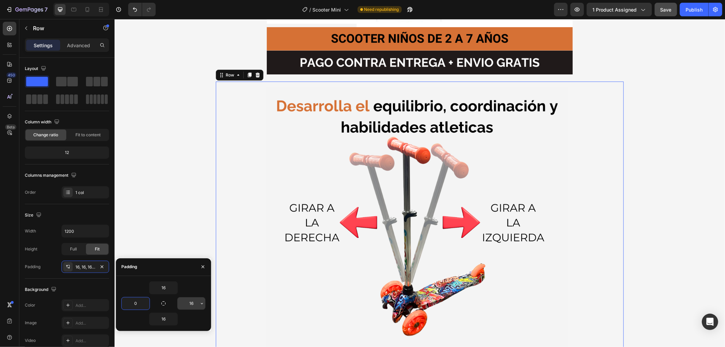
type input "0"
click at [190, 306] on input "16" at bounding box center [191, 303] width 28 height 12
type input "0"
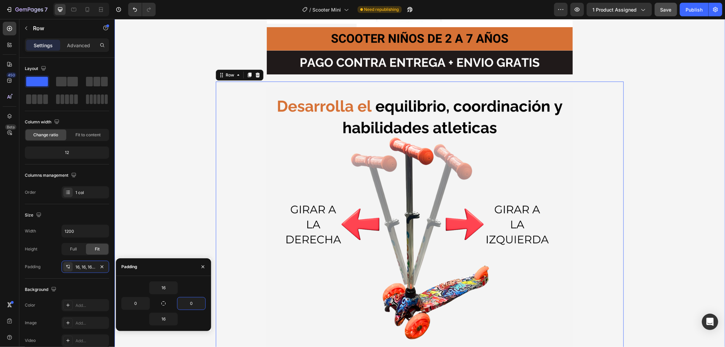
click at [151, 206] on div "Image Row Publish the page to see the content. Custom Code Video Image Row Imag…" at bounding box center [419, 60] width 610 height 5111
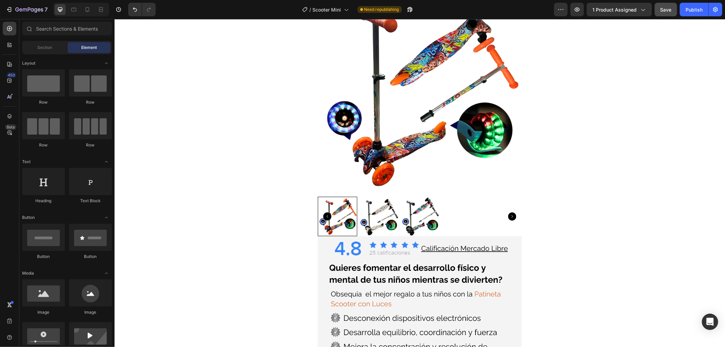
scroll to position [0, 0]
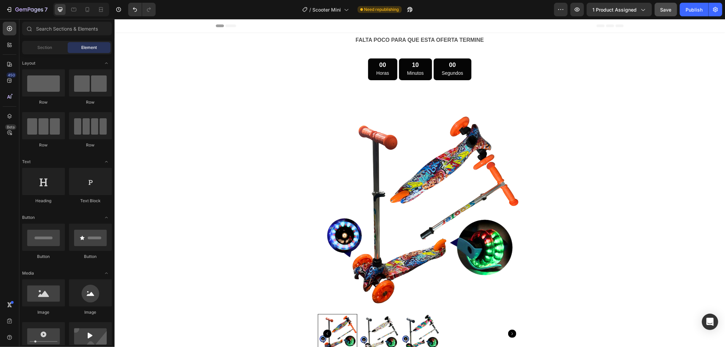
drag, startPoint x: 723, startPoint y: 146, endPoint x: 519, endPoint y: 21, distance: 238.2
click at [226, 25] on icon at bounding box center [230, 25] width 11 height 3
click at [218, 25] on icon at bounding box center [219, 25] width 8 height 3
click at [127, 29] on div "Header" at bounding box center [130, 25] width 25 height 8
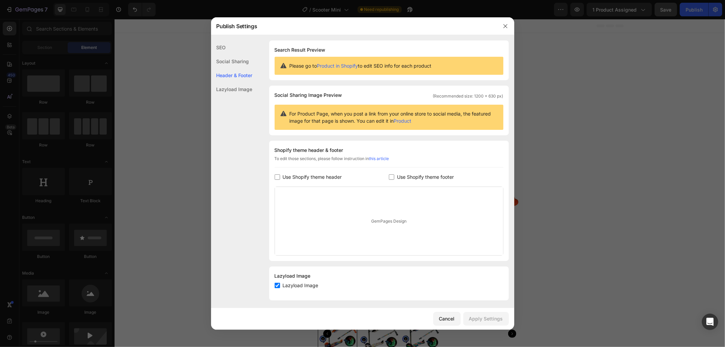
scroll to position [3, 0]
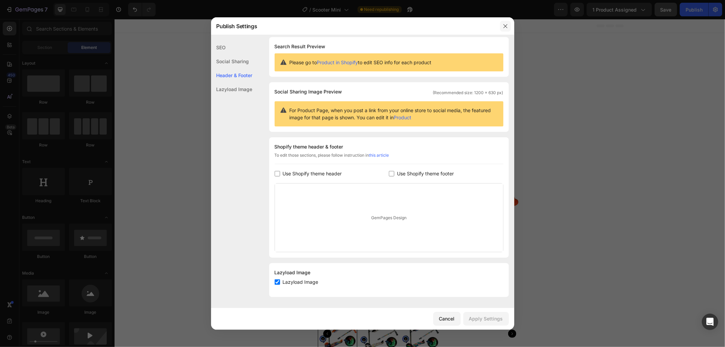
click at [504, 26] on icon "button" at bounding box center [505, 25] width 5 height 5
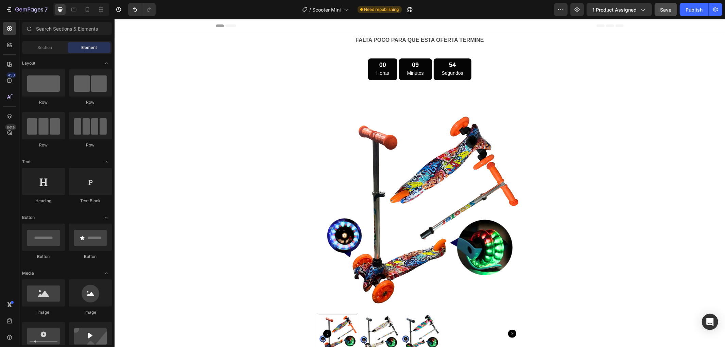
click at [130, 25] on span "Header" at bounding box center [134, 25] width 15 height 7
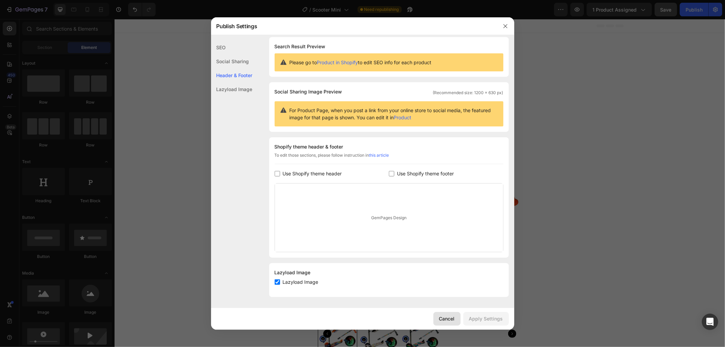
click at [456, 316] on button "Cancel" at bounding box center [446, 319] width 27 height 14
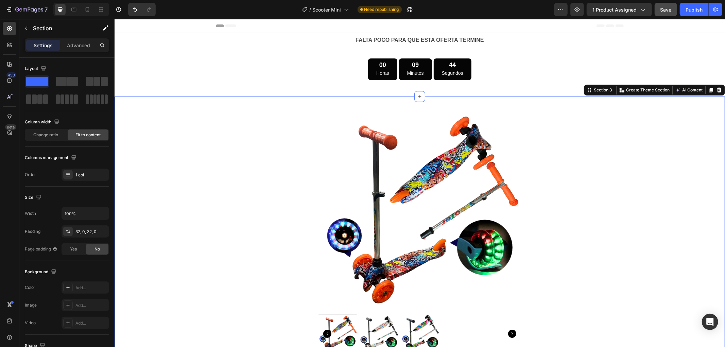
click at [244, 122] on div "Product Images Row Image Product Row Section 3 You can create reusable sections…" at bounding box center [419, 304] width 610 height 417
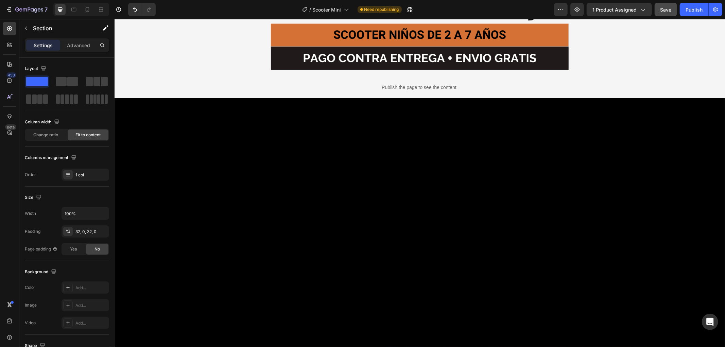
scroll to position [906, 0]
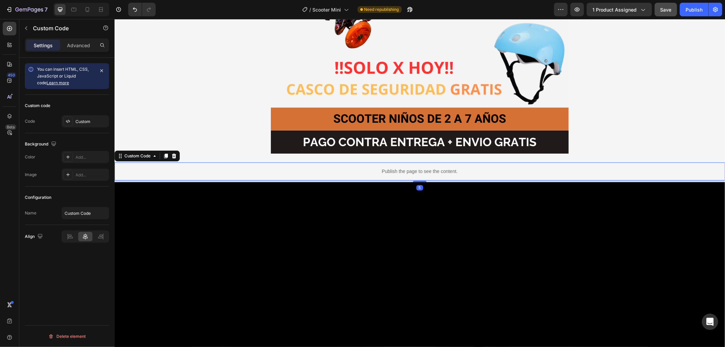
click at [328, 165] on div "Publish the page to see the content." at bounding box center [419, 171] width 610 height 18
click at [335, 164] on div "Publish the page to see the content." at bounding box center [419, 171] width 610 height 18
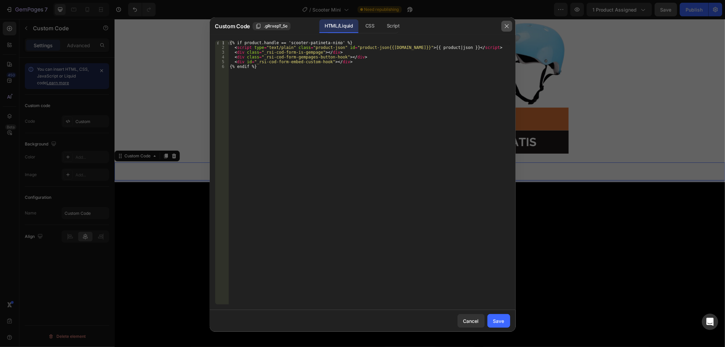
click at [507, 25] on icon "button" at bounding box center [507, 26] width 4 height 4
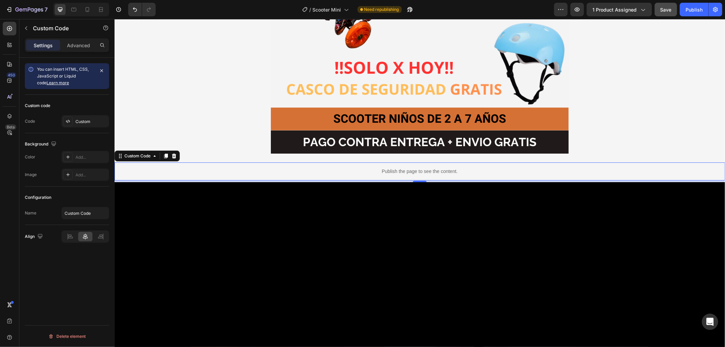
click at [170, 166] on div "Publish the page to see the content." at bounding box center [419, 171] width 610 height 18
click at [169, 178] on div "Publish the page to see the content." at bounding box center [419, 171] width 610 height 18
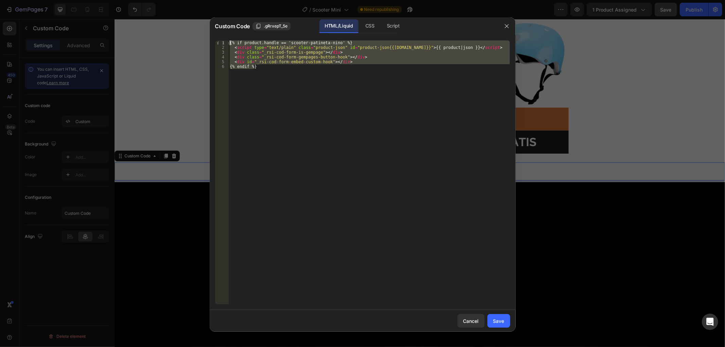
drag, startPoint x: 261, startPoint y: 67, endPoint x: 224, endPoint y: 34, distance: 49.8
click at [224, 34] on div "Custom Code .gRrxepT_5e HTML/Liquid CSS Script {% endif %} 1 2 3 4 5 6 {% if pr…" at bounding box center [363, 174] width 306 height 314
paste textarea "https://wa.link/ytdqyb"
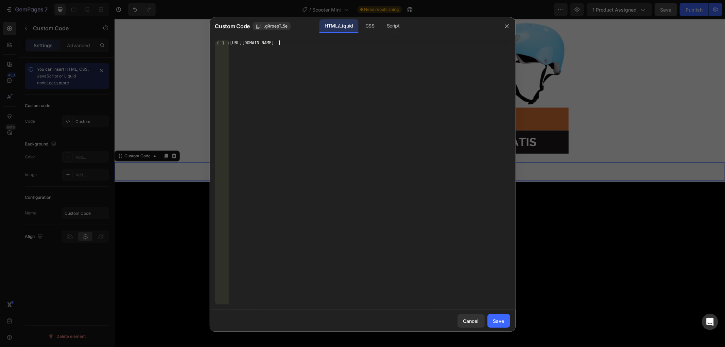
drag, startPoint x: 263, startPoint y: 59, endPoint x: 286, endPoint y: 59, distance: 23.1
click at [263, 59] on div "https://wa.link/ytdqyb" at bounding box center [368, 177] width 281 height 274
type textarea "<div id="_rsi-cod-form-embed-custom-hook"></div> {% endif %}"
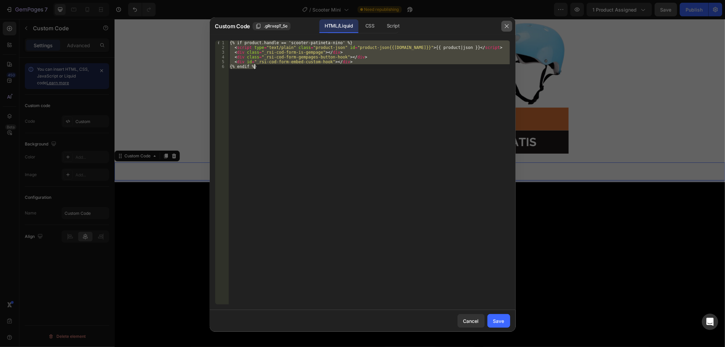
click at [505, 23] on button "button" at bounding box center [506, 26] width 11 height 11
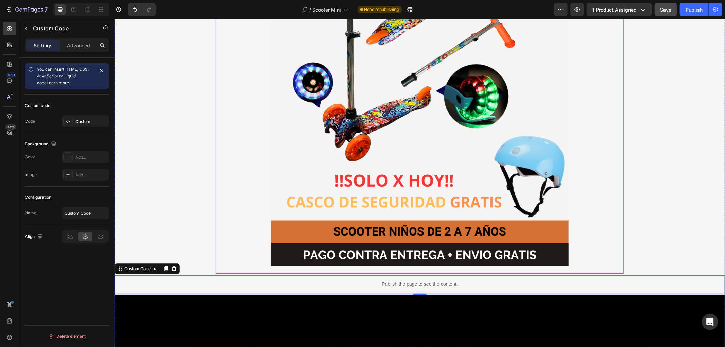
scroll to position [793, 0]
click at [172, 268] on icon at bounding box center [173, 268] width 5 height 5
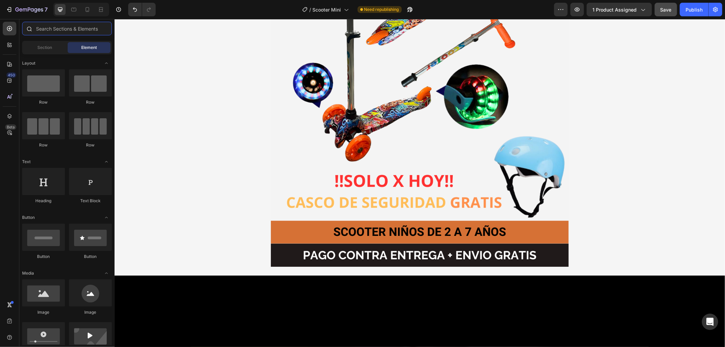
click at [52, 25] on input "text" at bounding box center [67, 29] width 90 height 14
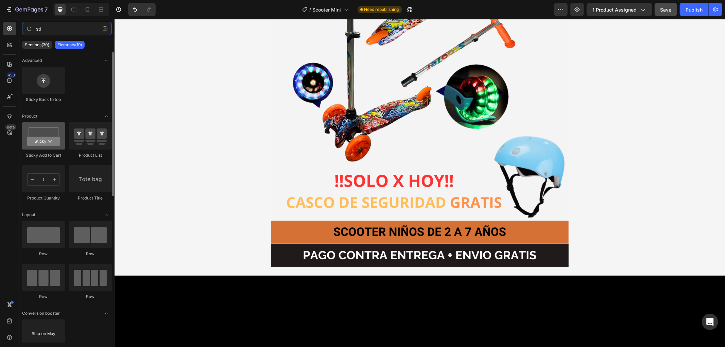
type input "sti"
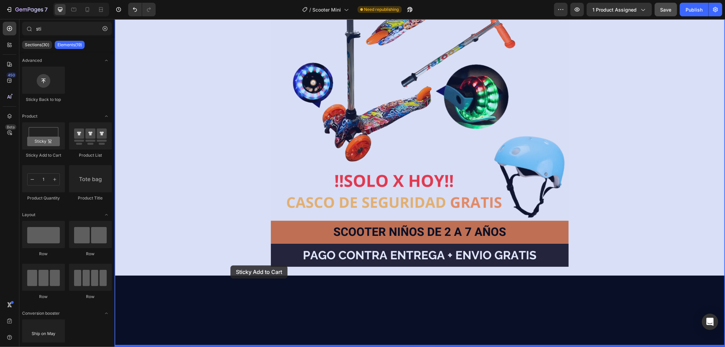
drag, startPoint x: 160, startPoint y: 160, endPoint x: 230, endPoint y: 265, distance: 126.3
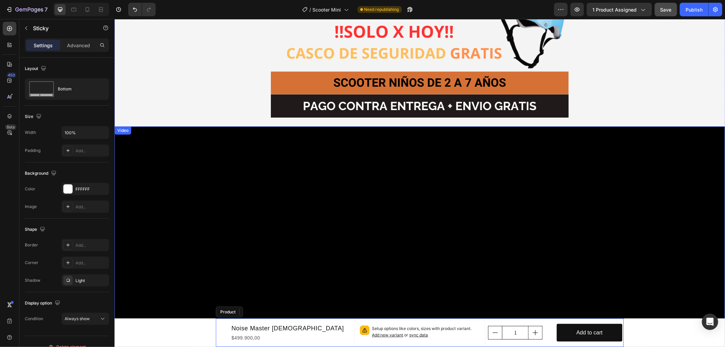
scroll to position [944, 0]
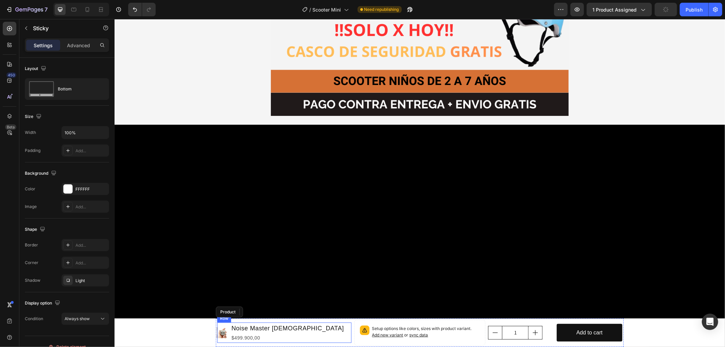
click at [314, 330] on div "Product Images Noise Master Buds Product Title $499.900,00 Product Price Produc…" at bounding box center [284, 332] width 134 height 20
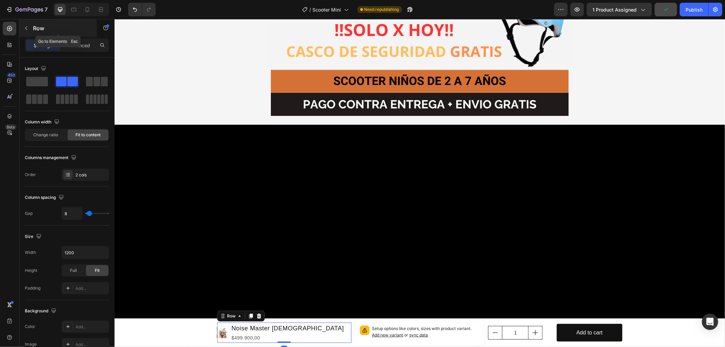
click at [29, 28] on icon "button" at bounding box center [25, 27] width 5 height 5
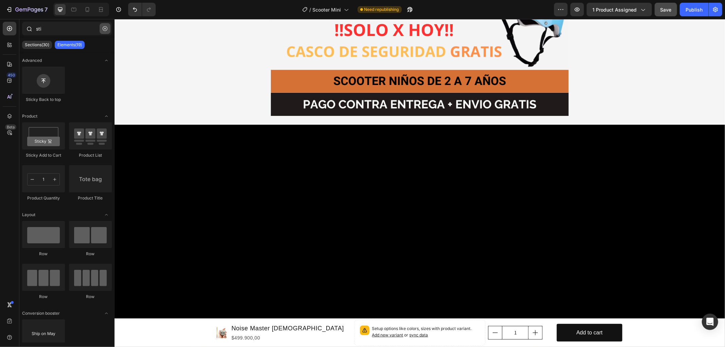
click at [106, 28] on icon "button" at bounding box center [105, 28] width 5 height 5
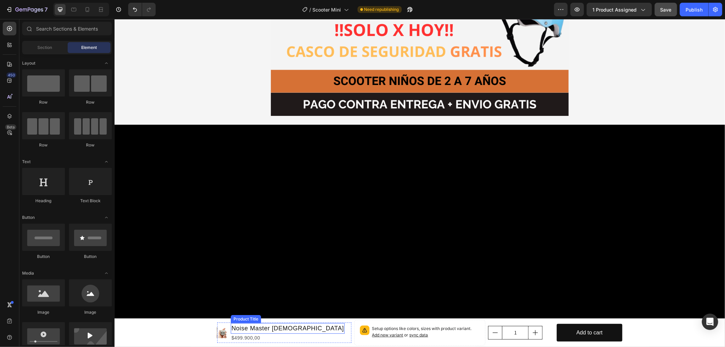
click at [233, 330] on h1 "Noise Master [DEMOGRAPHIC_DATA]" at bounding box center [287, 328] width 114 height 11
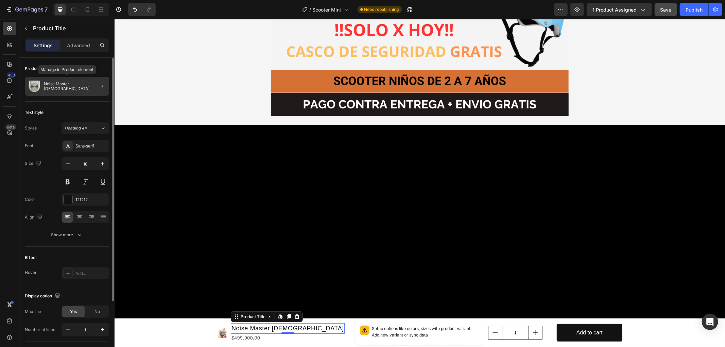
click at [83, 87] on div "Noise Master [DEMOGRAPHIC_DATA]" at bounding box center [67, 86] width 84 height 19
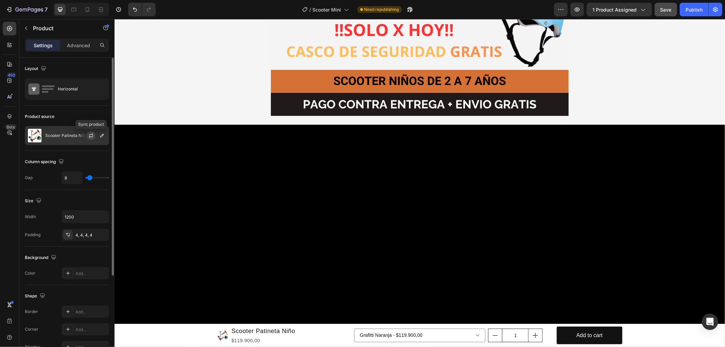
click at [88, 136] on icon "button" at bounding box center [90, 135] width 5 height 5
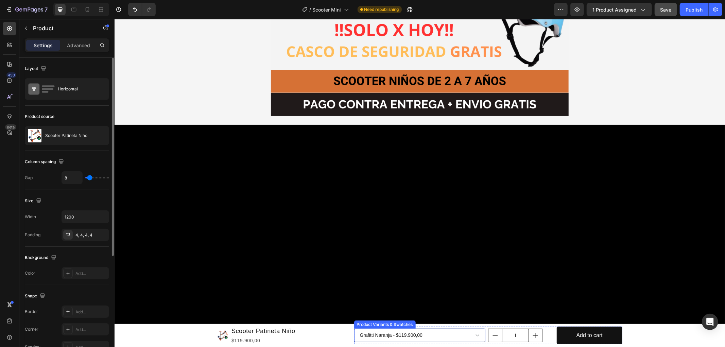
click at [477, 332] on select "Grafitti Naranja - $119.900,00 Mariposa - $119.900,00 Multicolor - $119.900,00" at bounding box center [419, 335] width 131 height 14
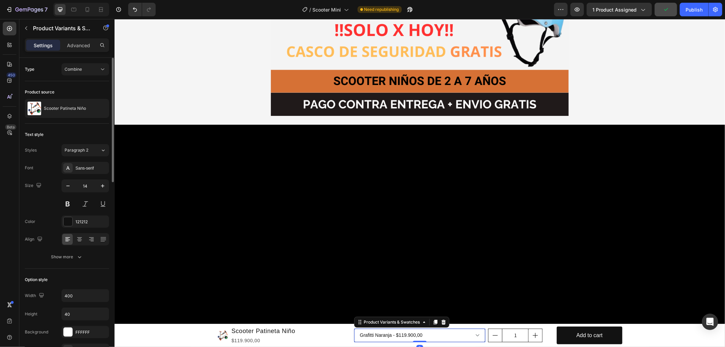
click at [476, 333] on select "Grafitti Naranja - $119.900,00 Mariposa - $119.900,00 Multicolor - $119.900,00" at bounding box center [419, 335] width 131 height 14
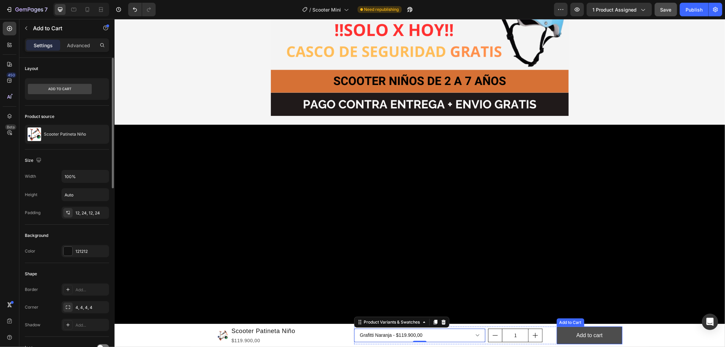
click at [600, 334] on button "Add to cart" at bounding box center [589, 335] width 66 height 18
click at [577, 337] on div "Add to cart" at bounding box center [589, 335] width 26 height 10
click at [577, 337] on p "Add to cart" at bounding box center [589, 335] width 26 height 10
click at [556, 326] on button "REALIZAR" at bounding box center [589, 335] width 66 height 18
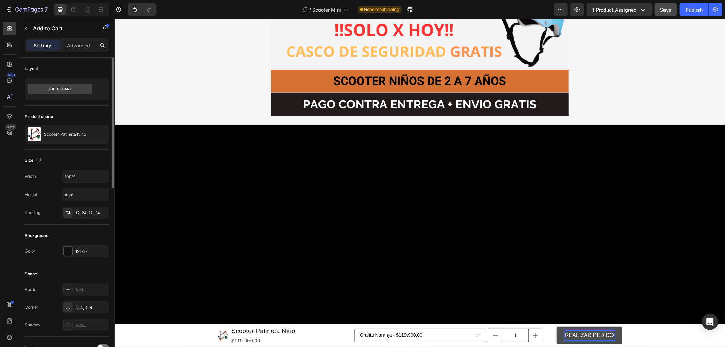
click at [556, 338] on button "REALIZAR PEDIDO" at bounding box center [589, 335] width 66 height 18
click at [86, 251] on div "121212" at bounding box center [85, 251] width 20 height 6
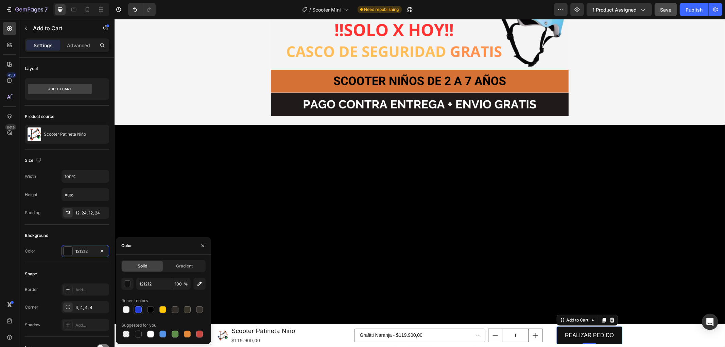
click at [136, 308] on div at bounding box center [138, 309] width 7 height 7
type input "203CD8"
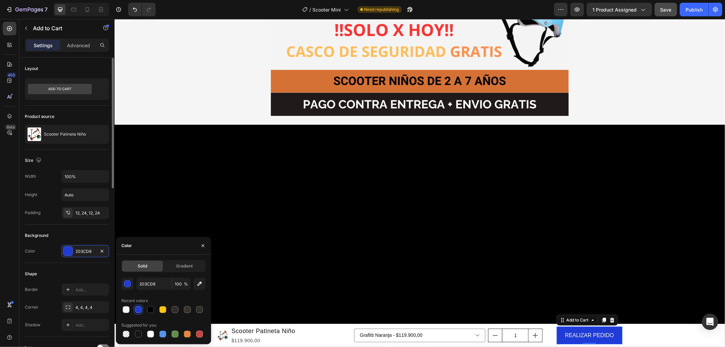
click at [65, 269] on div "Shape" at bounding box center [67, 273] width 84 height 11
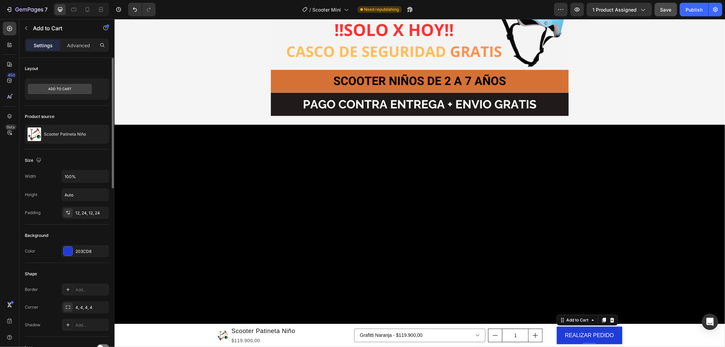
scroll to position [38, 0]
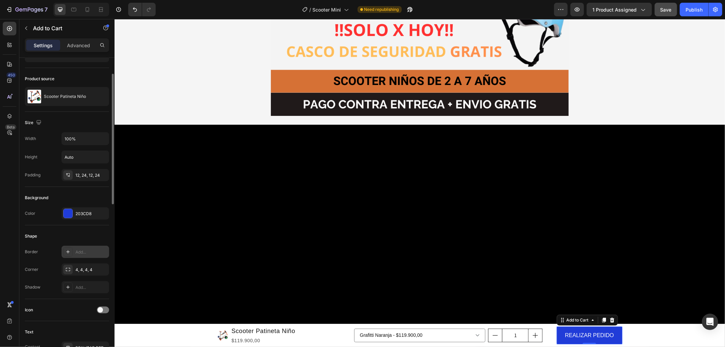
click at [83, 252] on div "Add..." at bounding box center [91, 252] width 32 height 6
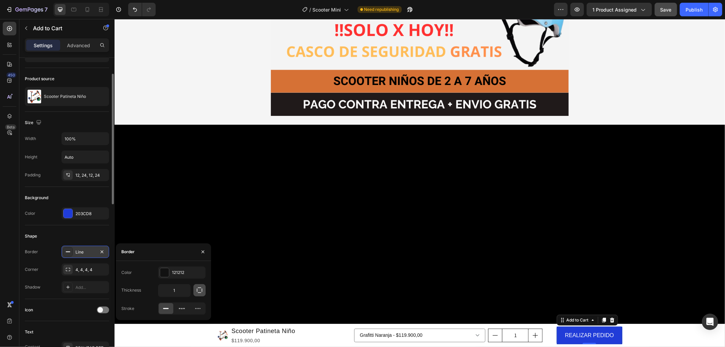
click at [198, 290] on icon "button" at bounding box center [199, 290] width 7 height 7
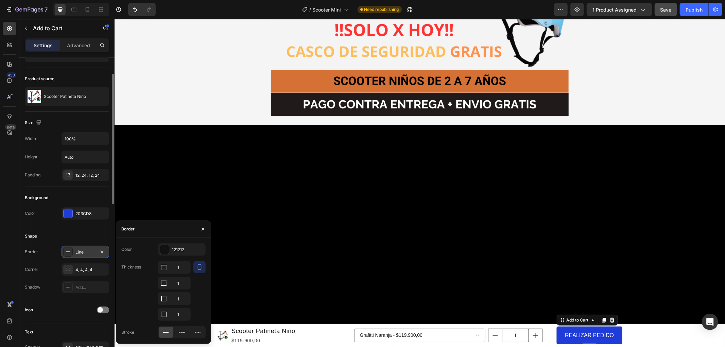
click at [196, 267] on icon "button" at bounding box center [199, 267] width 7 height 7
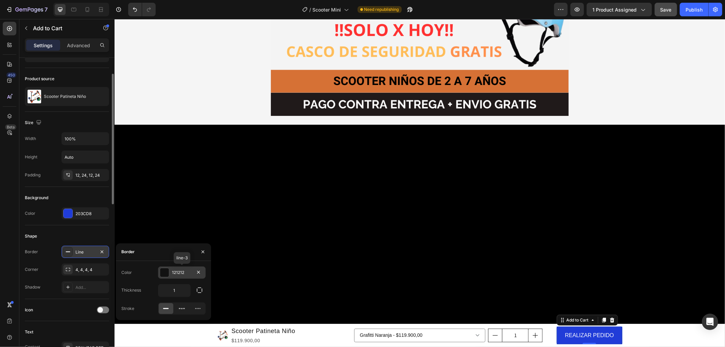
click at [181, 273] on div "121212" at bounding box center [182, 272] width 20 height 6
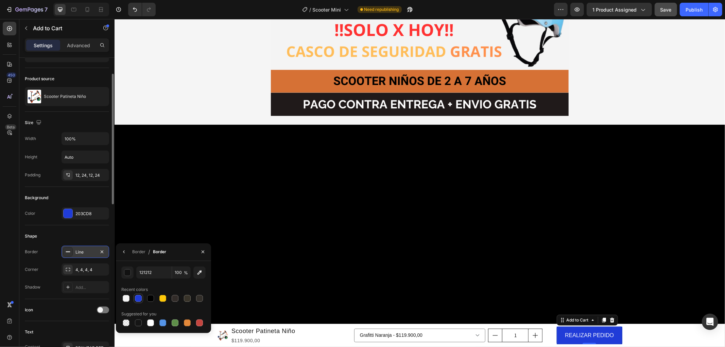
click at [137, 296] on div at bounding box center [138, 298] width 7 height 7
click at [126, 298] on div at bounding box center [126, 298] width 7 height 7
type input "F5F5F5"
click at [681, 337] on div "Product Images Scooter Patineta Niño Product Title $119.900,00 Product Price Pr…" at bounding box center [419, 334] width 610 height 23
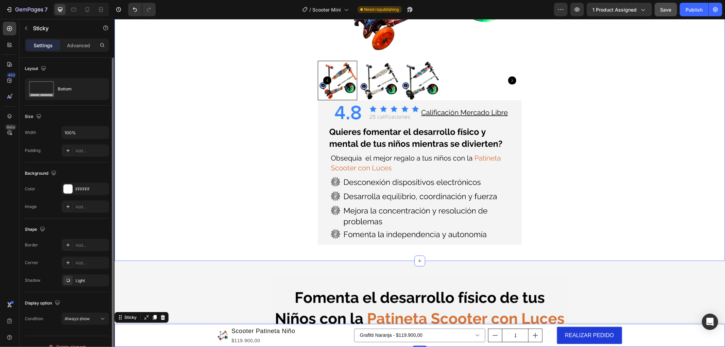
scroll to position [340, 0]
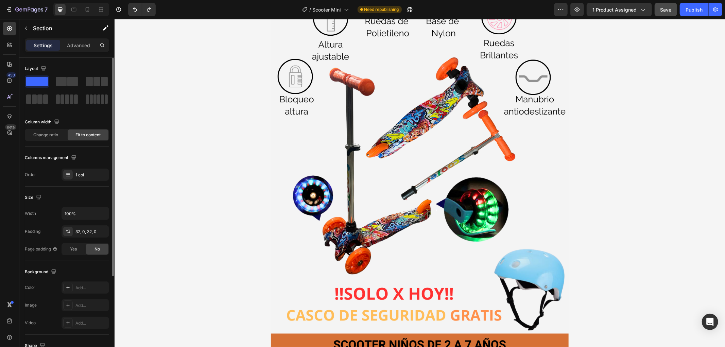
scroll to position [906, 0]
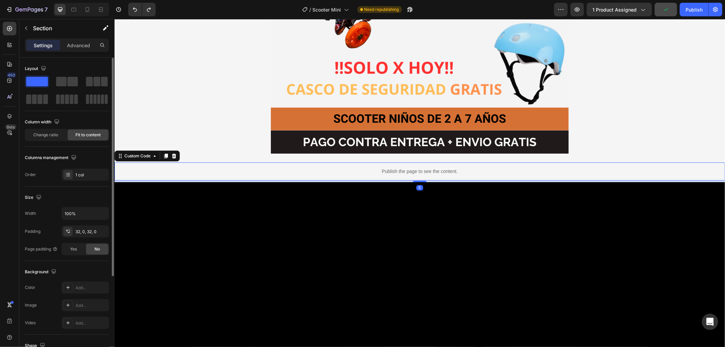
click at [532, 175] on div "Publish the page to see the content." at bounding box center [419, 171] width 610 height 18
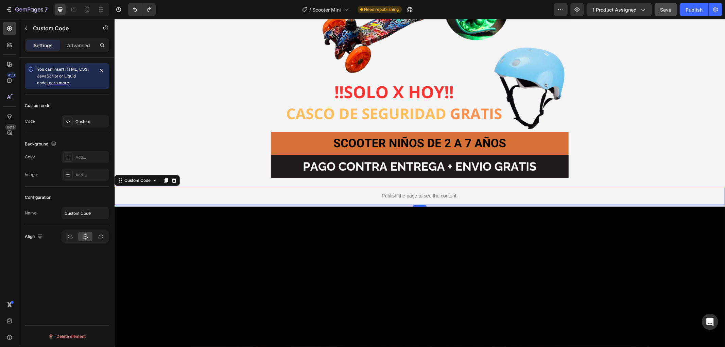
scroll to position [868, 0]
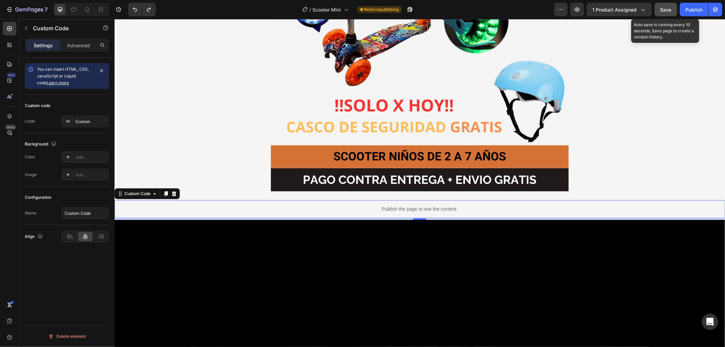
click at [660, 8] on span "Save" at bounding box center [665, 10] width 11 height 6
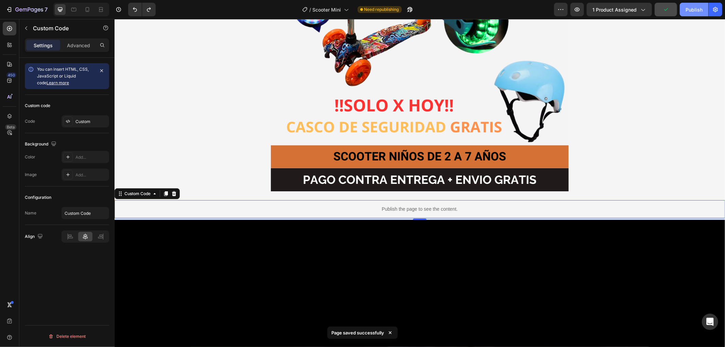
click at [690, 7] on div "Publish" at bounding box center [693, 9] width 17 height 7
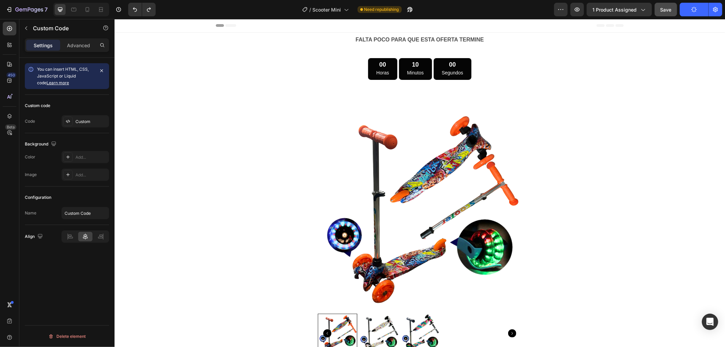
scroll to position [0, 0]
click at [24, 9] on icon "button" at bounding box center [29, 10] width 28 height 6
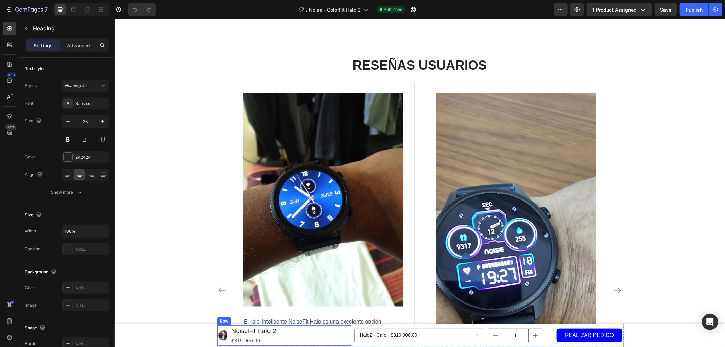
scroll to position [3250, 0]
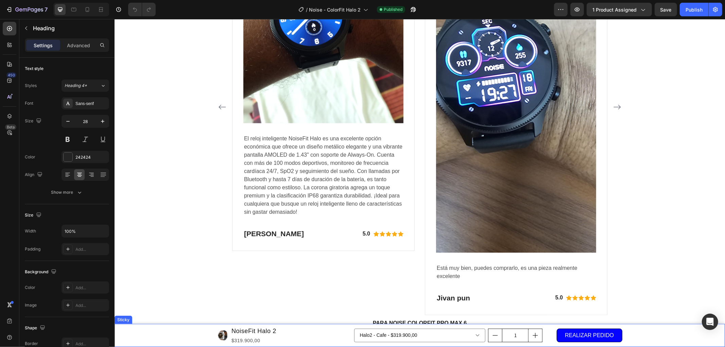
click at [176, 340] on div "Product Images NoiseFit Halo 2 Product Title $319.900,00 Product Price Product …" at bounding box center [419, 334] width 610 height 23
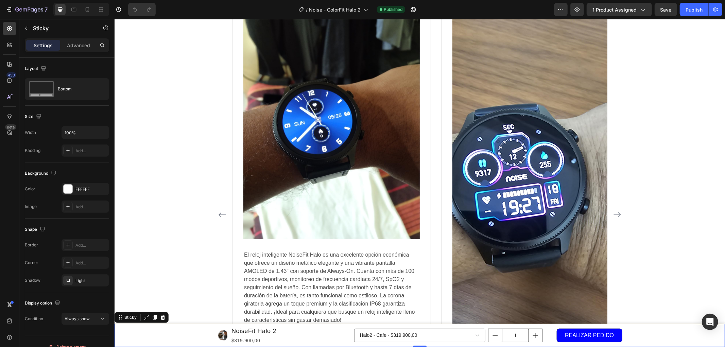
scroll to position [2608, 0]
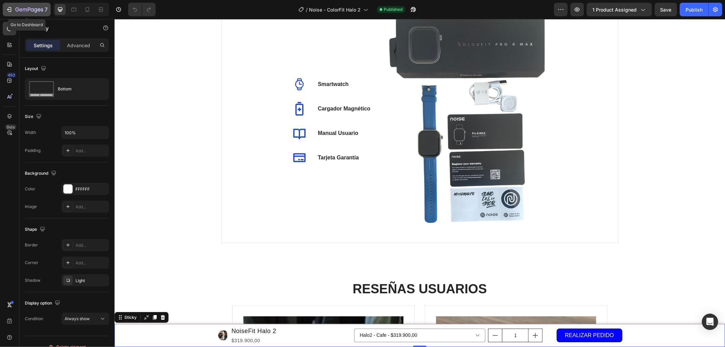
click at [25, 14] on button "7" at bounding box center [27, 10] width 48 height 14
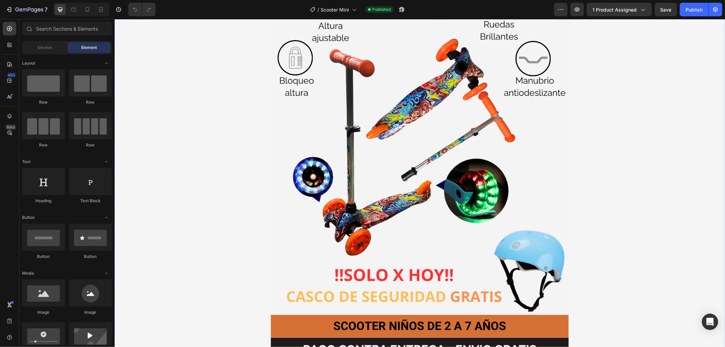
scroll to position [680, 0]
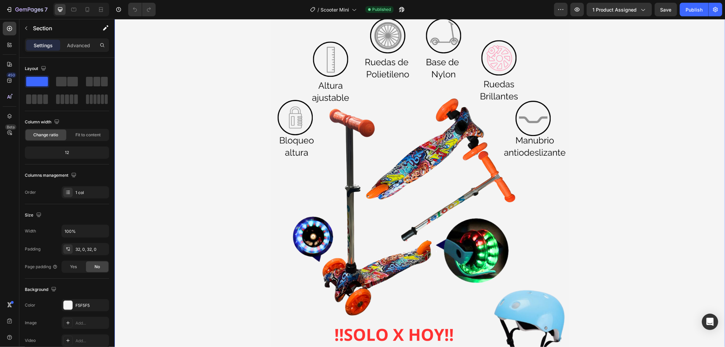
scroll to position [641, 0]
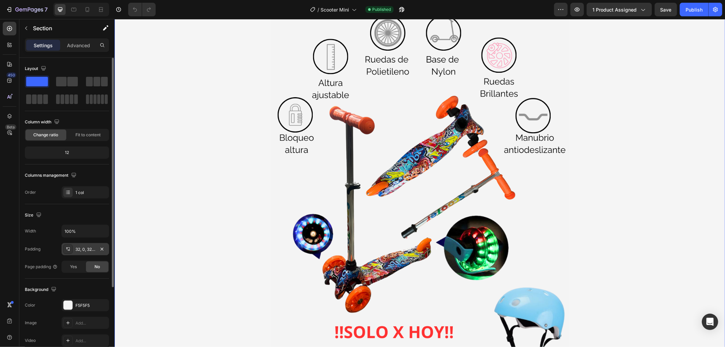
click at [84, 251] on div "32, 0, 32, 0" at bounding box center [85, 249] width 20 height 6
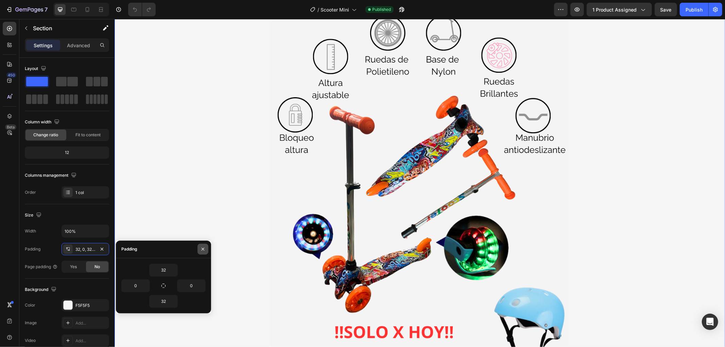
click at [200, 248] on icon "button" at bounding box center [202, 248] width 5 height 5
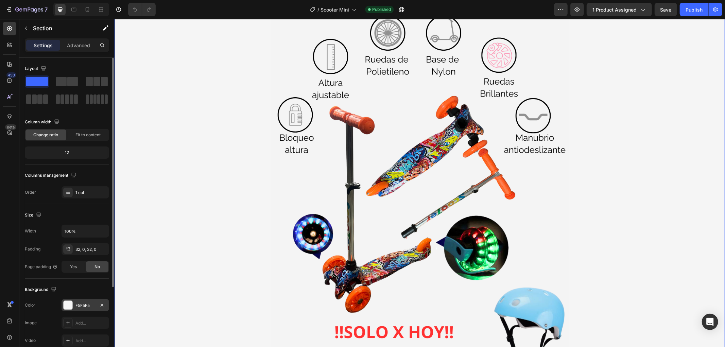
click at [90, 303] on div "F5F5F5" at bounding box center [85, 305] width 20 height 6
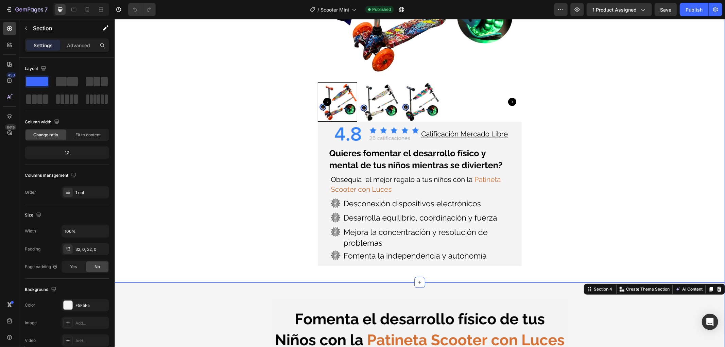
scroll to position [264, 0]
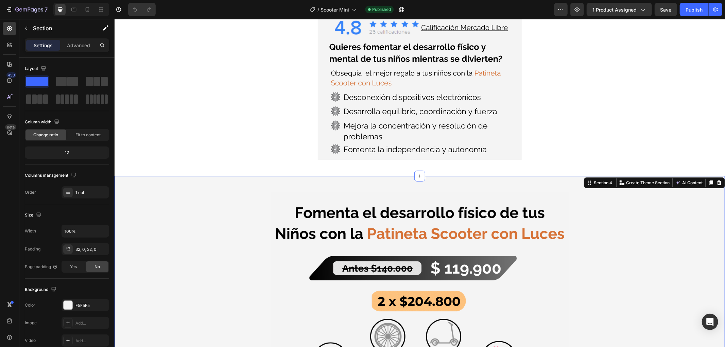
scroll to position [340, 0]
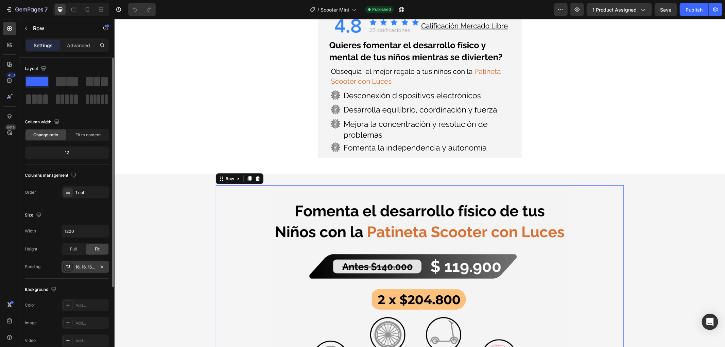
click at [84, 266] on div "16, 16, 16, 16" at bounding box center [85, 267] width 20 height 6
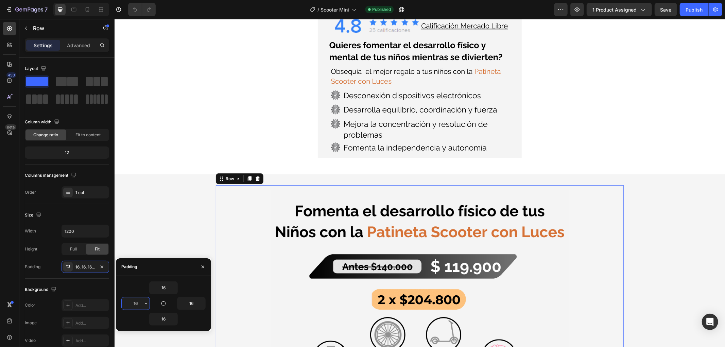
click at [135, 303] on input "16" at bounding box center [136, 303] width 28 height 12
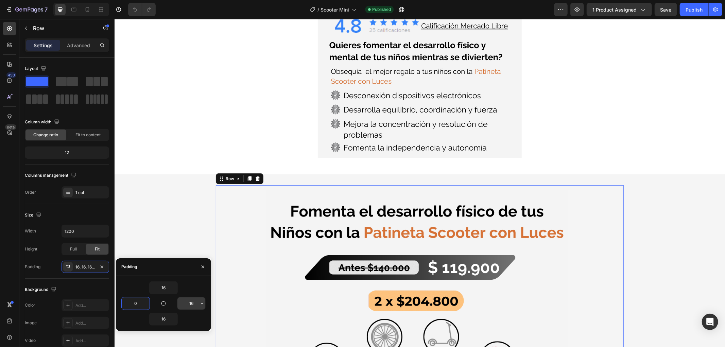
type input "0"
click at [182, 307] on input "16" at bounding box center [191, 303] width 28 height 12
type input "0"
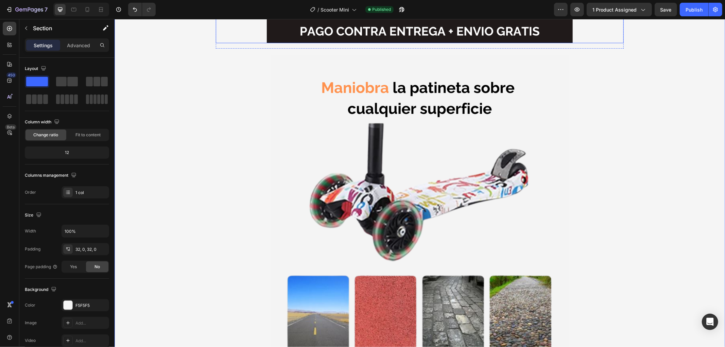
scroll to position [3624, 0]
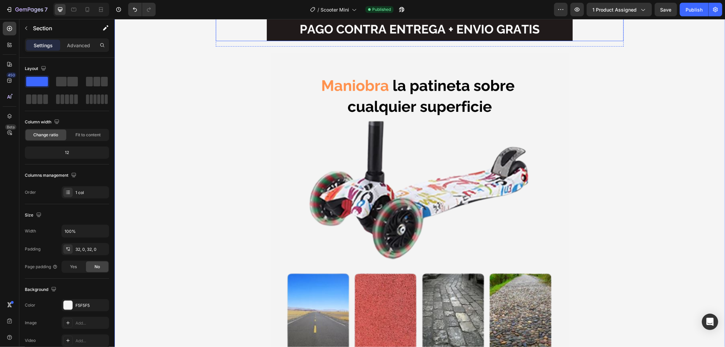
click at [226, 210] on img at bounding box center [419, 317] width 397 height 529
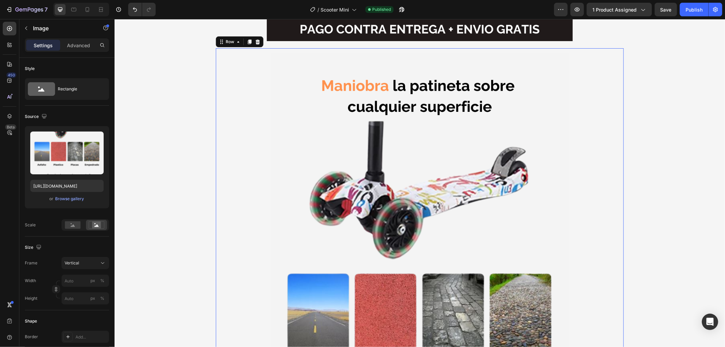
click at [215, 201] on div "Image Row 5" at bounding box center [419, 318] width 408 height 540
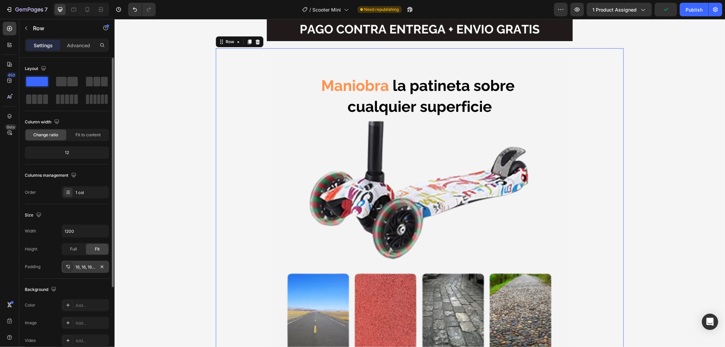
click at [86, 266] on div "16, 16, 16, 16" at bounding box center [85, 267] width 20 height 6
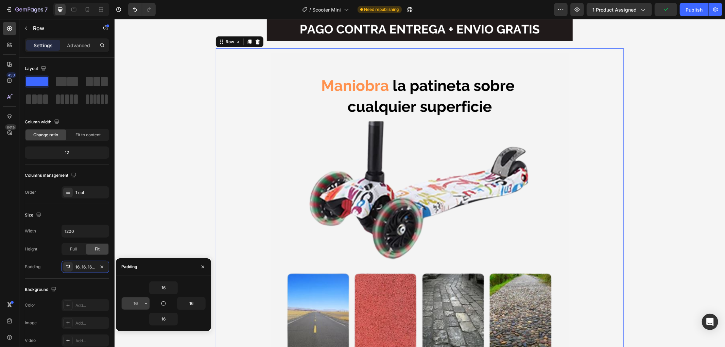
click at [135, 304] on input "16" at bounding box center [136, 303] width 28 height 12
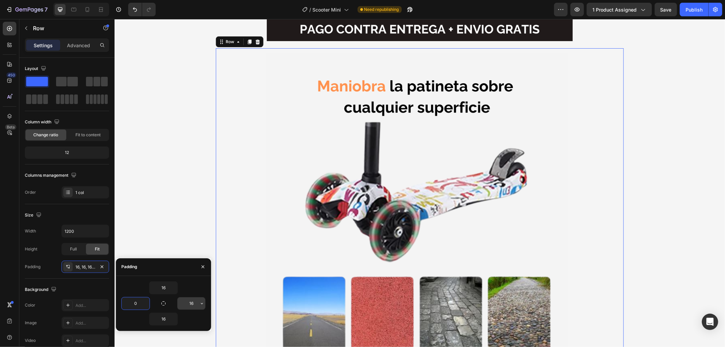
type input "0"
click at [190, 306] on input "16" at bounding box center [191, 303] width 28 height 12
type input "0"
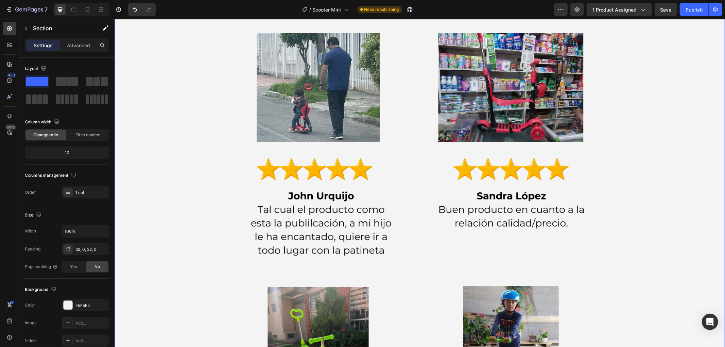
scroll to position [4492, 0]
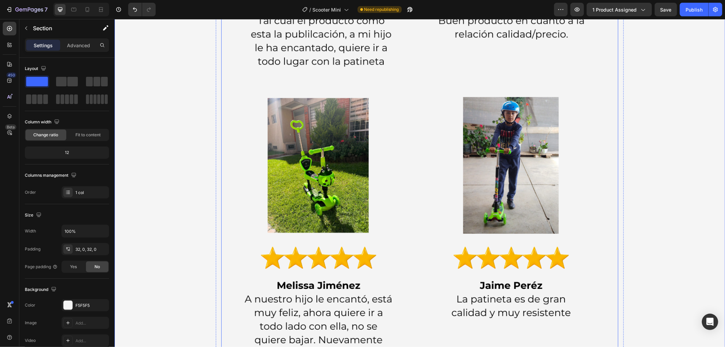
click at [229, 206] on img at bounding box center [419, 93] width 397 height 705
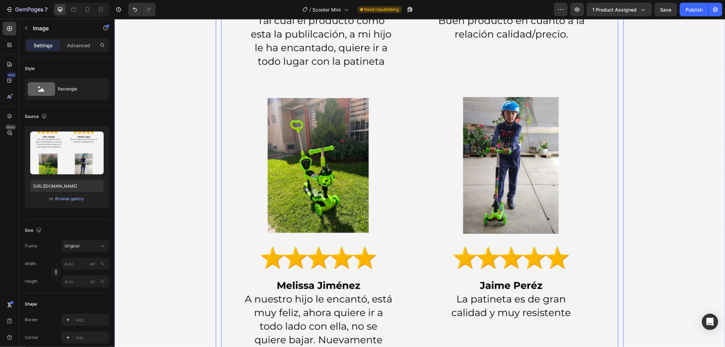
click at [215, 211] on div "Image 0 Row" at bounding box center [419, 94] width 408 height 716
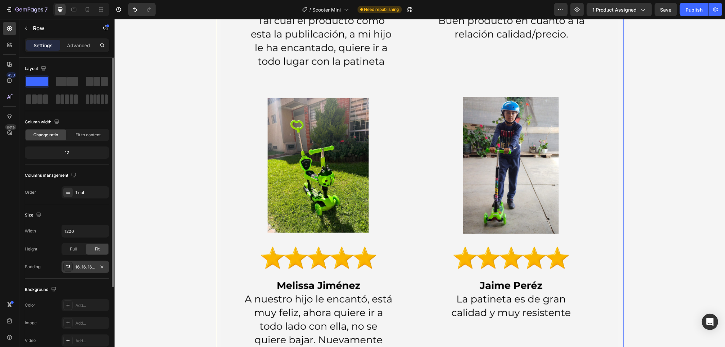
click at [81, 269] on div "16, 16, 16, 16" at bounding box center [85, 267] width 20 height 6
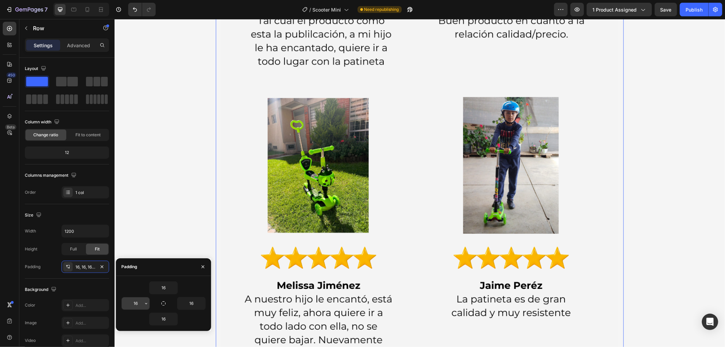
click at [134, 300] on input "16" at bounding box center [136, 303] width 28 height 12
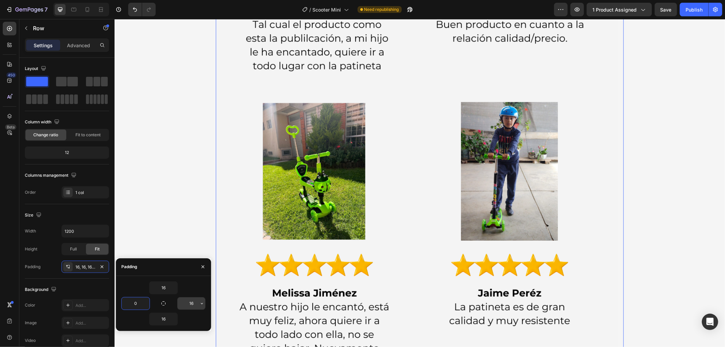
type input "0"
click at [190, 300] on input "16" at bounding box center [191, 303] width 28 height 12
type input "0"
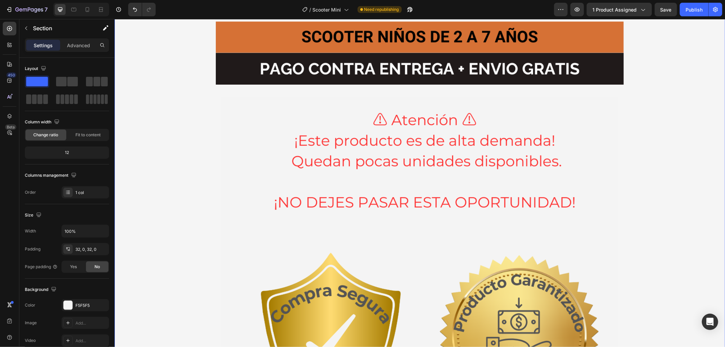
scroll to position [4907, 0]
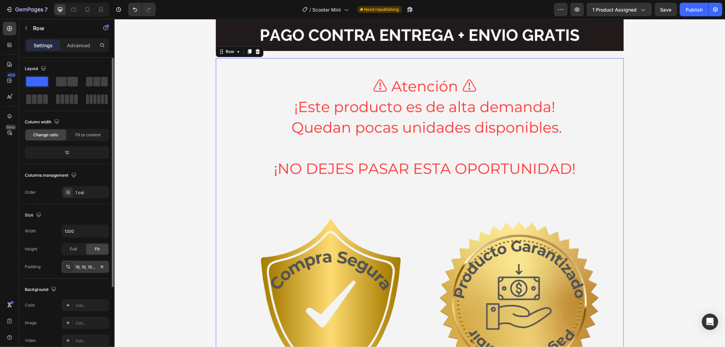
click at [86, 272] on div "16, 16, 16, 16" at bounding box center [85, 267] width 48 height 12
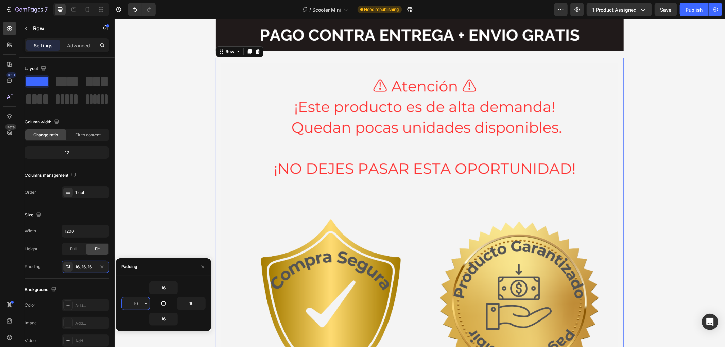
click at [133, 301] on input "16" at bounding box center [136, 303] width 28 height 12
click at [135, 303] on input "016" at bounding box center [136, 303] width 28 height 12
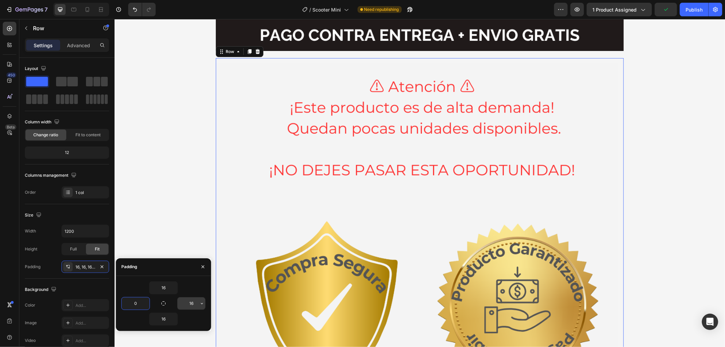
type input "0"
click at [192, 302] on input "16" at bounding box center [191, 303] width 28 height 12
type input "0"
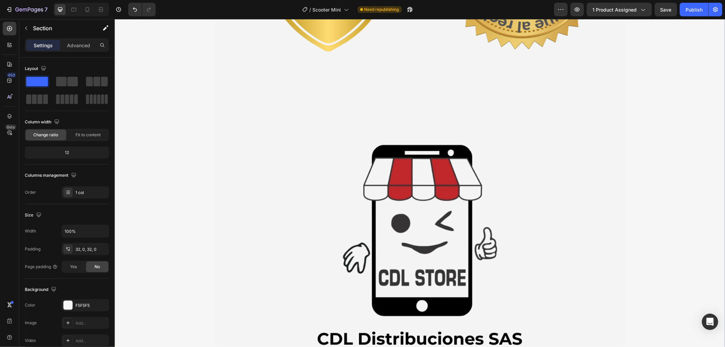
scroll to position [5436, 0]
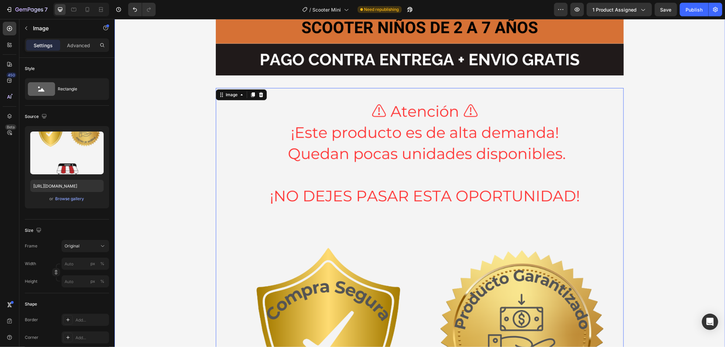
scroll to position [4832, 0]
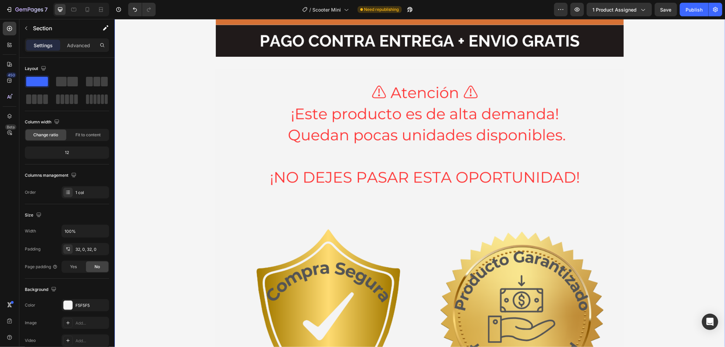
scroll to position [4907, 0]
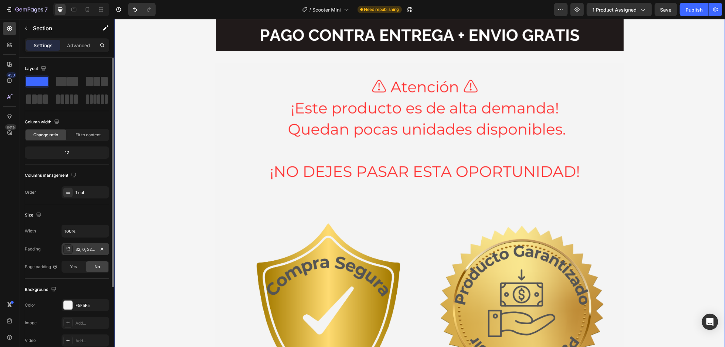
click at [87, 250] on div "32, 0, 32, 0" at bounding box center [85, 249] width 20 height 6
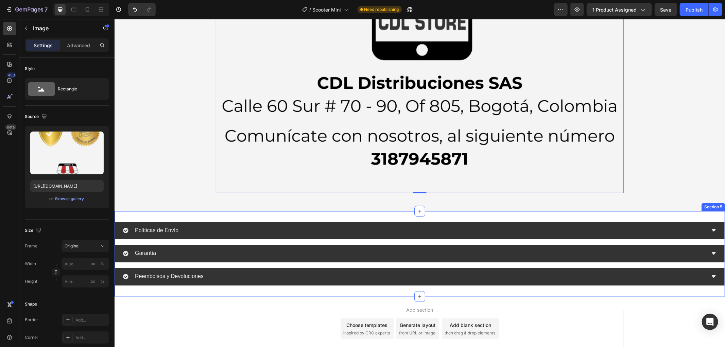
scroll to position [5531, 0]
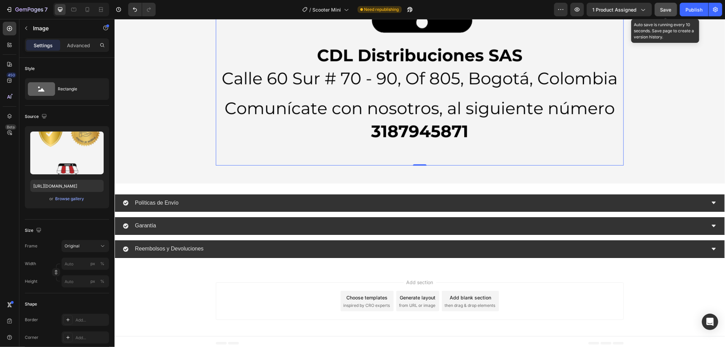
click at [671, 6] on button "Save" at bounding box center [665, 10] width 22 height 14
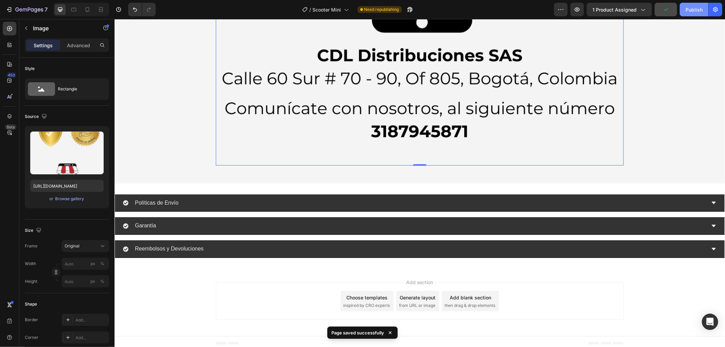
click at [693, 8] on div "Publish" at bounding box center [693, 9] width 17 height 7
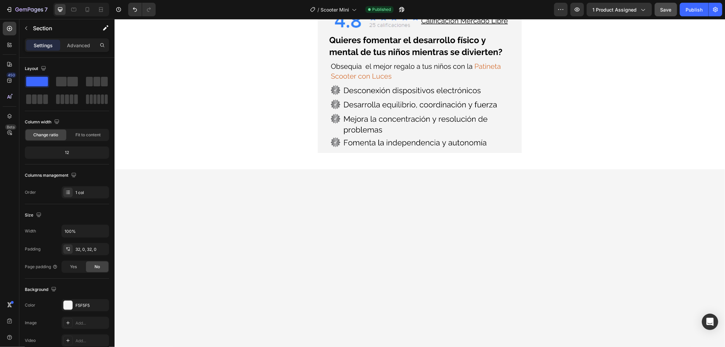
scroll to position [0, 0]
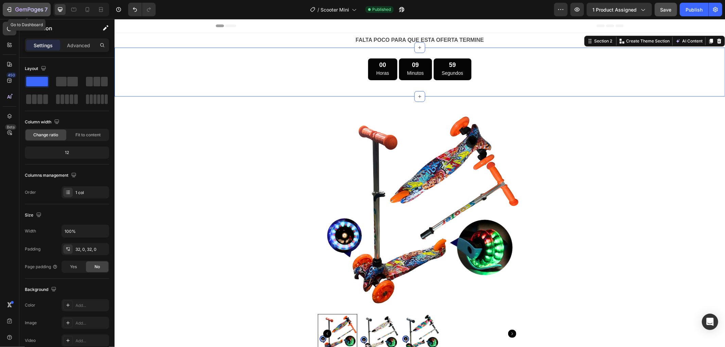
click at [33, 8] on icon "button" at bounding box center [29, 10] width 28 height 6
